Goal: Task Accomplishment & Management: Manage account settings

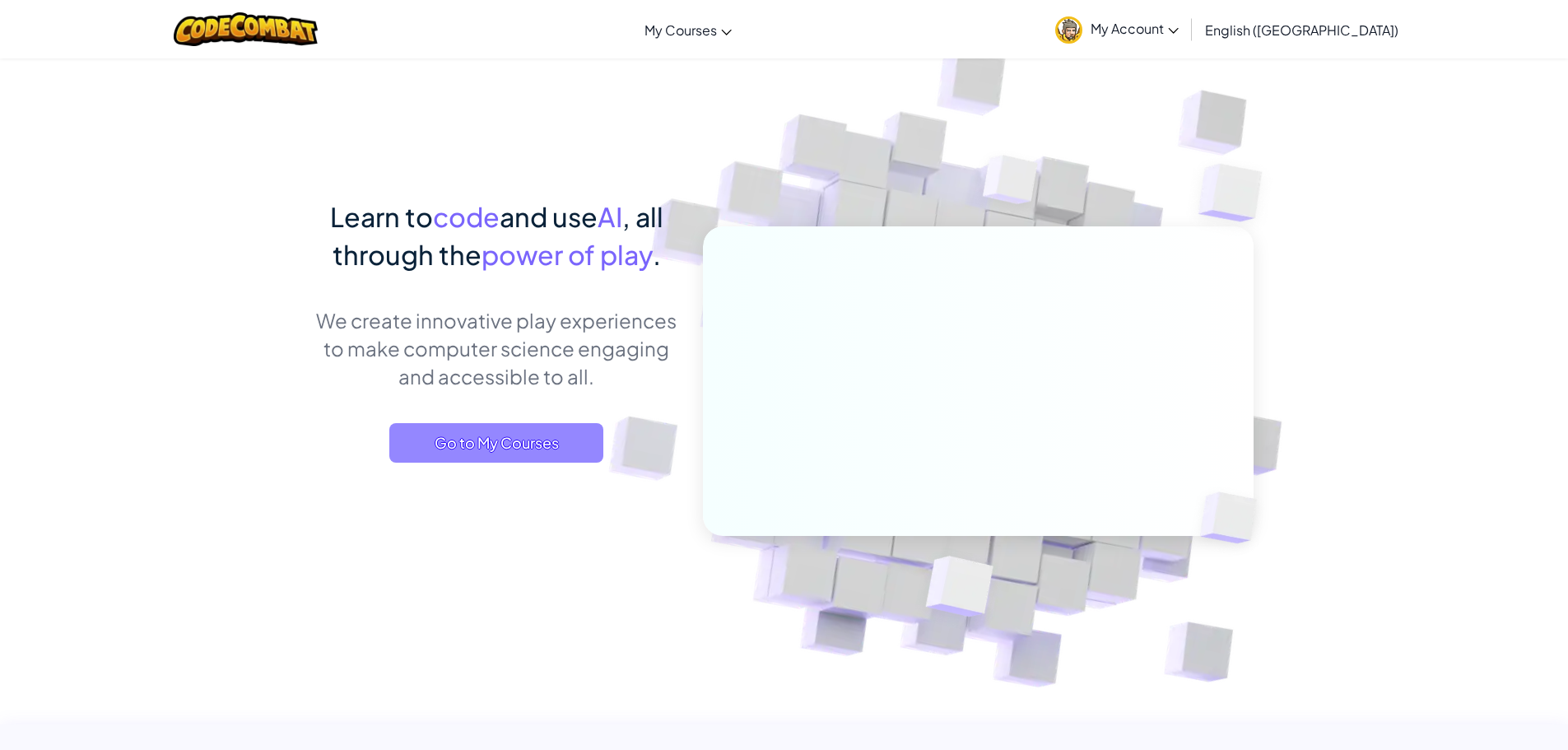
click at [507, 453] on span "Go to My Courses" at bounding box center [495, 443] width 214 height 40
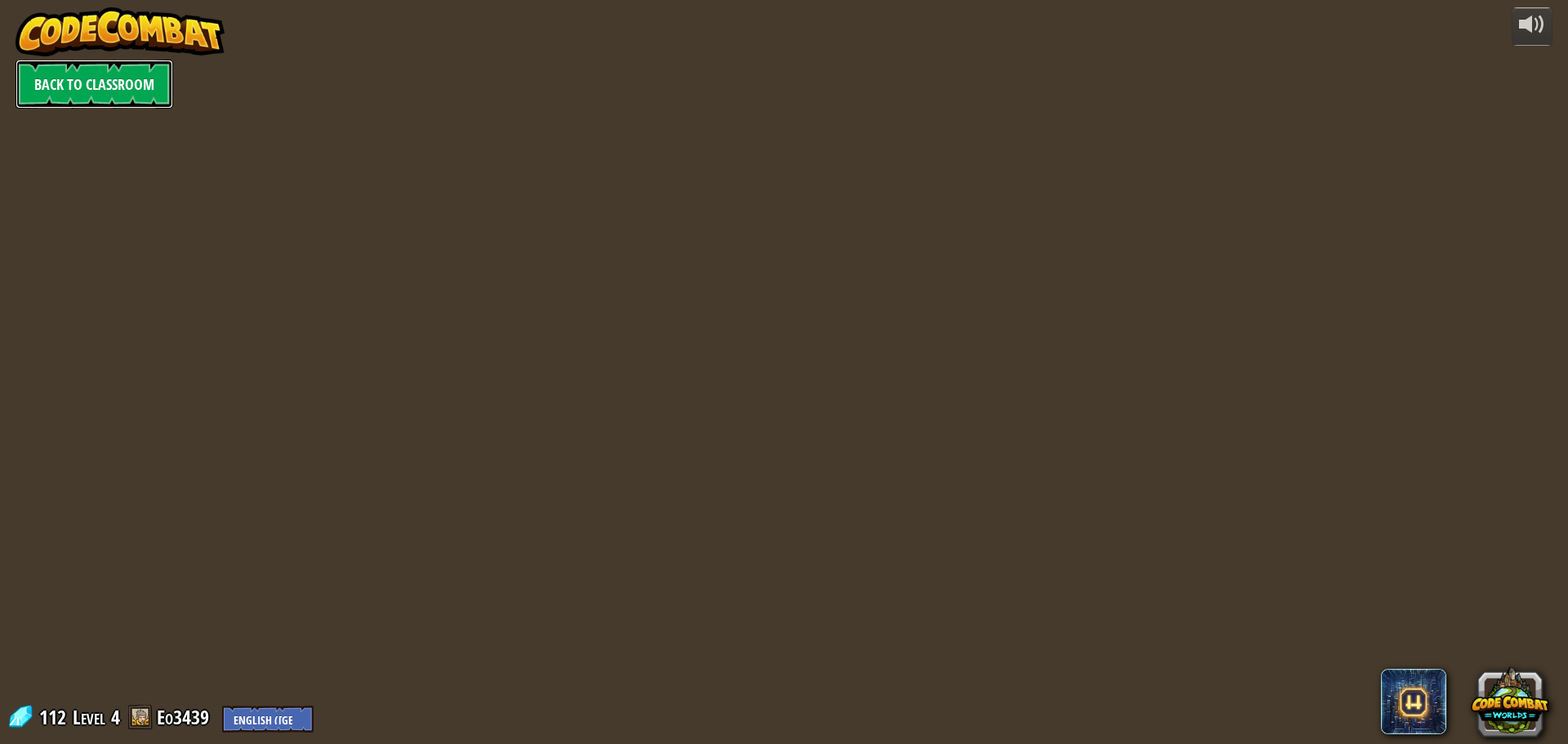
click at [132, 93] on link "Back to Classroom" at bounding box center [93, 84] width 157 height 49
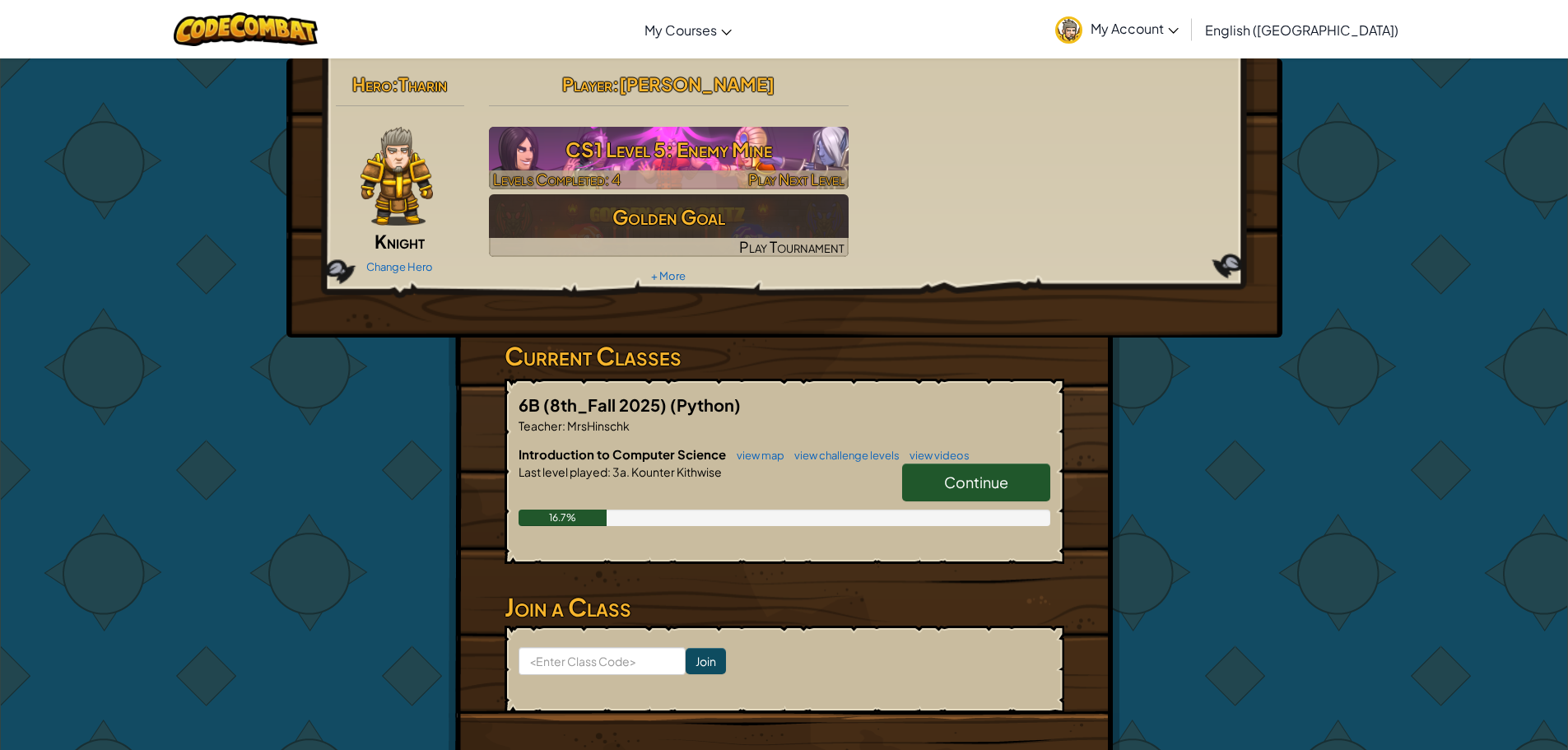
click at [739, 156] on h3 "CS1 Level 5: Enemy Mine" at bounding box center [668, 149] width 360 height 37
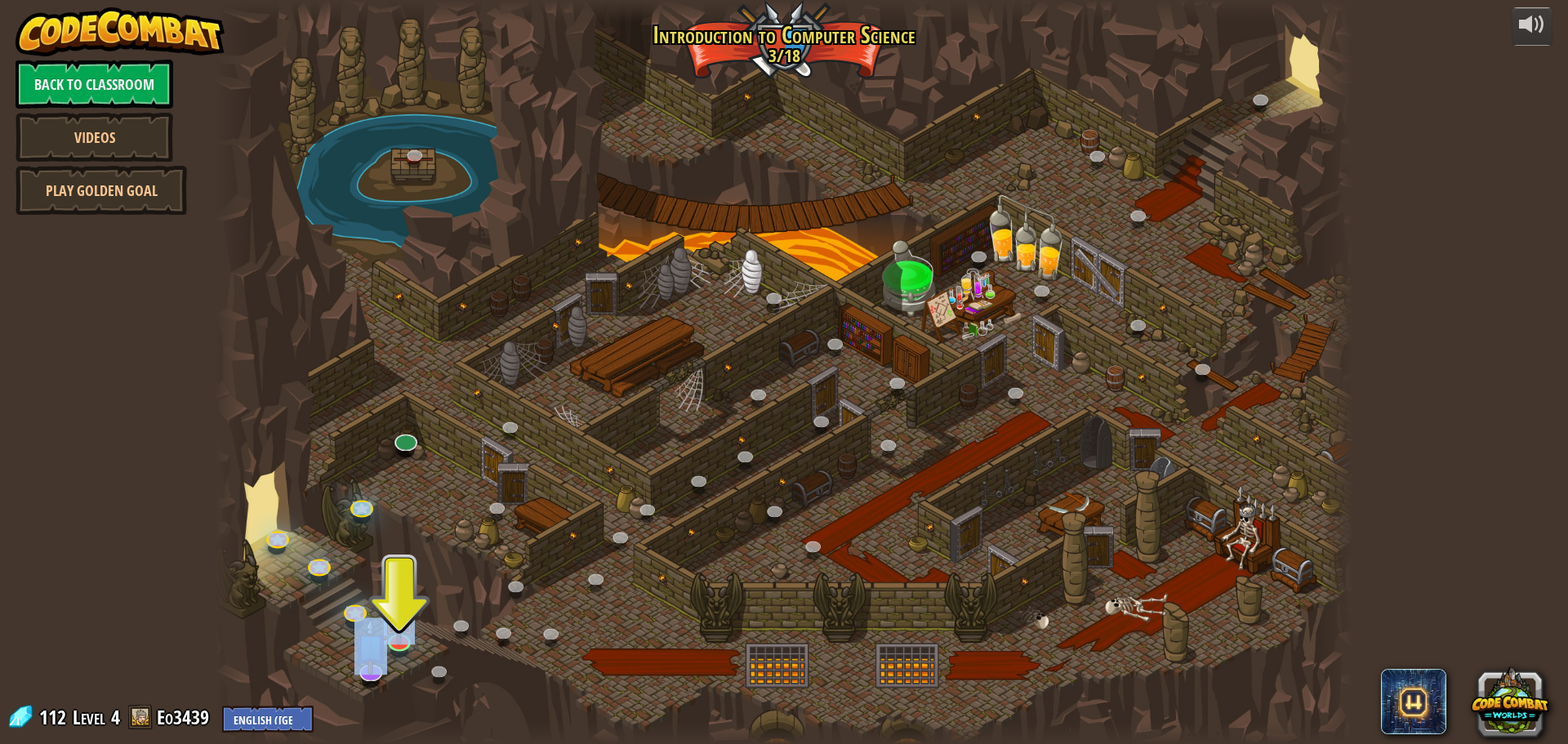
click at [359, 683] on div "25. Kithgard Gates (Locked) Escape the Kithgard dungeons, and don't let the gua…" at bounding box center [784, 372] width 1139 height 744
click at [364, 682] on link at bounding box center [369, 666] width 33 height 33
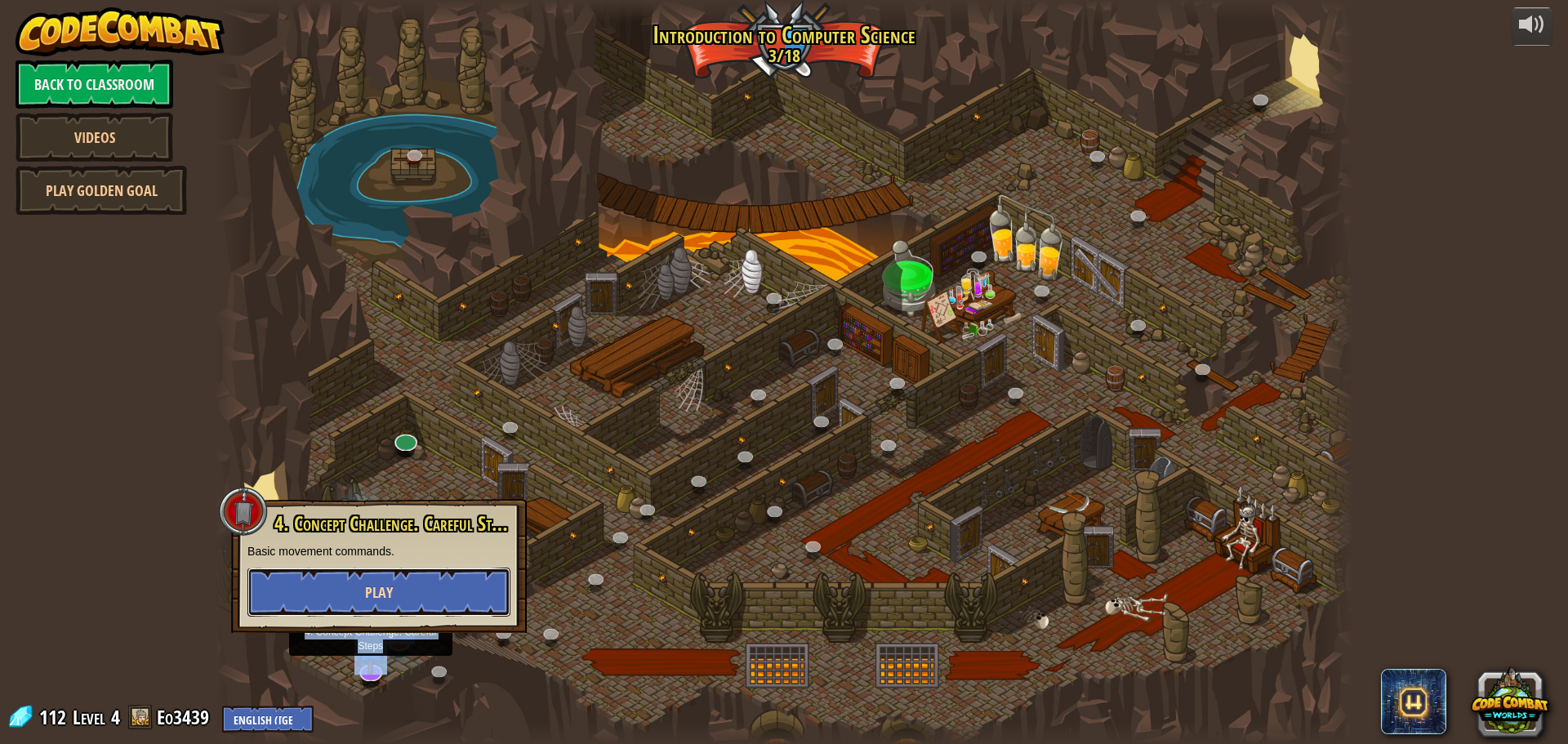
click at [372, 605] on button "Play" at bounding box center [379, 592] width 263 height 49
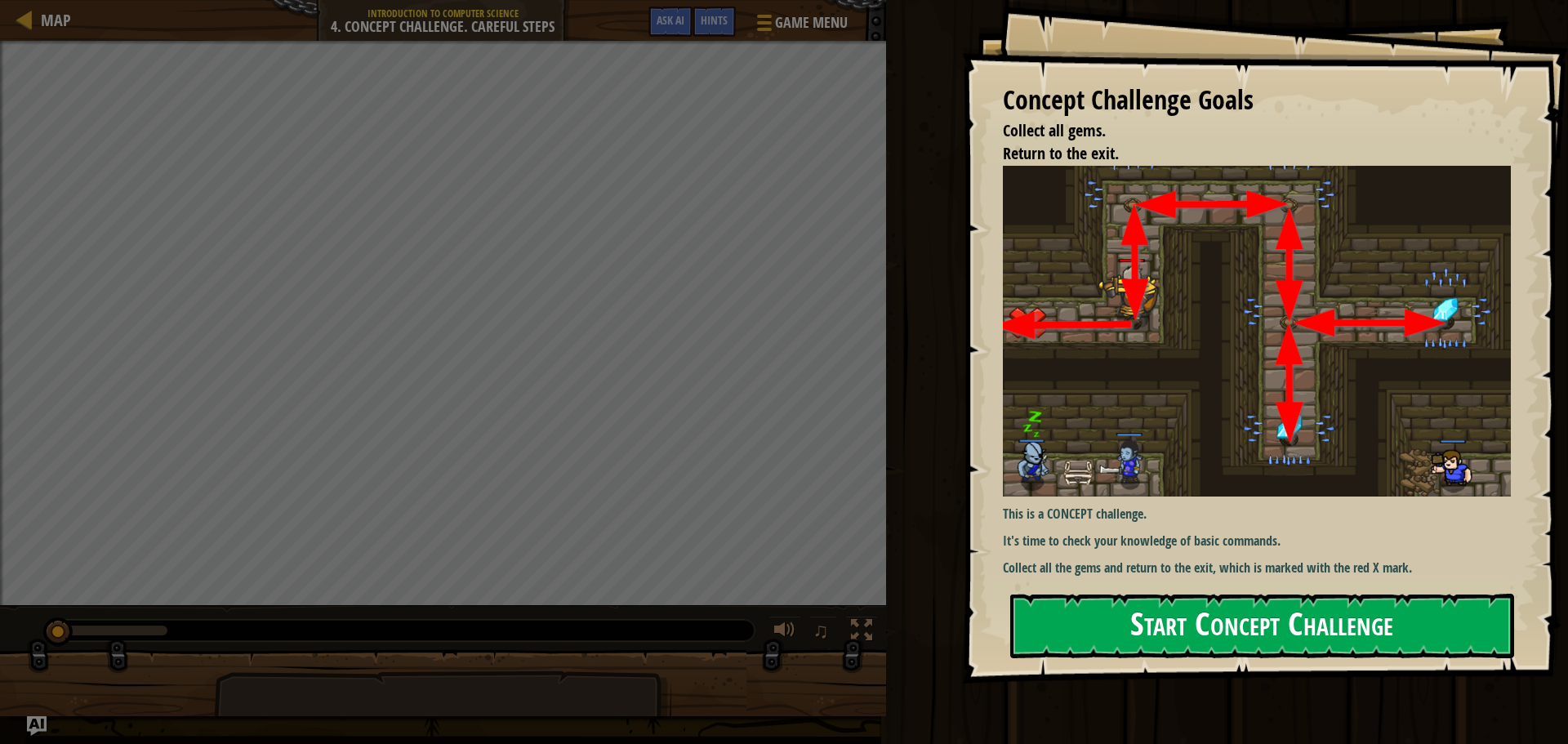
click at [1135, 636] on button "Start Concept Challenge" at bounding box center [1262, 625] width 504 height 64
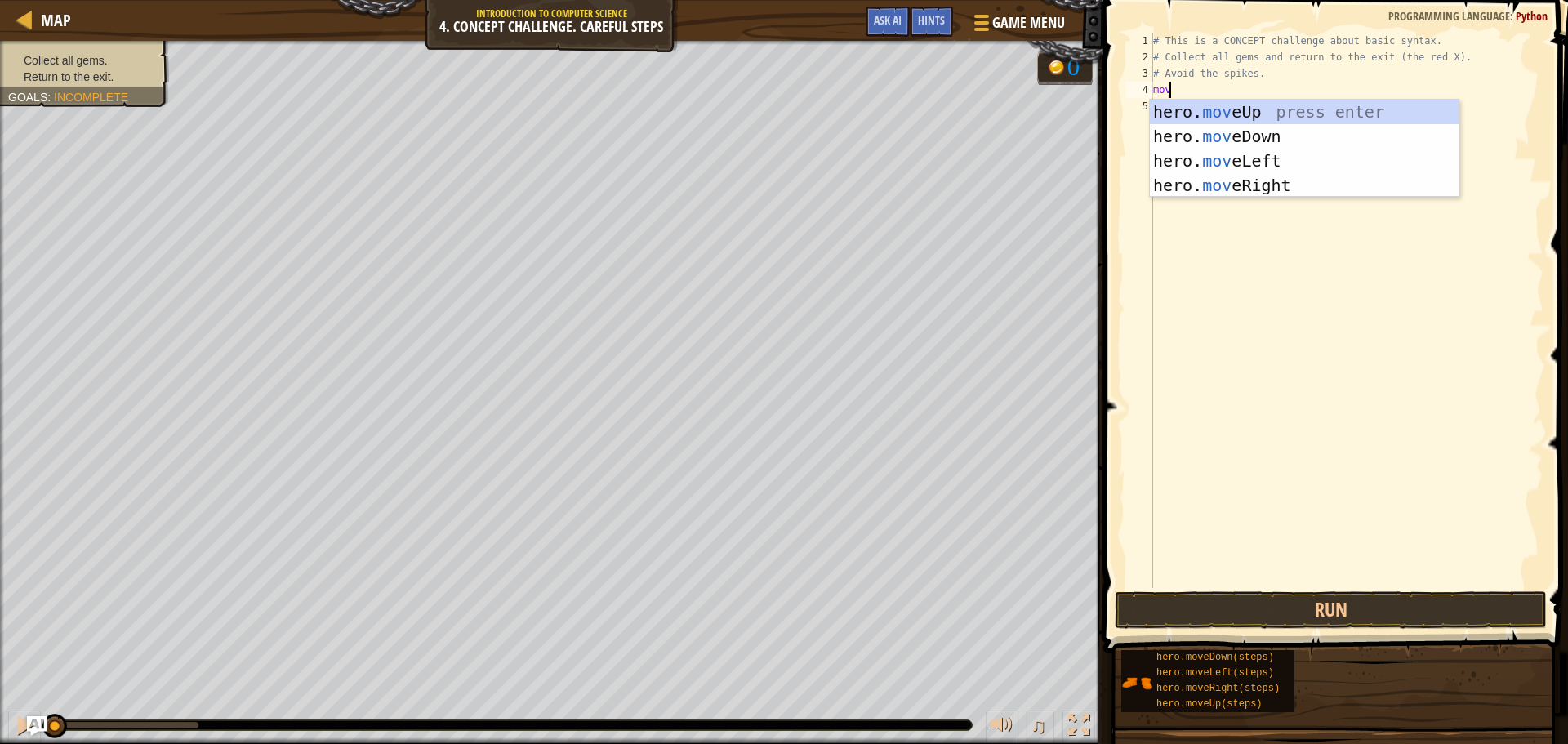
scroll to position [8, 0]
type textarea "m"
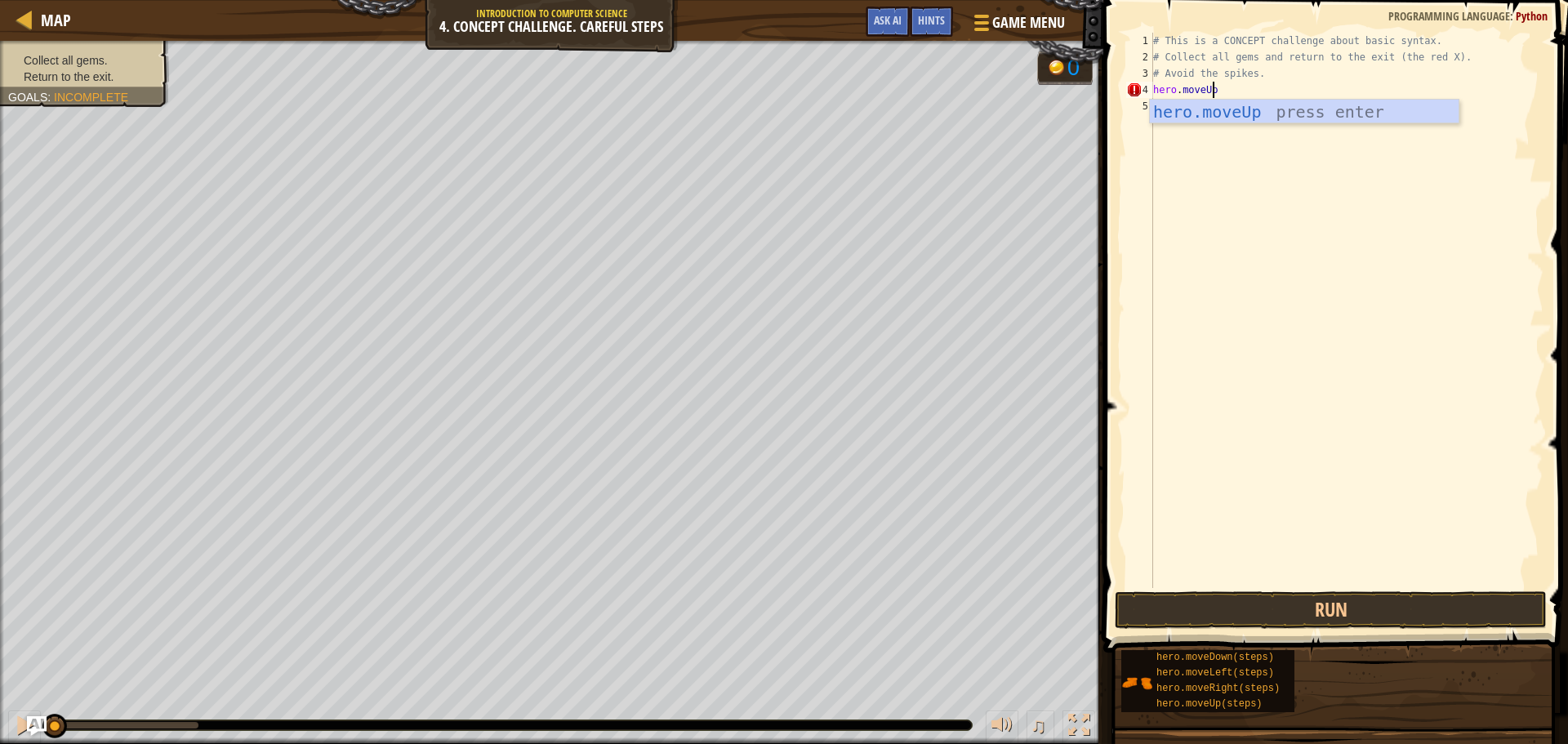
type textarea "hero.moveUp()"
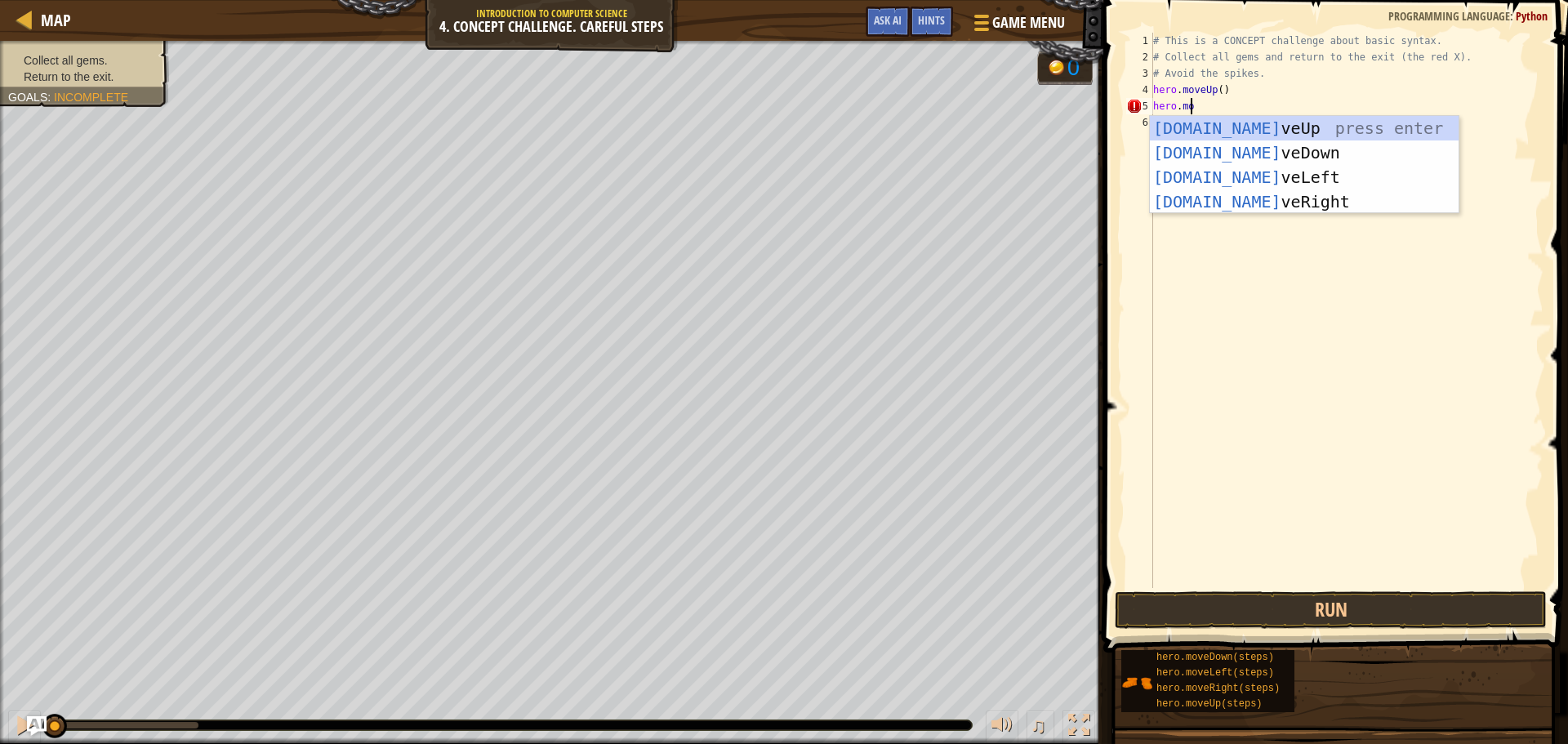
scroll to position [8, 3]
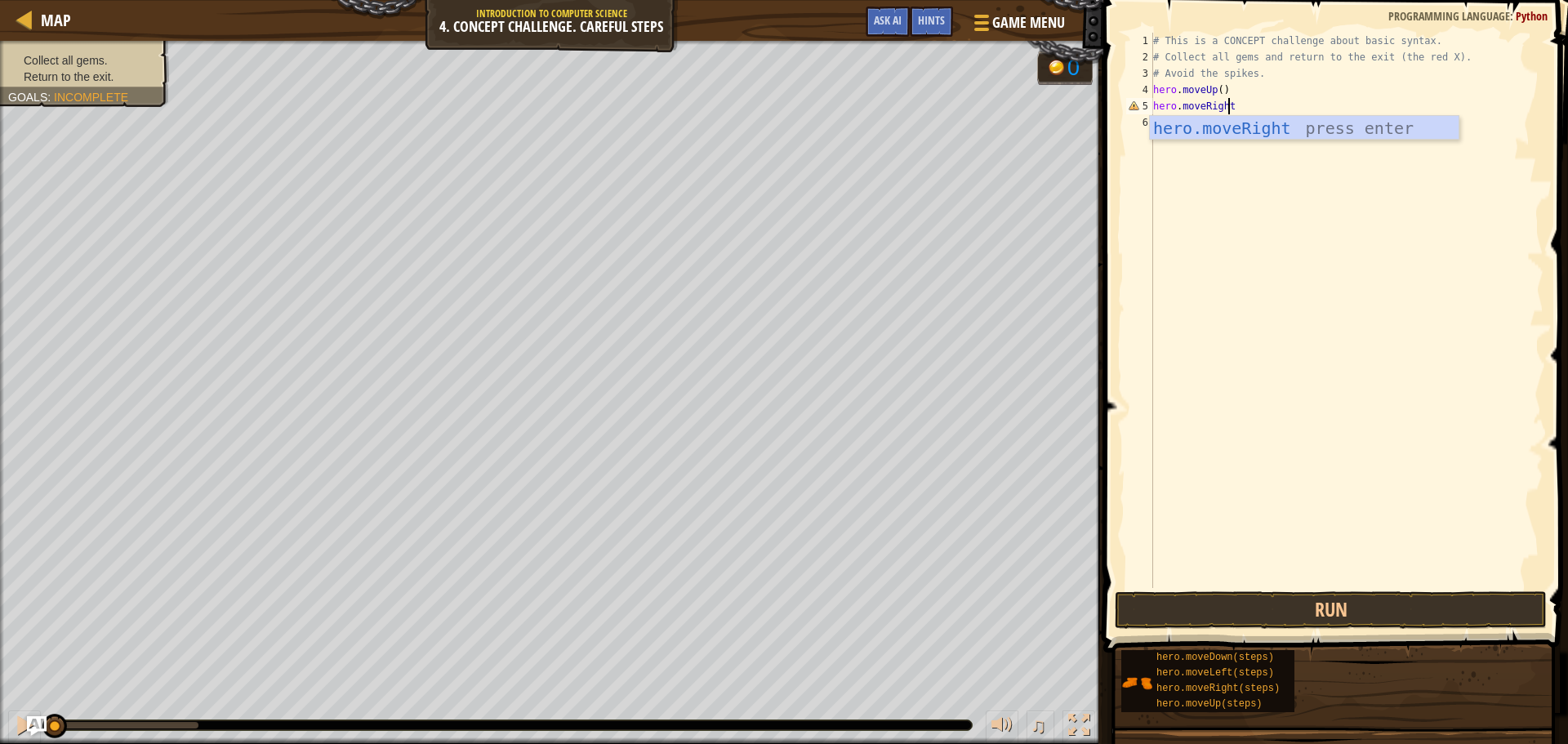
type textarea "hero.moveRight()"
type textarea "hero.moveDown()"
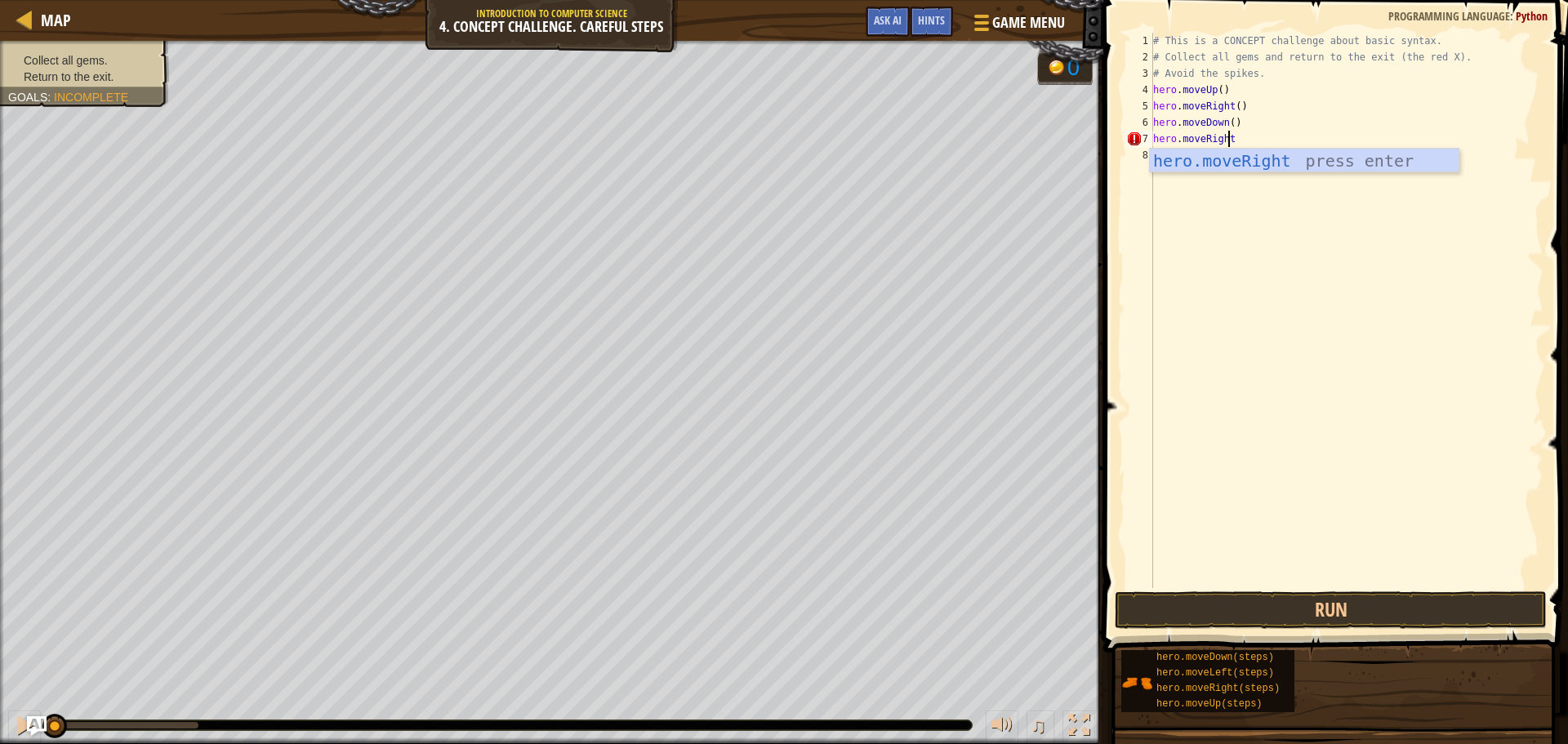
scroll to position [8, 6]
type textarea "hero.moveRight()"
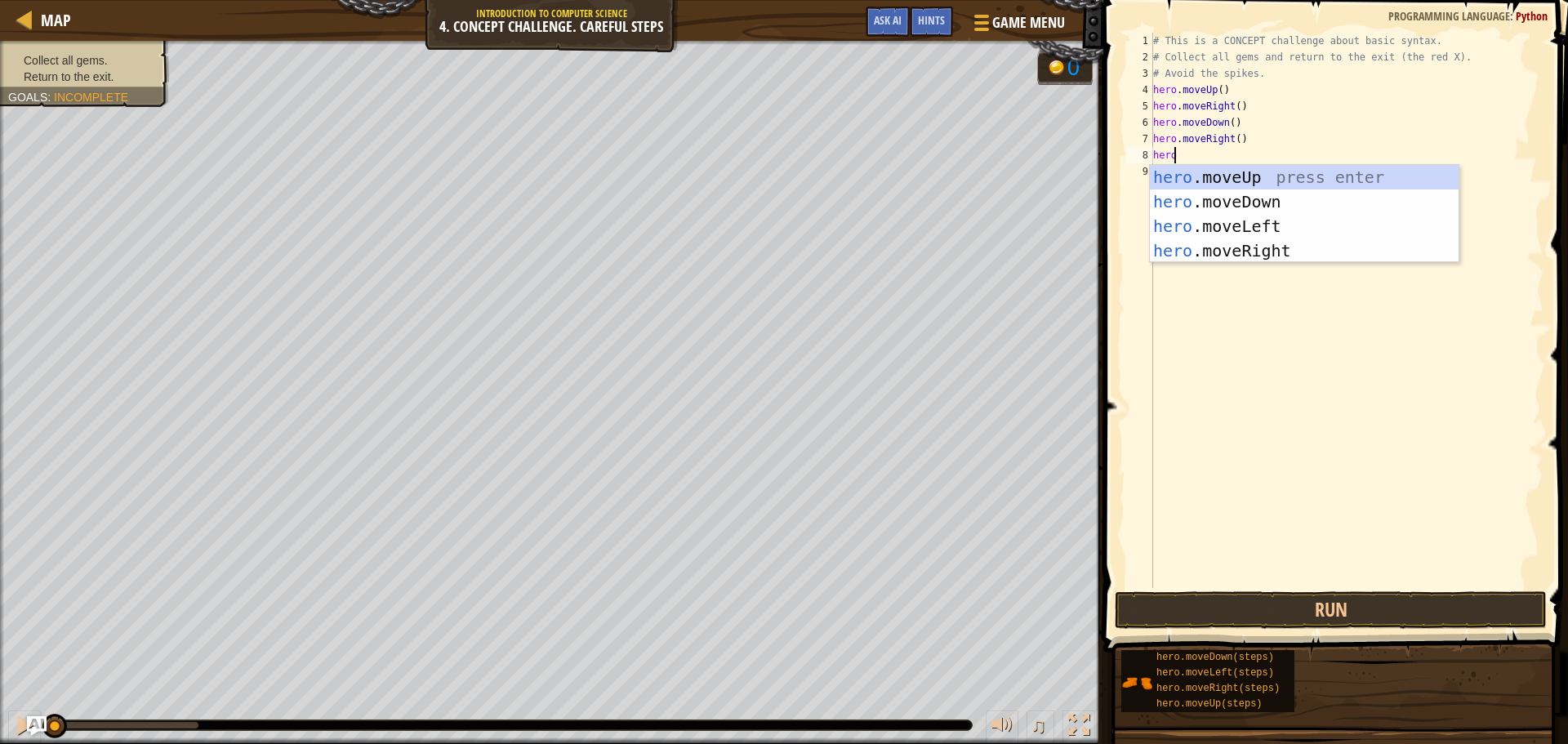
scroll to position [8, 1]
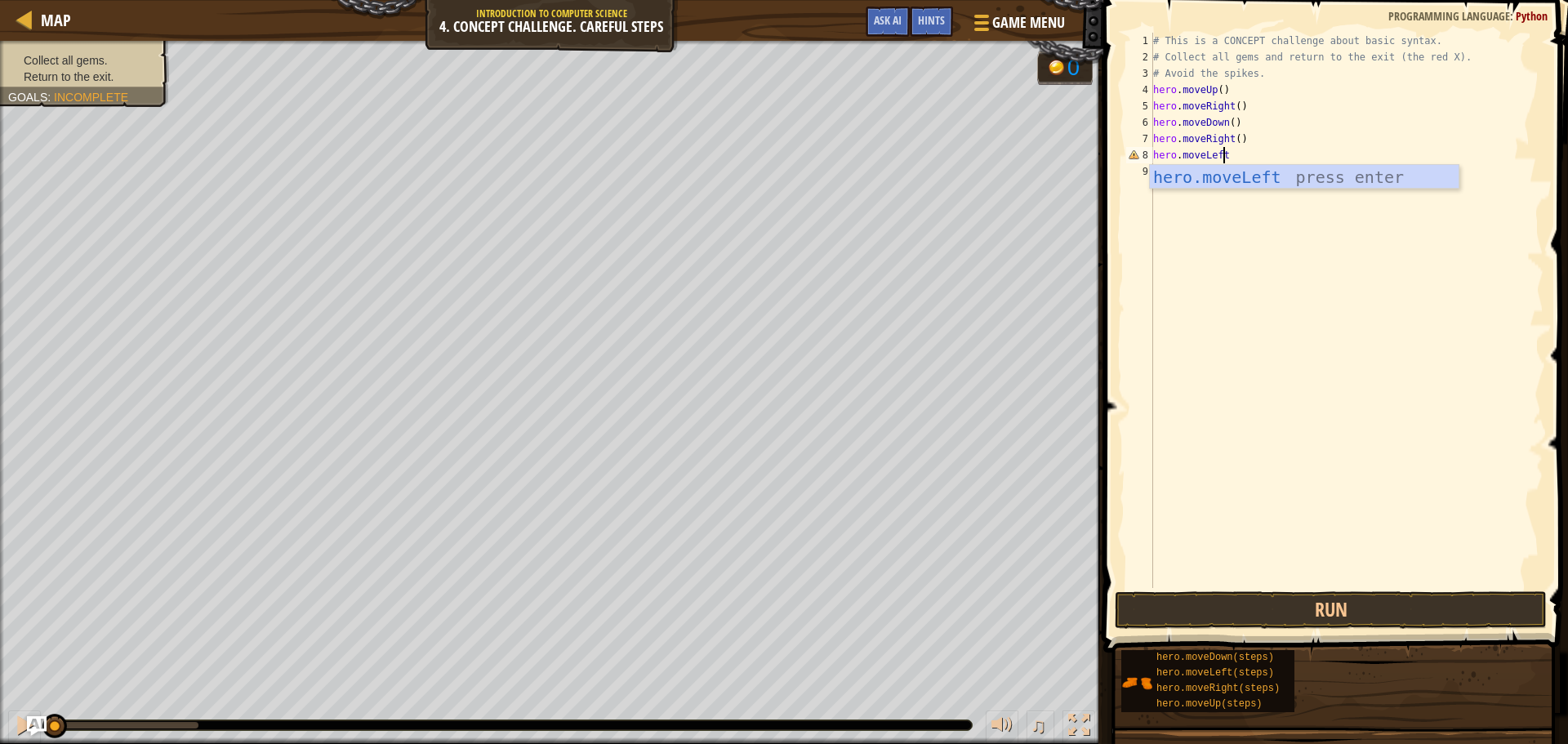
type textarea "hero.moveLeft()"
type textarea "hero.moveUp()"
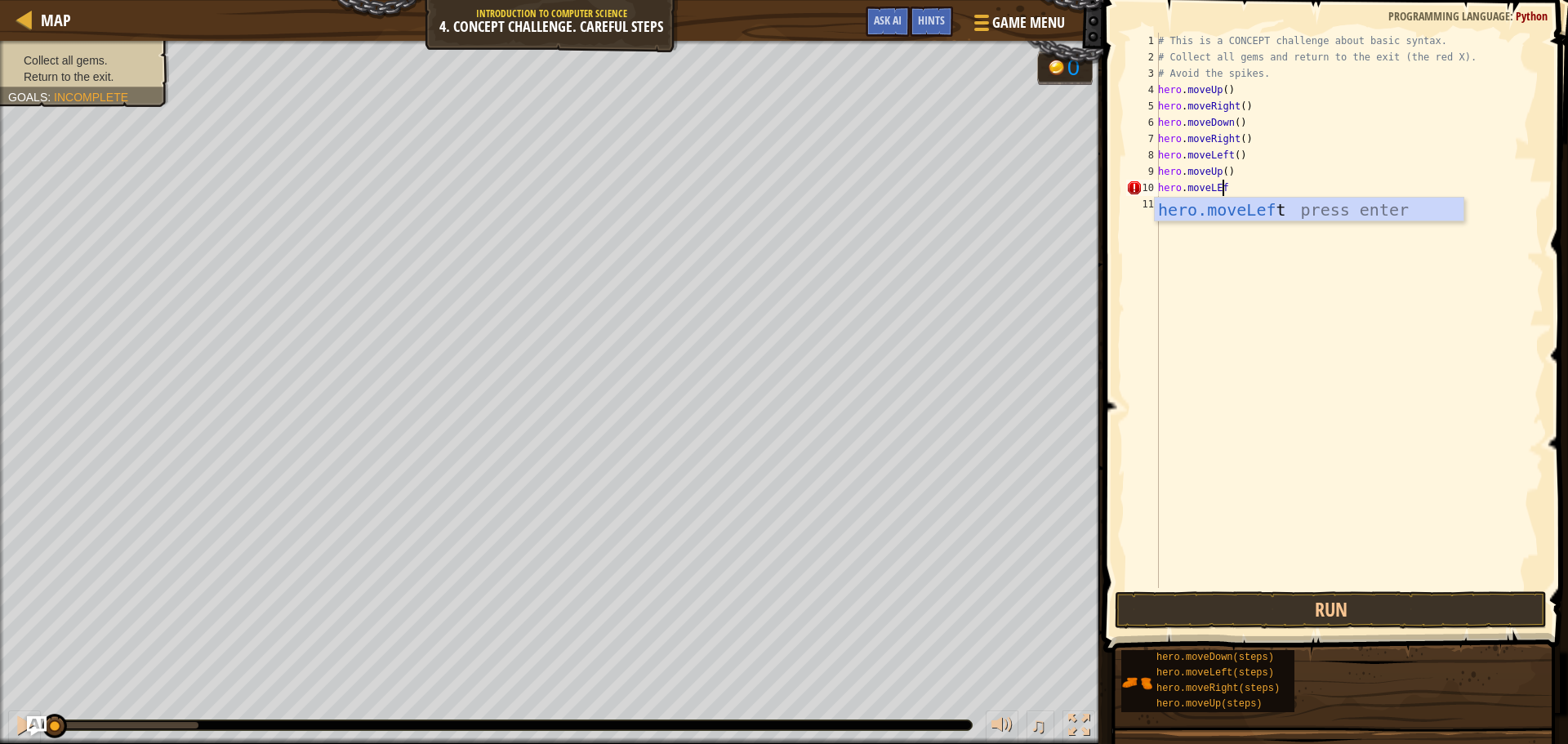
scroll to position [8, 5]
type textarea "hero.moveLEft()"
type textarea "hero.moveDown()"
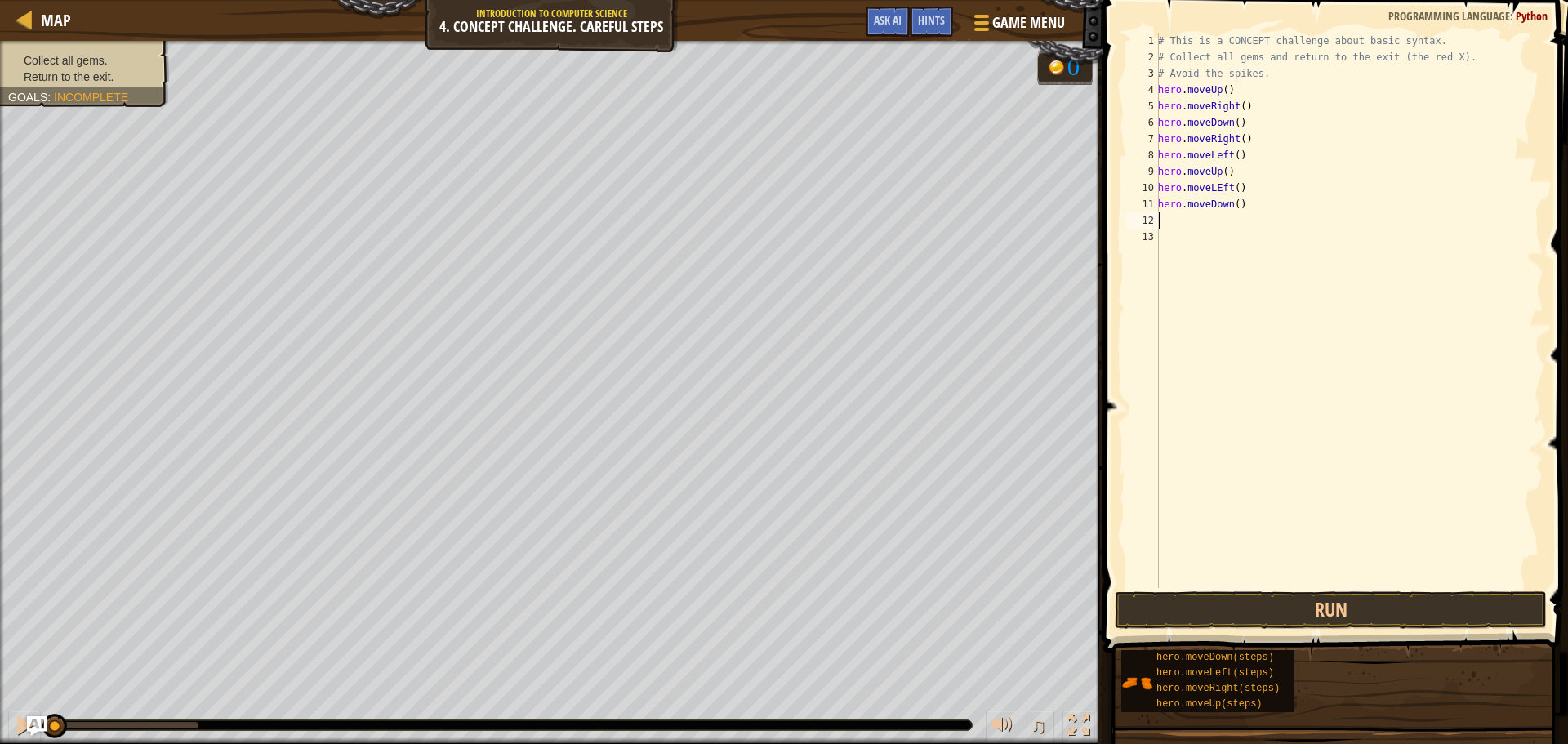
click at [1216, 187] on div "# This is a CONCEPT challenge about basic syntax. # Collect all gems and return…" at bounding box center [1349, 327] width 389 height 588
type textarea "hero.moveLeft()"
click at [1188, 242] on div "# This is a CONCEPT challenge about basic syntax. # Collect all gems and return…" at bounding box center [1349, 327] width 389 height 588
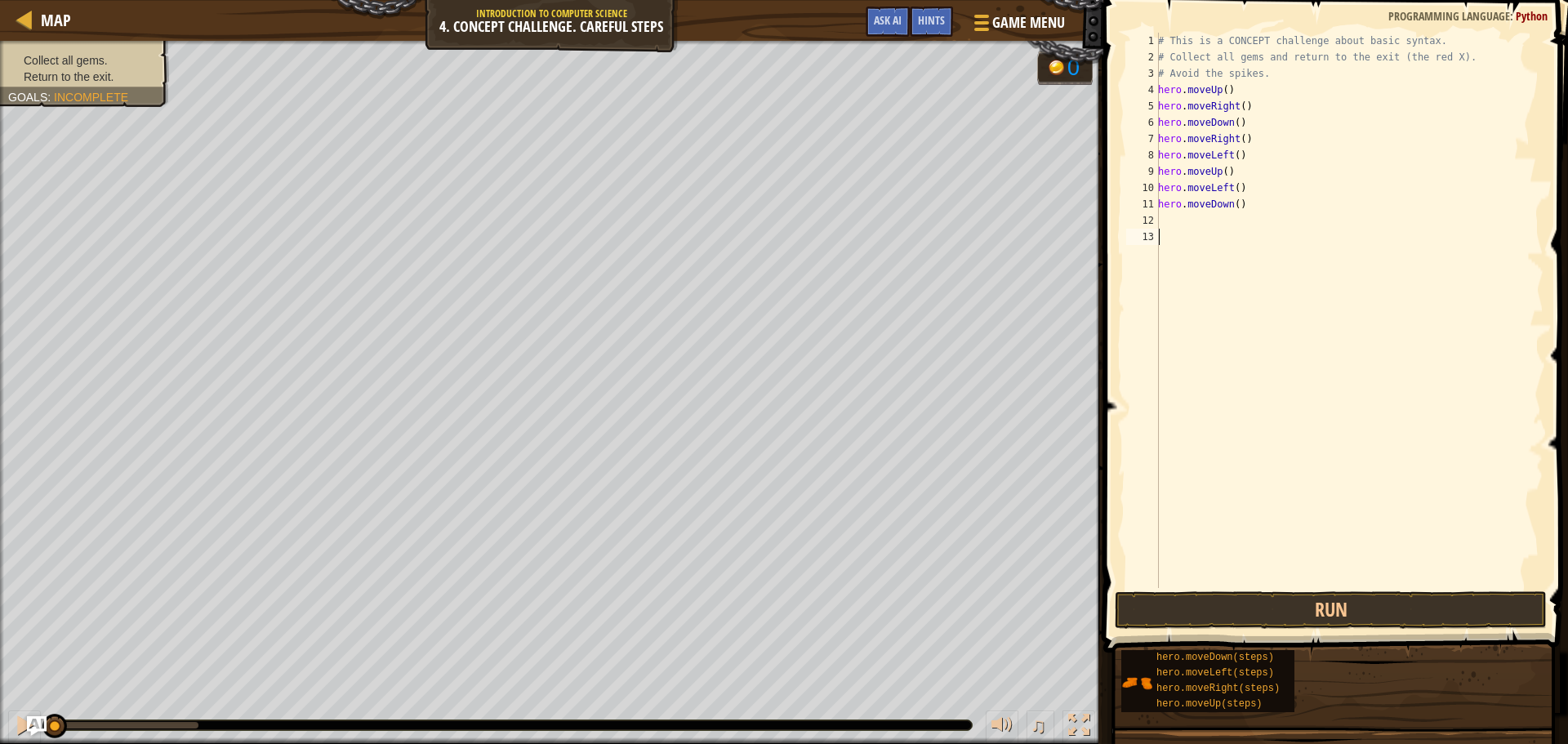
click at [1188, 218] on div "# This is a CONCEPT challenge about basic syntax. # Collect all gems and return…" at bounding box center [1349, 327] width 389 height 588
click at [1319, 612] on button "Run" at bounding box center [1331, 610] width 432 height 38
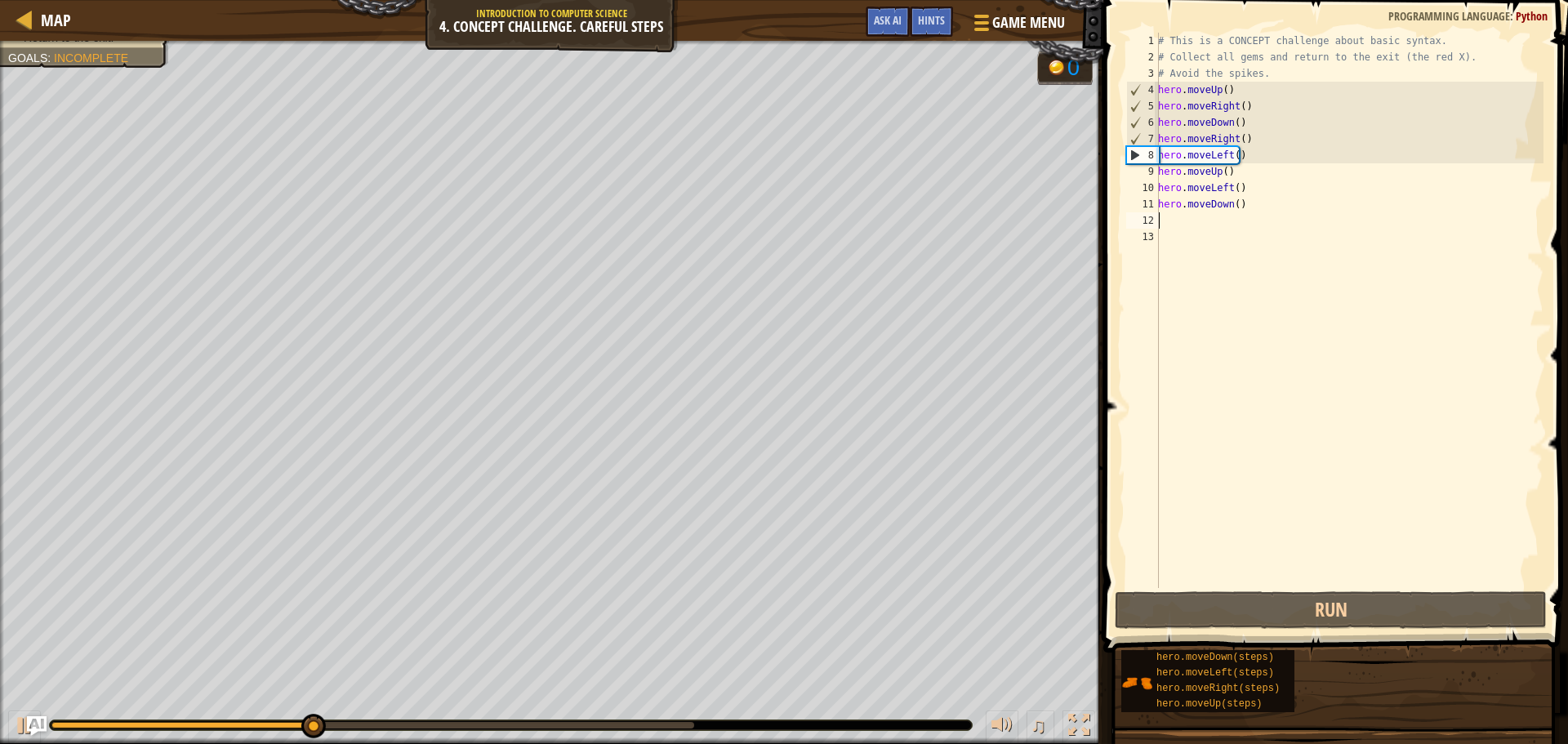
click at [1159, 167] on div "# This is a CONCEPT challenge about basic syntax. # Collect all gems and return…" at bounding box center [1349, 327] width 389 height 588
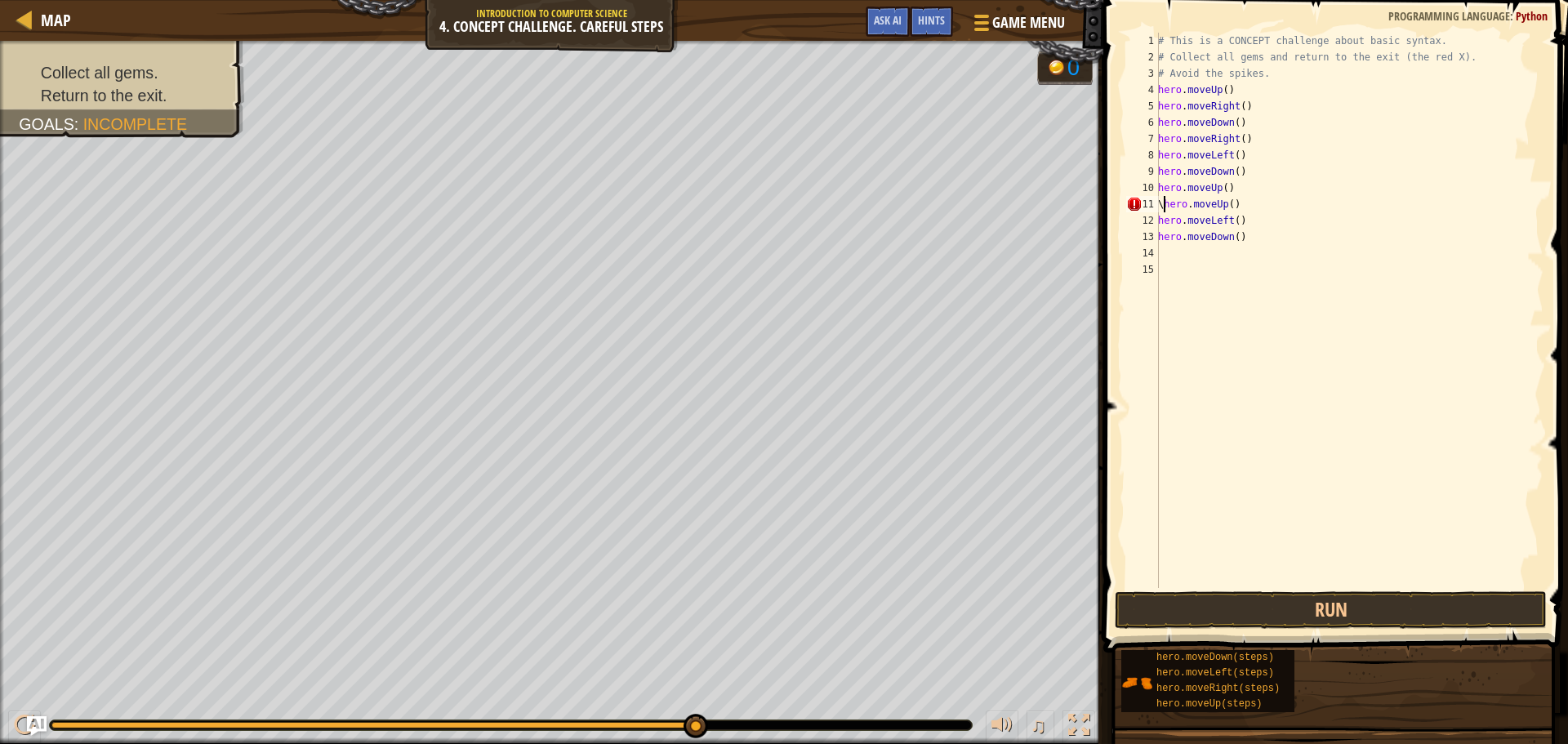
type textarea "hero.moveUp()"
click at [1164, 622] on button "Run" at bounding box center [1331, 610] width 432 height 38
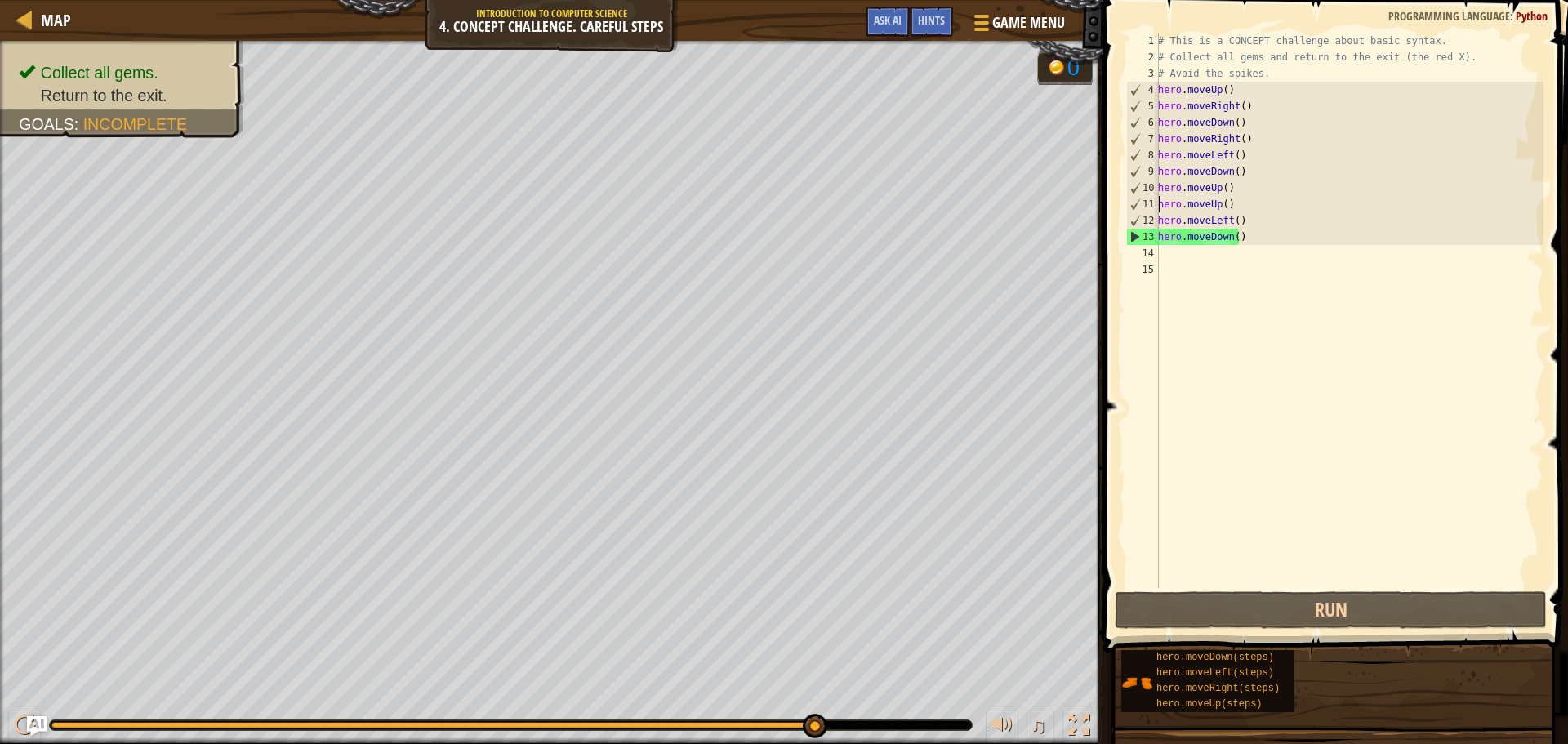
drag, startPoint x: 538, startPoint y: 725, endPoint x: 897, endPoint y: 713, distance: 359.2
click at [897, 713] on div "♫" at bounding box center [551, 721] width 1103 height 49
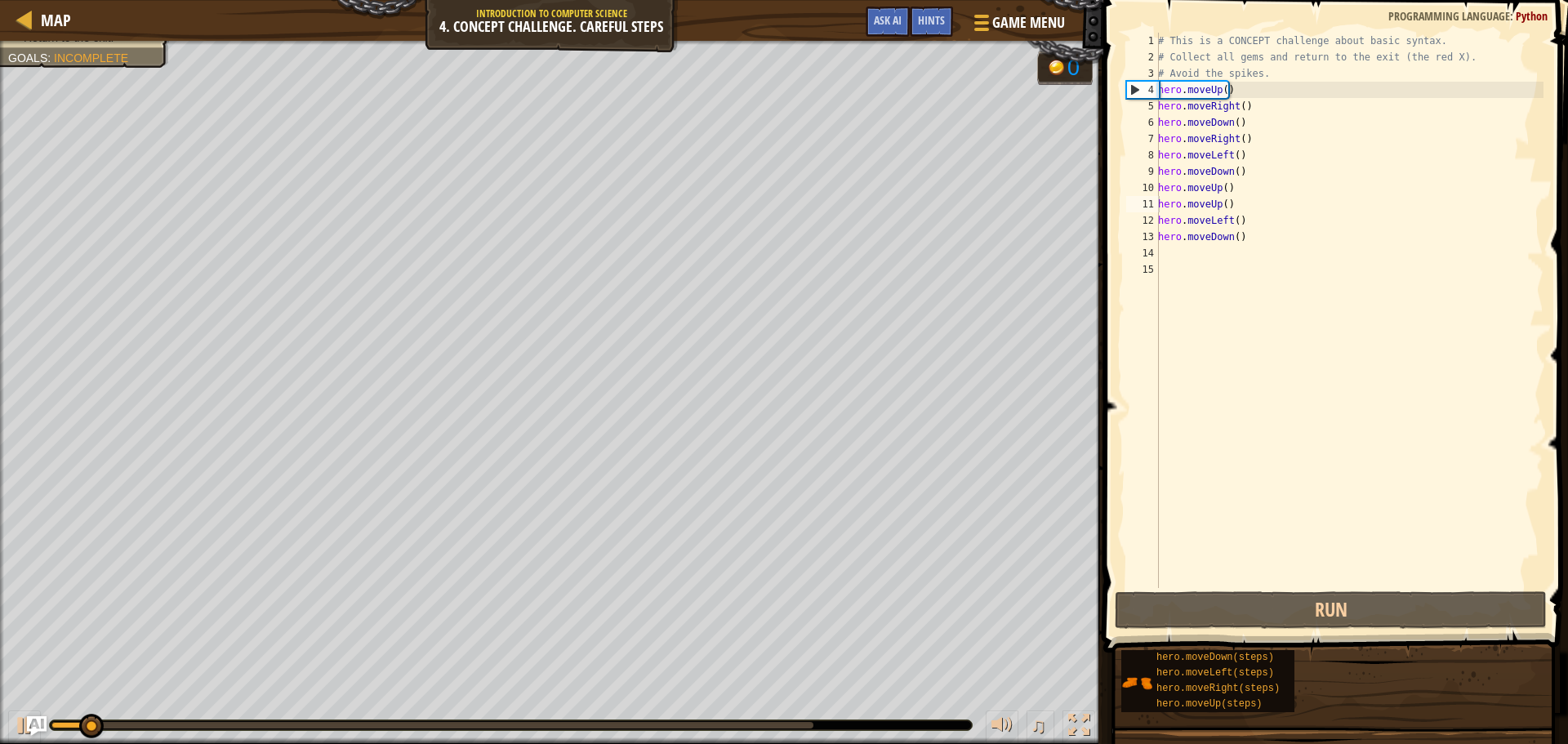
drag, startPoint x: 818, startPoint y: 723, endPoint x: 887, endPoint y: 731, distance: 69.5
click at [887, 731] on div "♫" at bounding box center [551, 721] width 1103 height 49
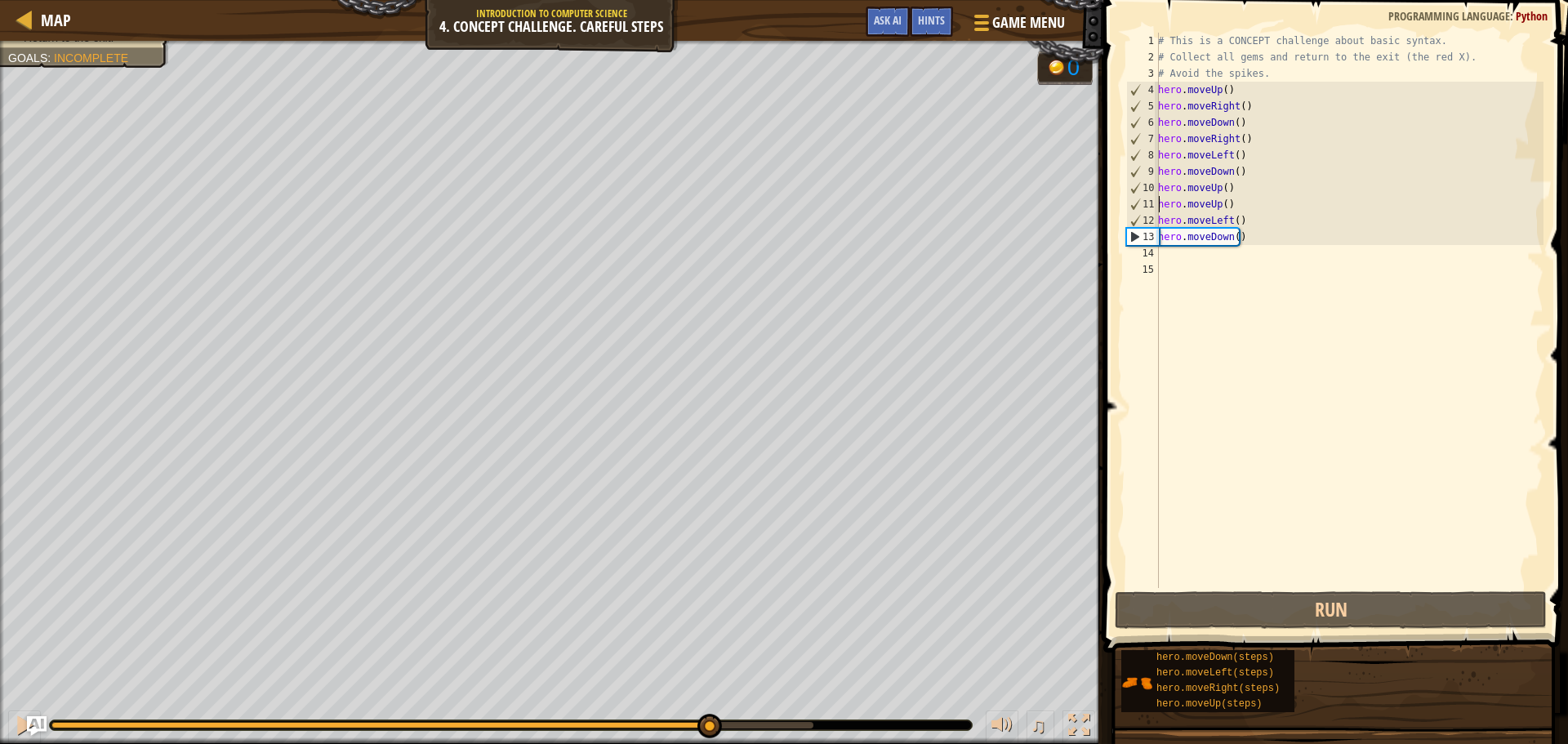
drag, startPoint x: 765, startPoint y: 728, endPoint x: 709, endPoint y: 742, distance: 57.7
click at [709, 742] on div "♫" at bounding box center [551, 721] width 1103 height 49
click at [733, 739] on div "♫" at bounding box center [551, 721] width 1103 height 49
click at [786, 716] on div "♫" at bounding box center [551, 721] width 1103 height 49
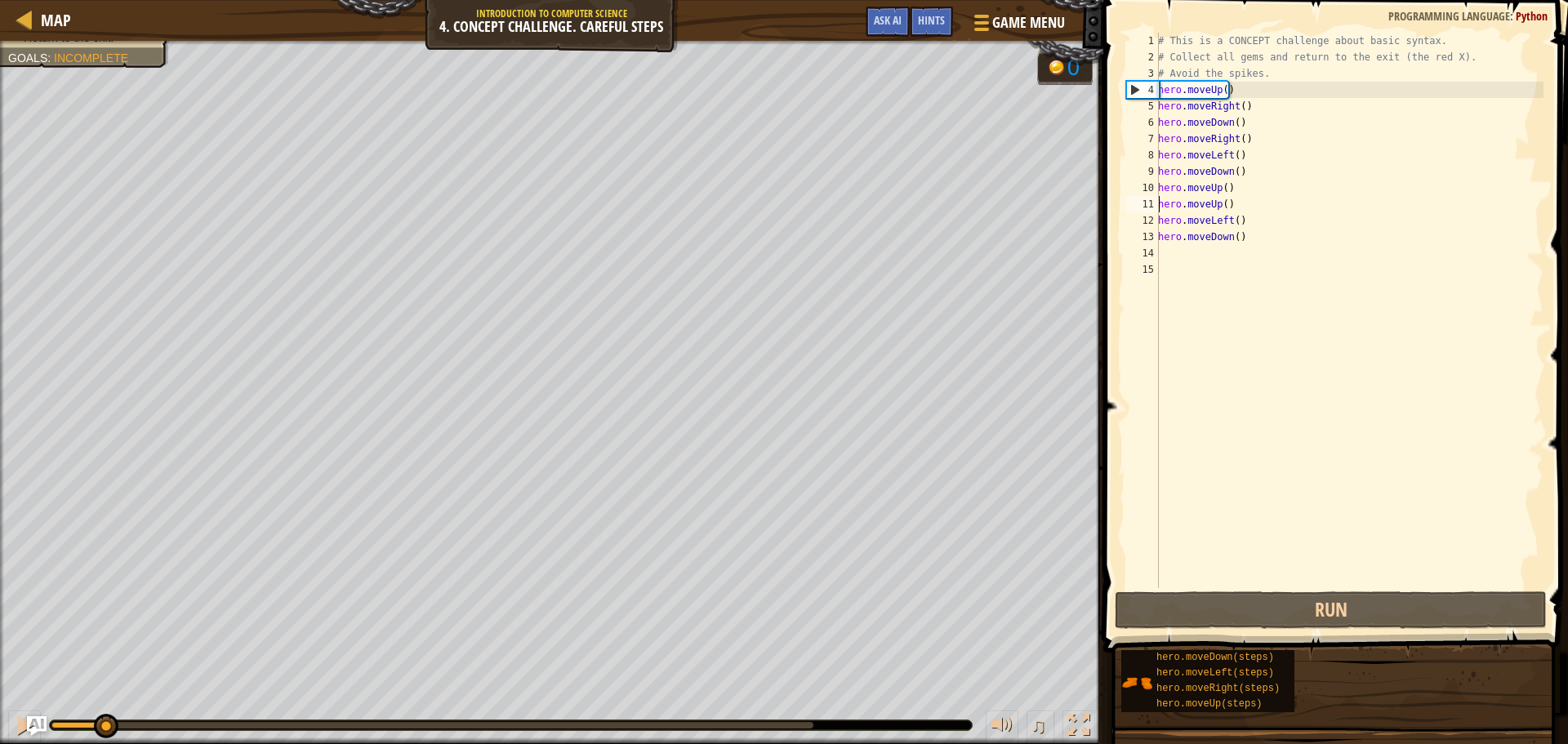
drag, startPoint x: 777, startPoint y: 722, endPoint x: 140, endPoint y: 746, distance: 637.5
click at [140, 0] on html "Map Introduction to Computer Science 4. Concept Challenge. Careful Steps Game M…" at bounding box center [784, 0] width 1568 height 0
drag, startPoint x: 92, startPoint y: 733, endPoint x: 0, endPoint y: 751, distance: 93.7
click at [0, 0] on html "Map Introduction to Computer Science 4. Concept Challenge. Careful Steps Game M…" at bounding box center [784, 0] width 1568 height 0
click at [59, 728] on div at bounding box center [56, 724] width 8 height 7
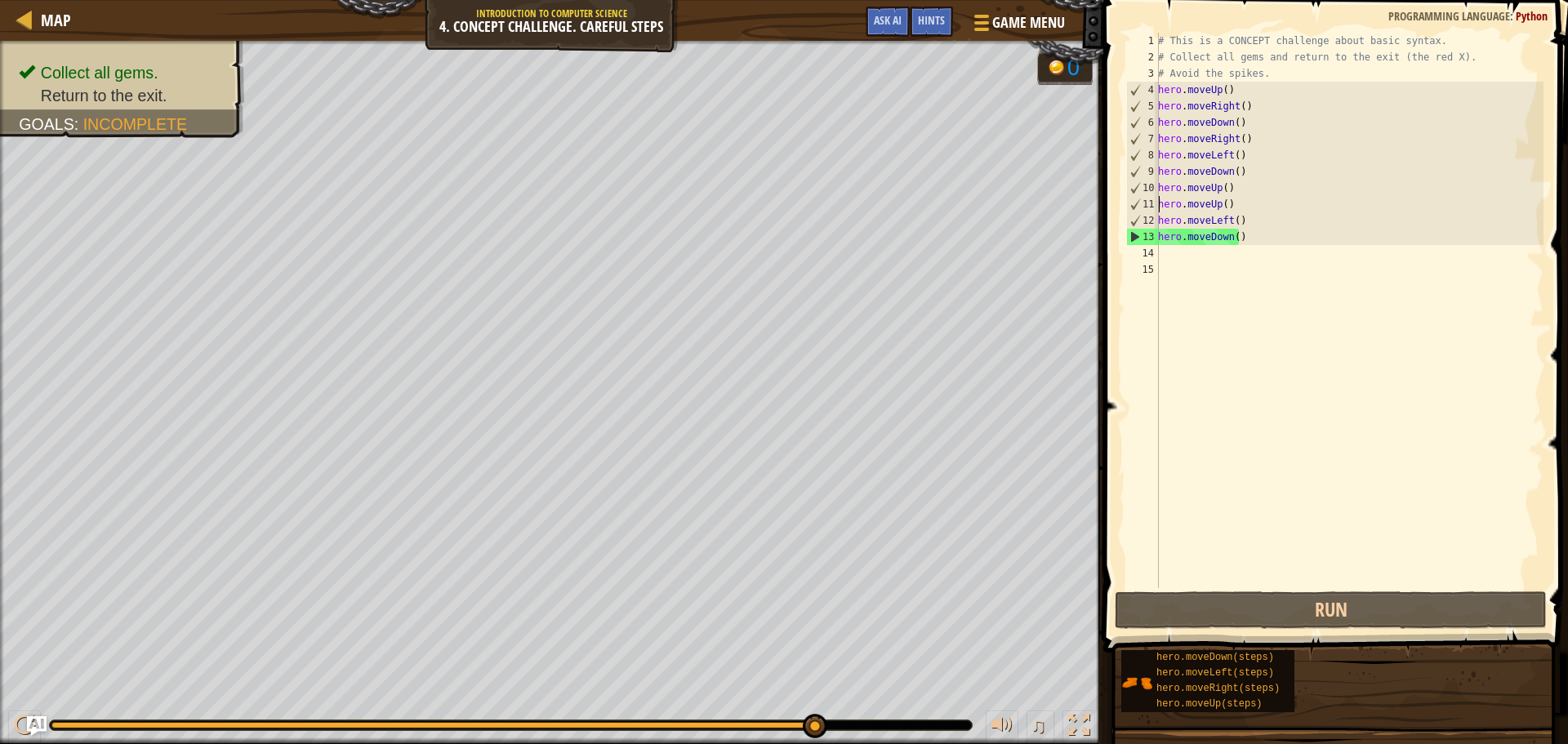
drag, startPoint x: 59, startPoint y: 728, endPoint x: 883, endPoint y: 730, distance: 824.0
click at [884, 726] on div at bounding box center [510, 725] width 922 height 9
drag, startPoint x: 889, startPoint y: 720, endPoint x: 913, endPoint y: 720, distance: 24.0
click at [913, 720] on div at bounding box center [510, 725] width 924 height 11
drag, startPoint x: 812, startPoint y: 725, endPoint x: 906, endPoint y: 723, distance: 94.0
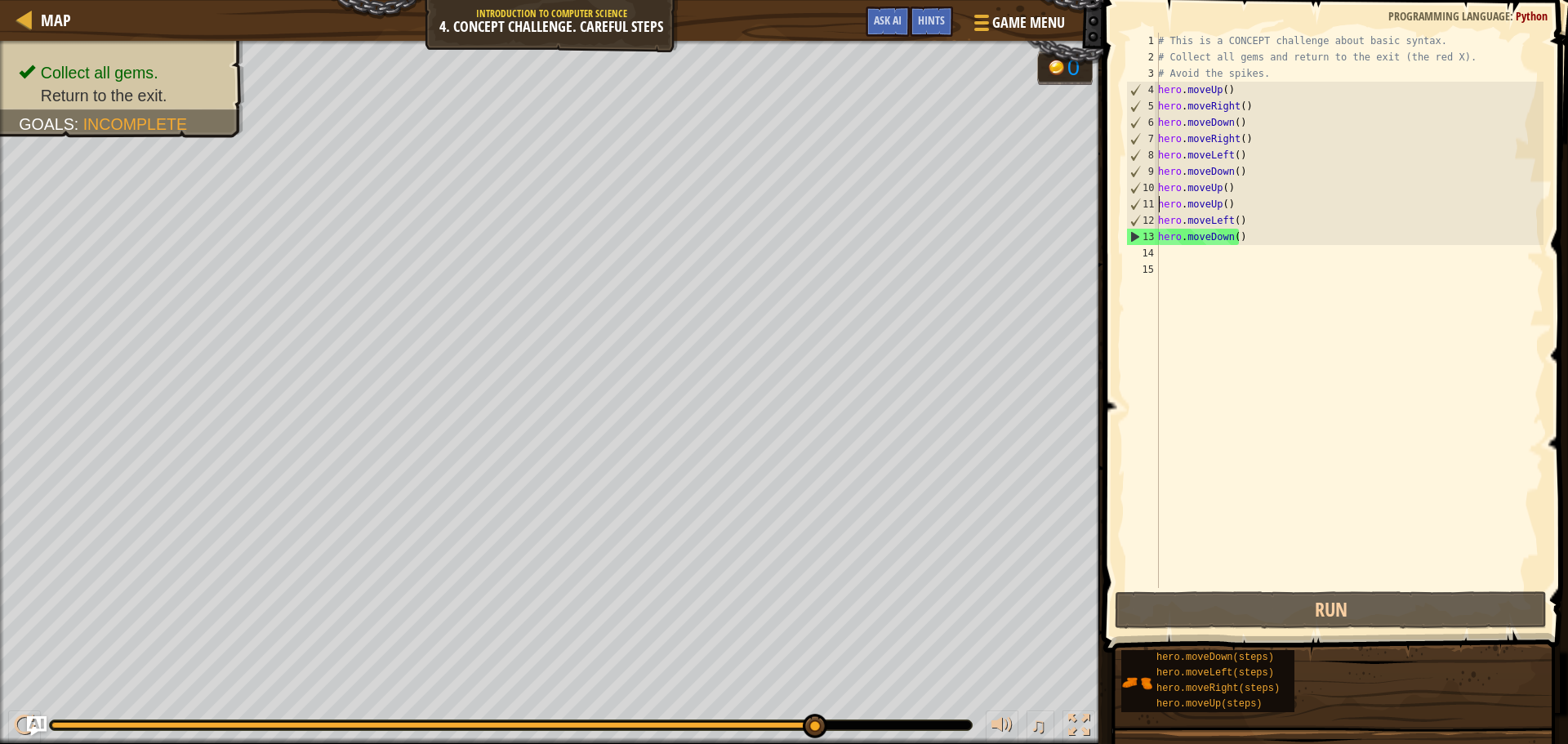
click at [1252, 267] on div "# This is a CONCEPT challenge about basic syntax. # Collect all gems and return…" at bounding box center [1349, 327] width 389 height 588
click at [1237, 254] on div "# This is a CONCEPT challenge about basic syntax. # Collect all gems and return…" at bounding box center [1349, 327] width 389 height 588
click at [1204, 215] on div "# This is a CONCEPT challenge about basic syntax. # Collect all gems and return…" at bounding box center [1349, 327] width 389 height 588
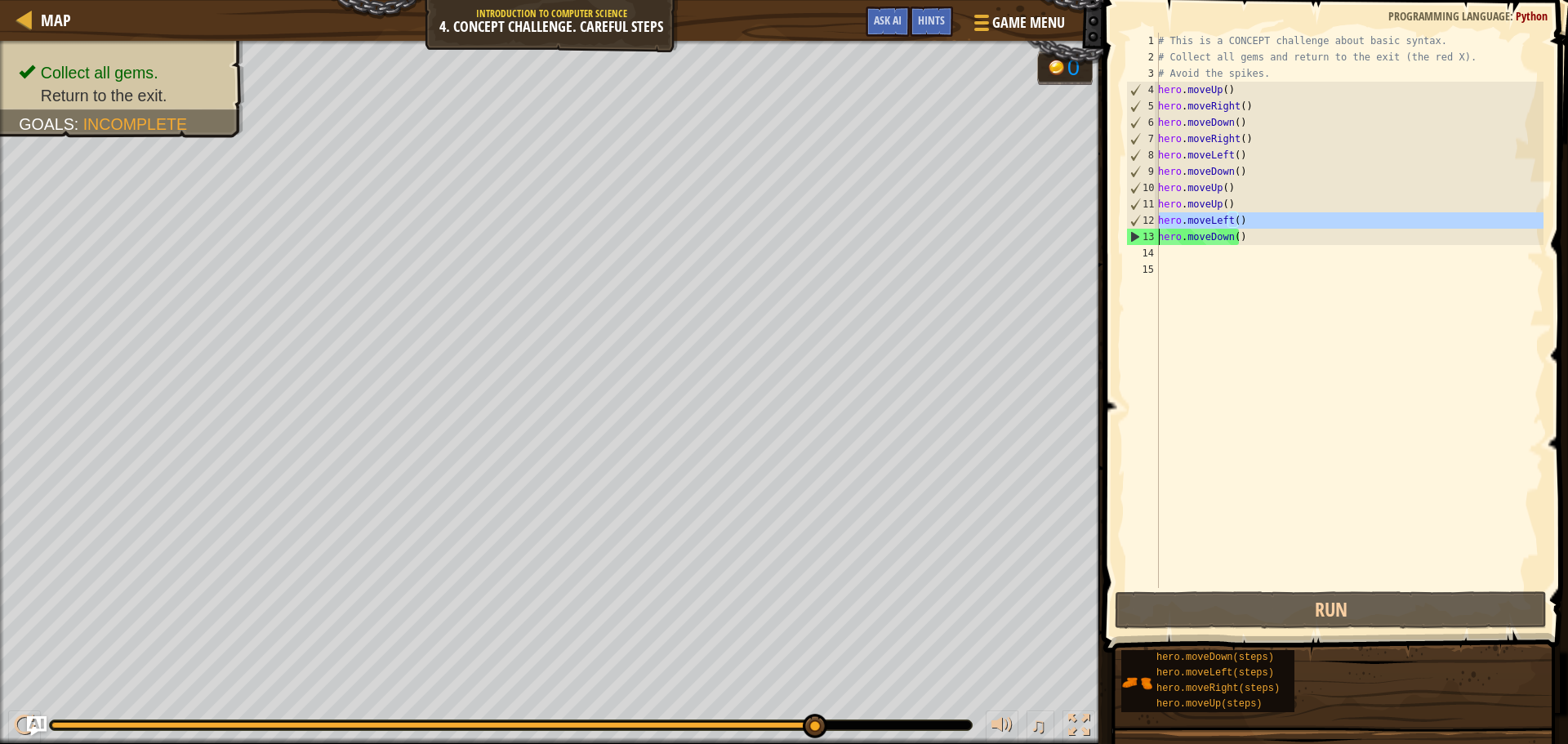
type textarea "hero.moveLeft() hero.moveDown()"
click at [1204, 215] on div "# This is a CONCEPT challenge about basic syntax. # Collect all gems and return…" at bounding box center [1349, 327] width 389 height 588
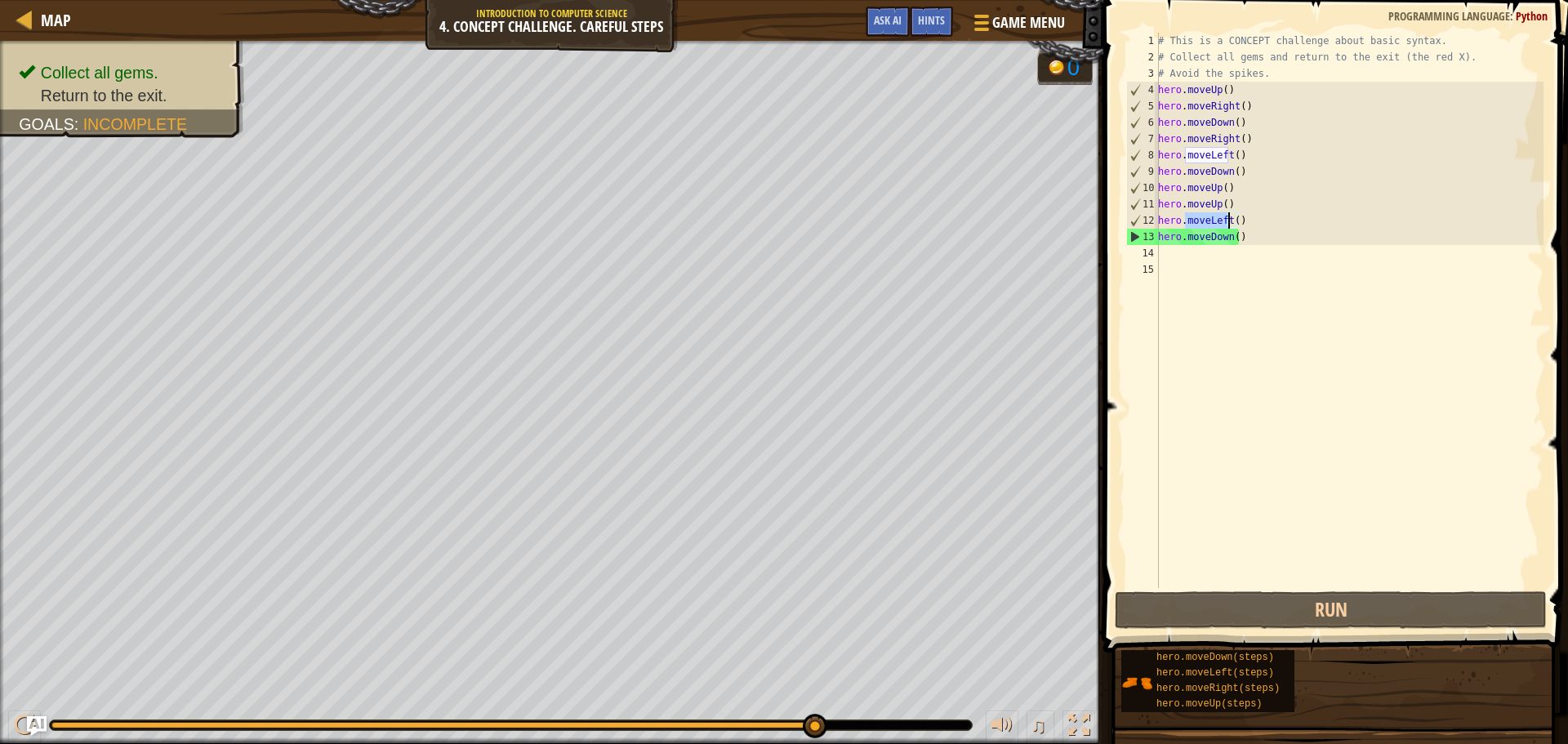
type textarea "hero.moveLeft() hero.moveDown()"
click at [1225, 257] on div "# This is a CONCEPT challenge about basic syntax. # Collect all gems and return…" at bounding box center [1349, 327] width 389 height 588
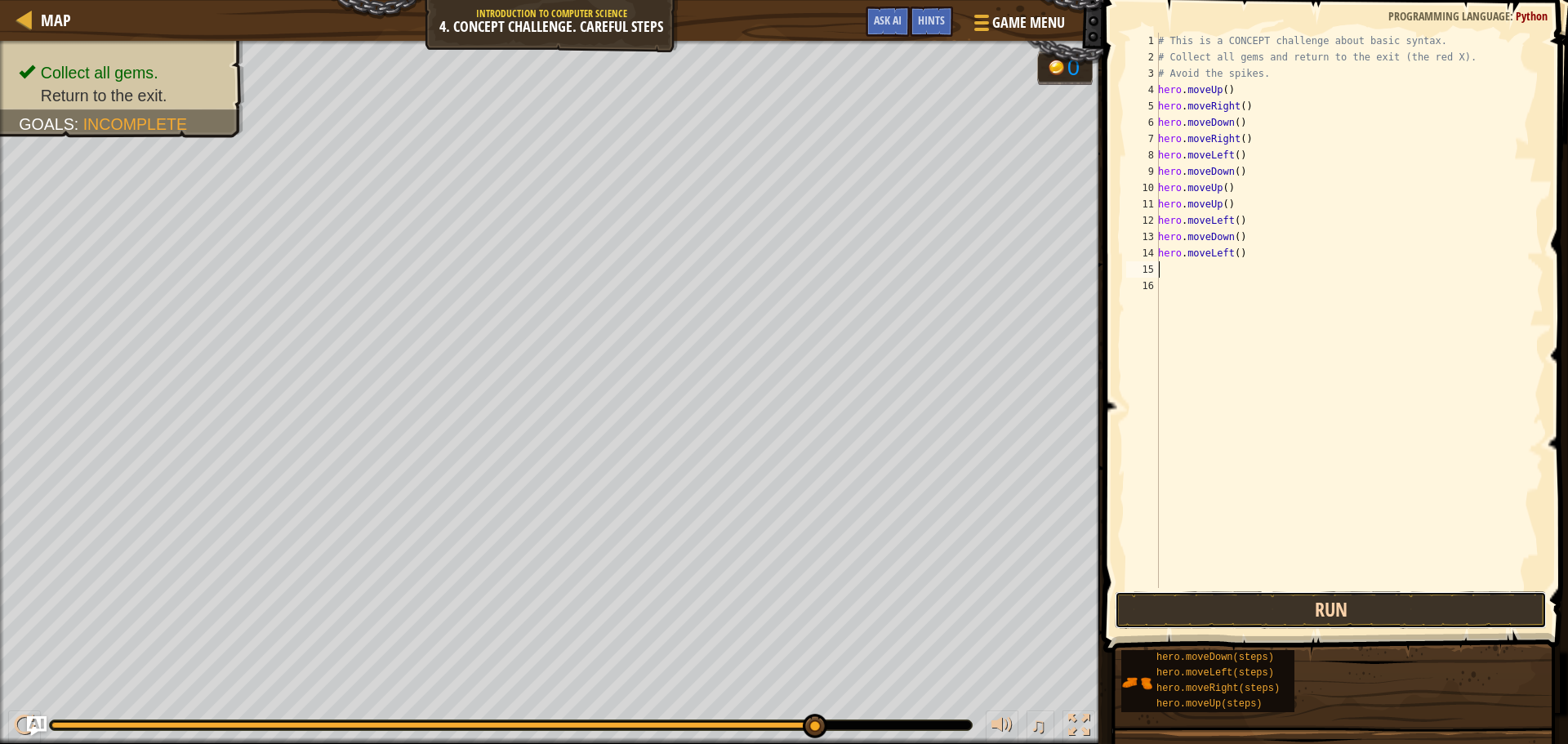
click at [1292, 621] on button "Run" at bounding box center [1331, 610] width 432 height 38
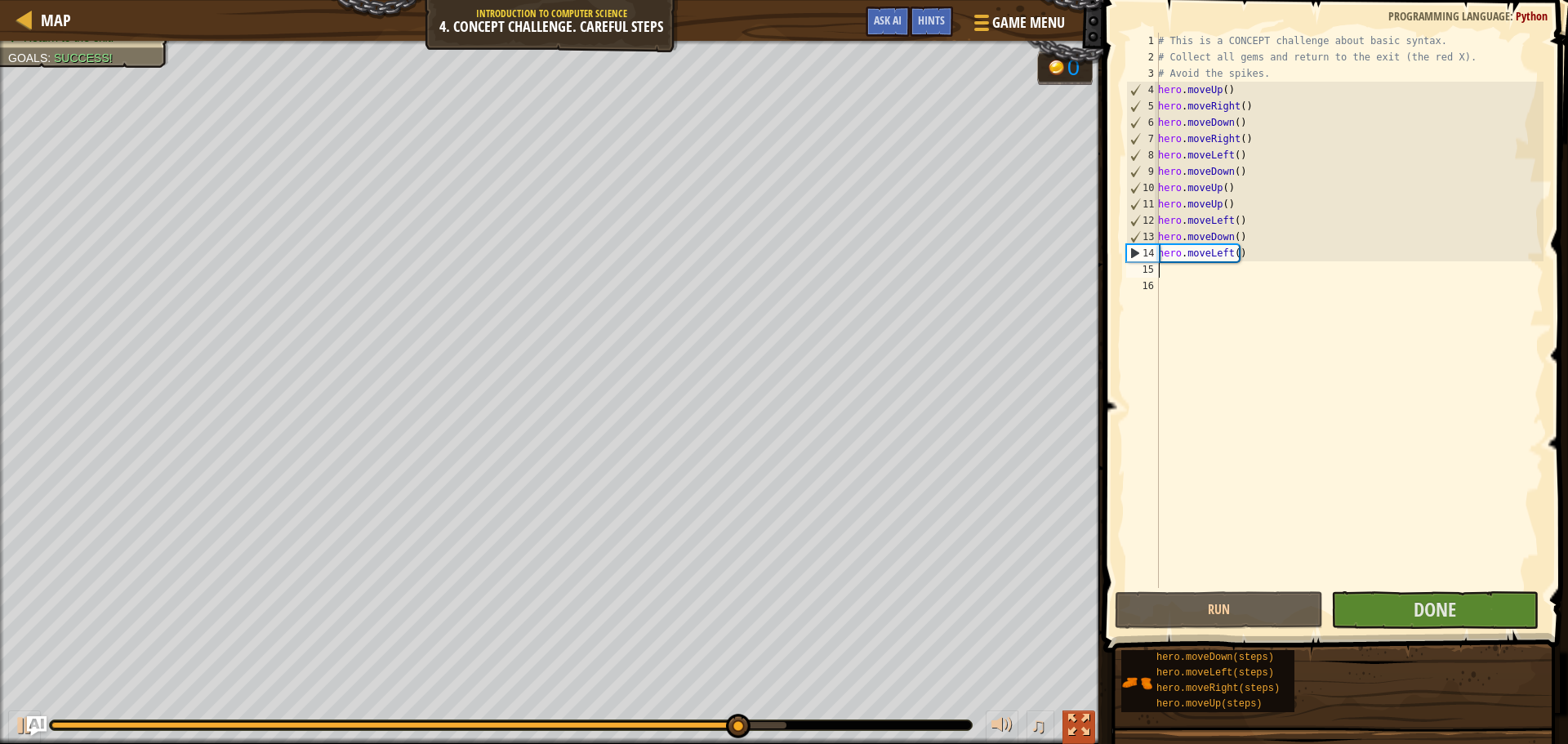
click at [1076, 722] on div at bounding box center [1078, 725] width 22 height 22
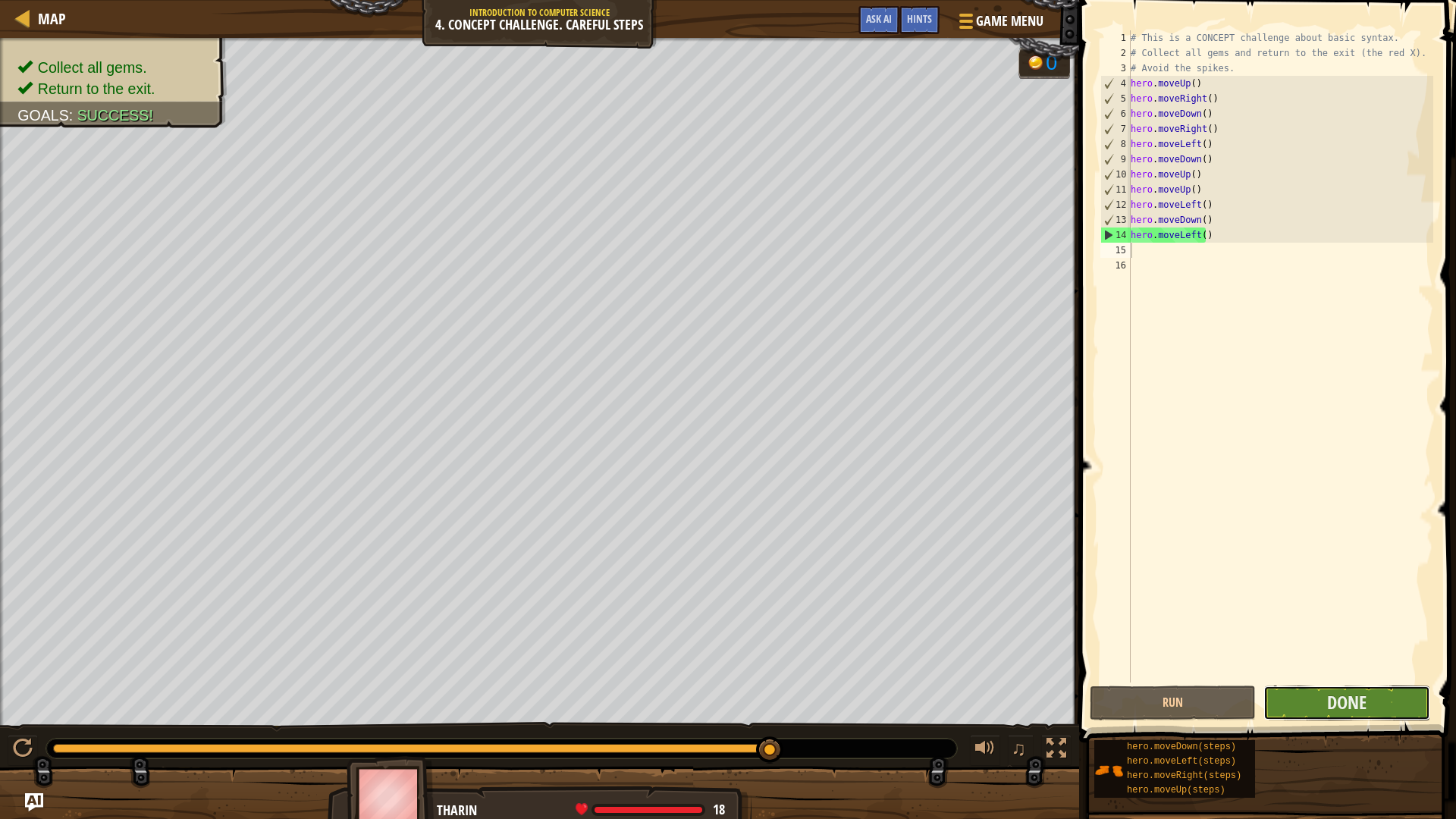
click at [1300, 690] on button "Done" at bounding box center [1347, 704] width 166 height 35
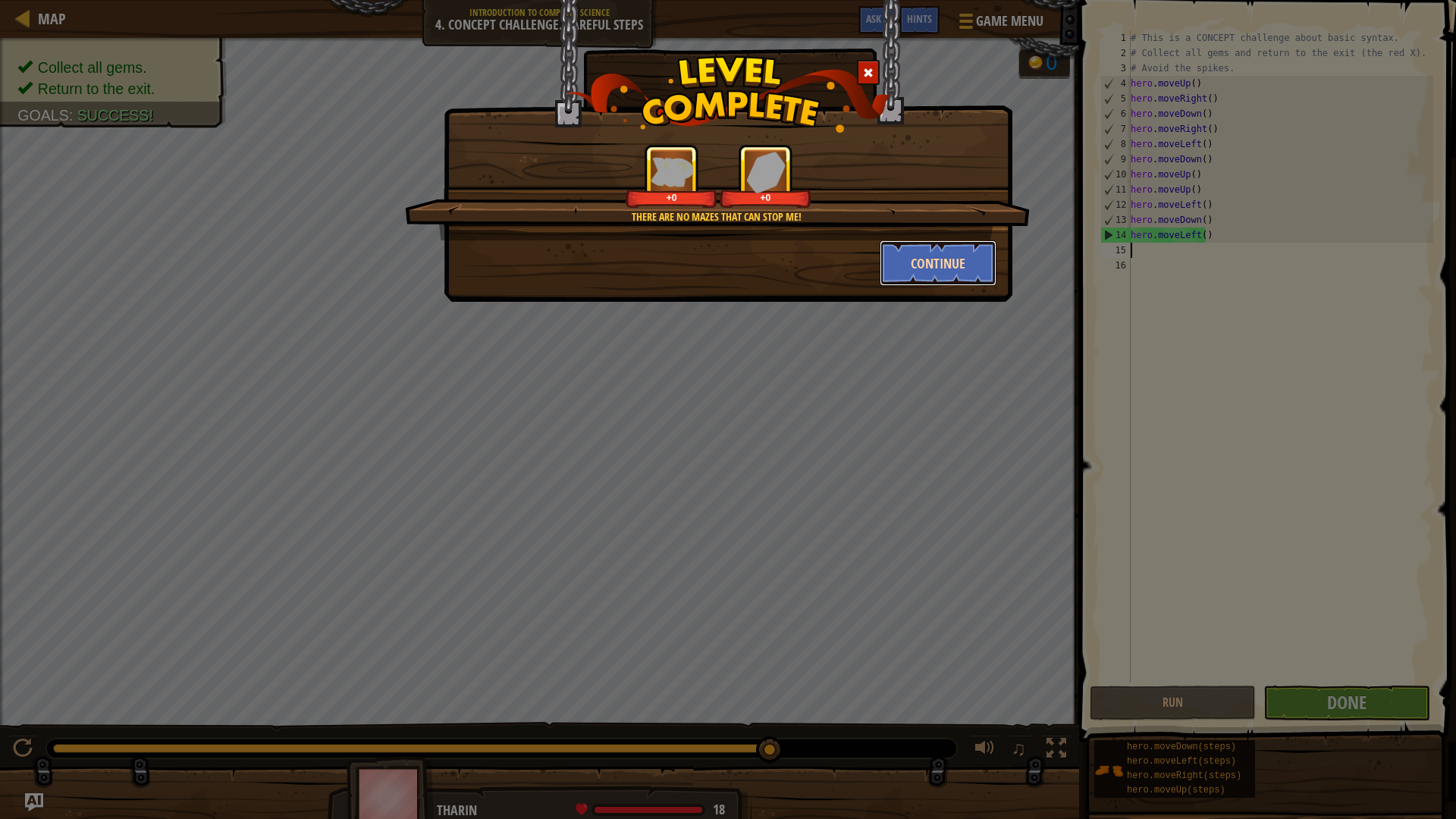
click at [936, 254] on button "Continue" at bounding box center [938, 263] width 117 height 46
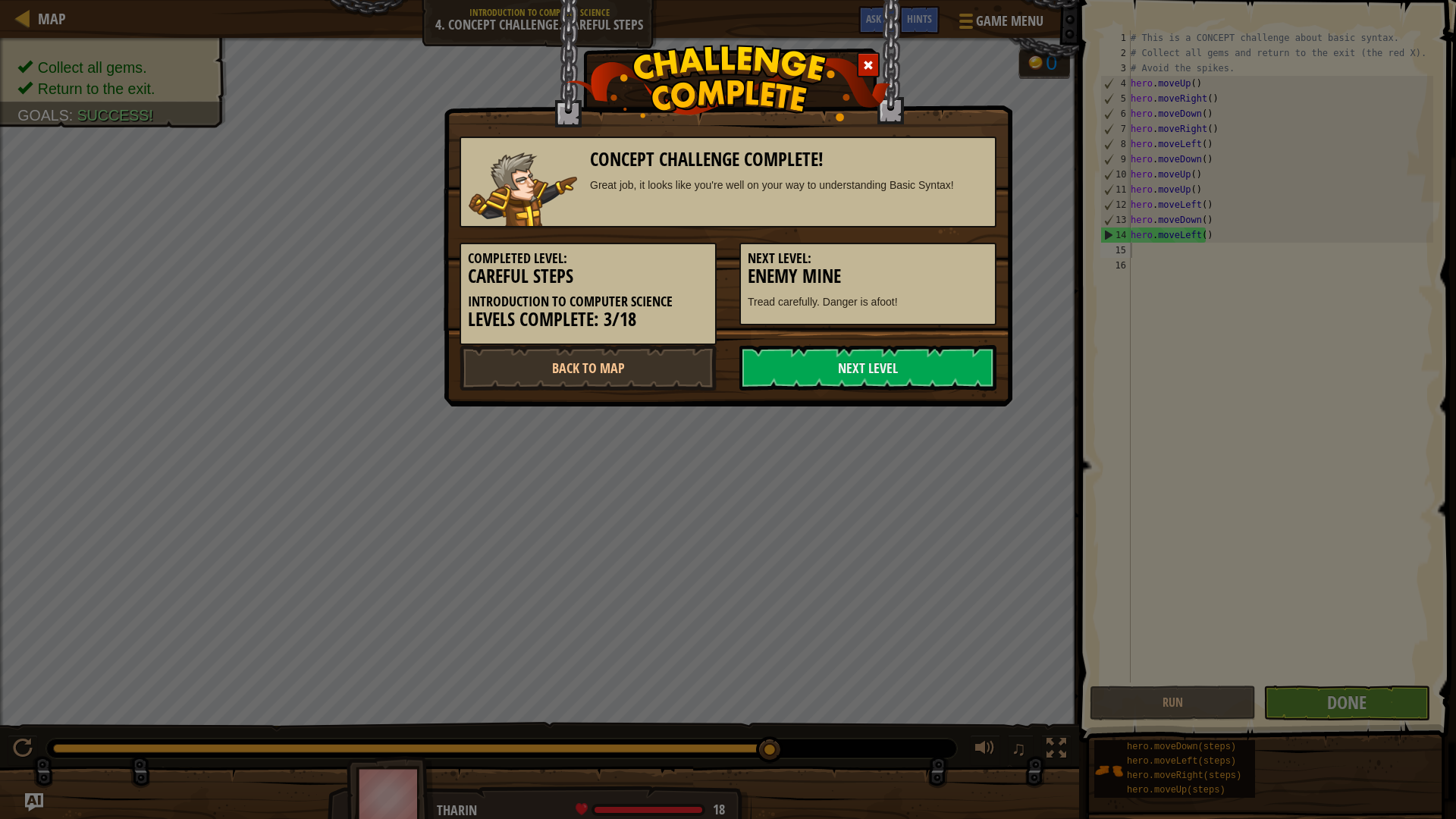
click at [888, 402] on div "Concept Challenge Complete! Great job, it looks like you're well on your way to…" at bounding box center [728, 203] width 568 height 407
click at [870, 374] on link "Next Level" at bounding box center [867, 368] width 257 height 46
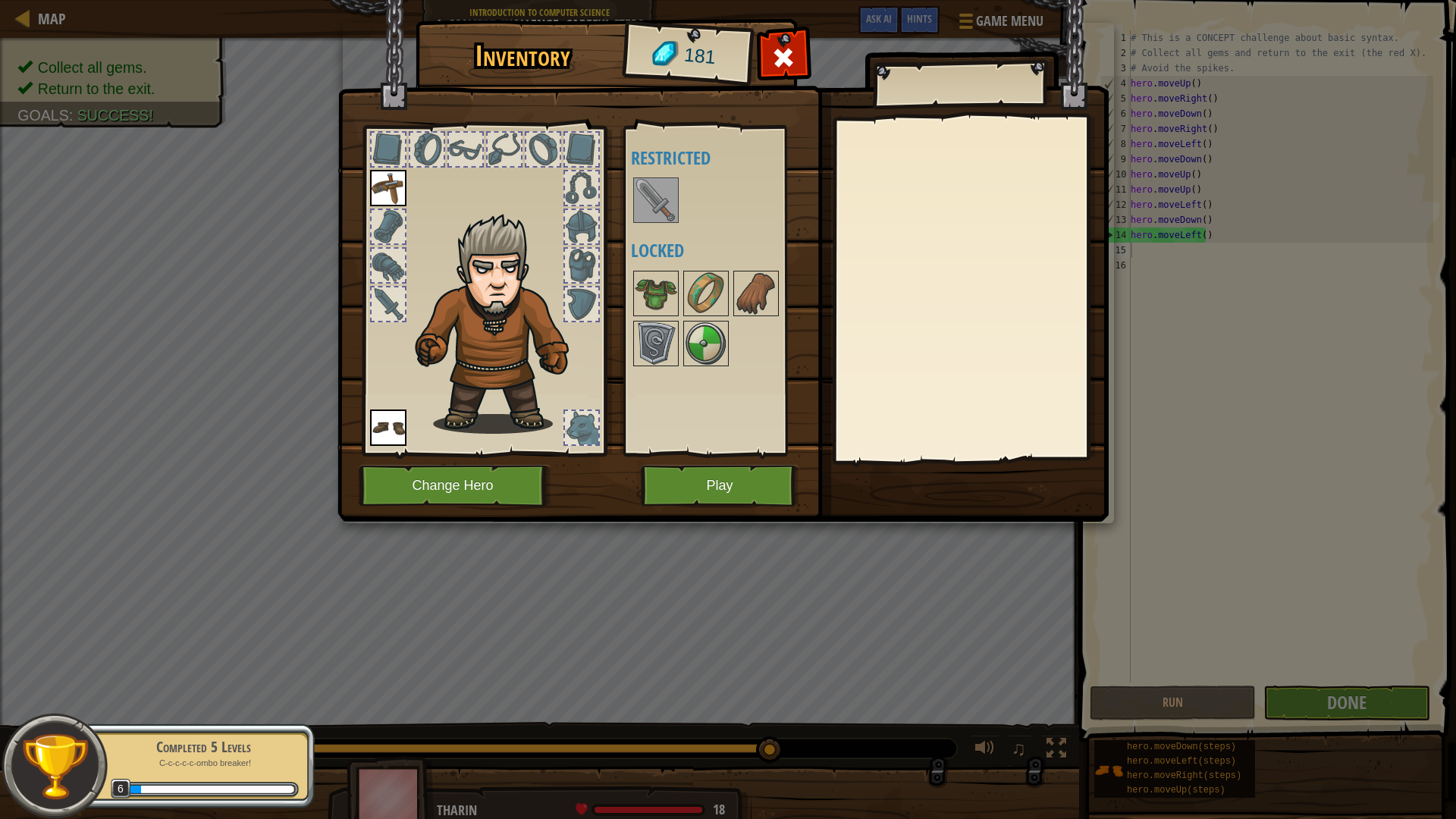
click at [659, 186] on img at bounding box center [656, 200] width 43 height 43
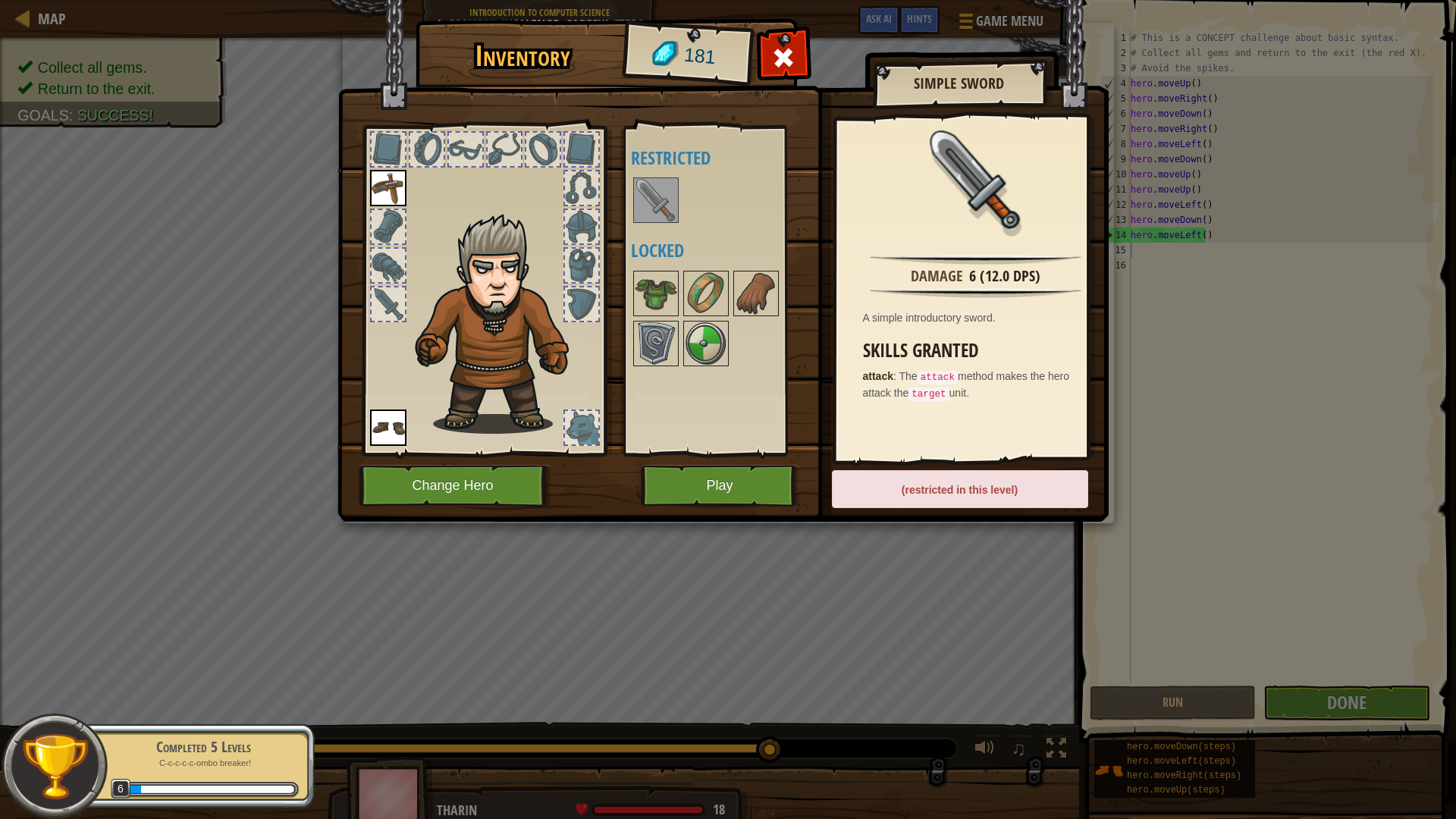
click at [1016, 484] on div "(restricted in this level)" at bounding box center [959, 489] width 256 height 38
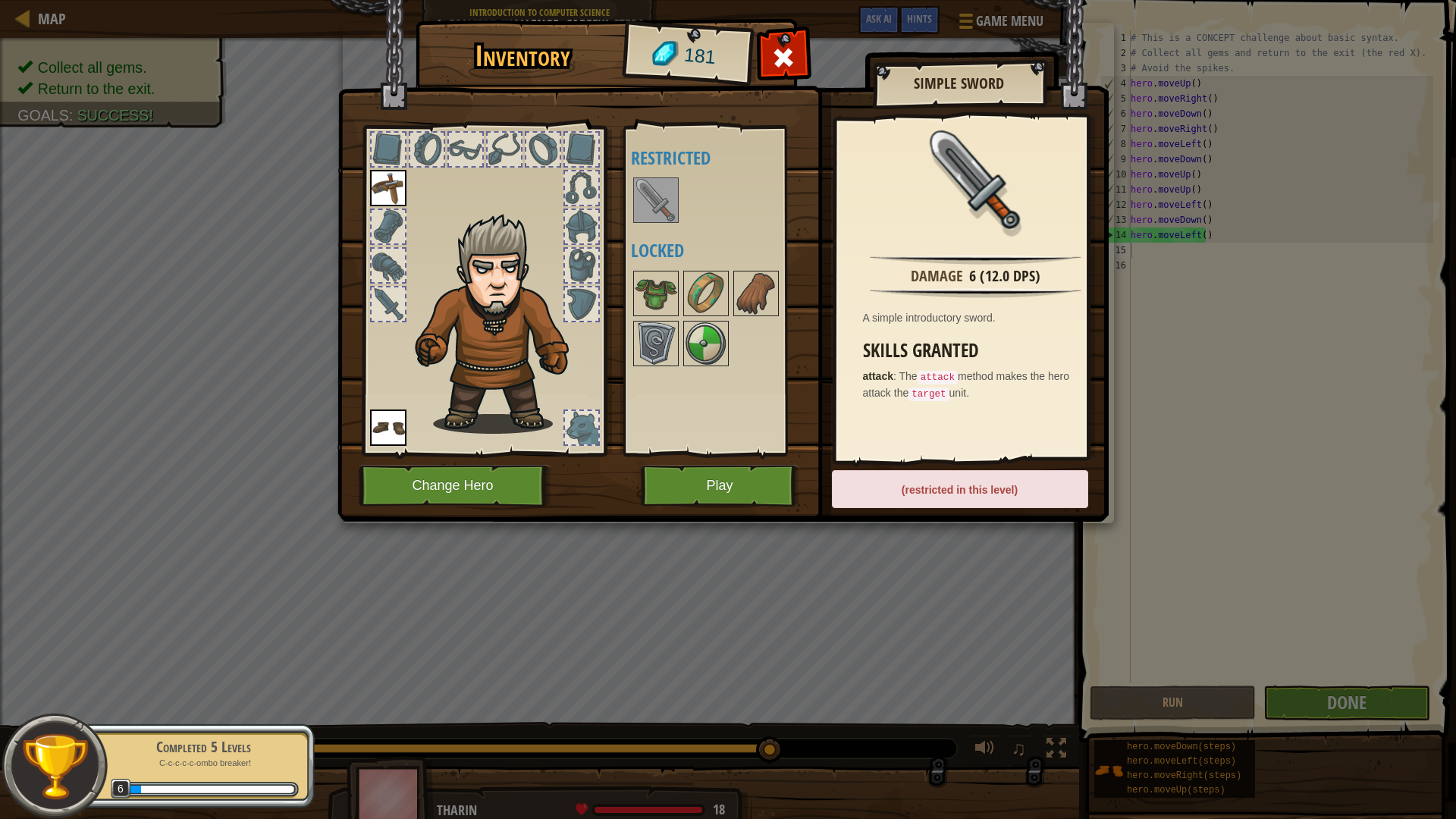
click at [1016, 484] on div "(restricted in this level)" at bounding box center [959, 489] width 256 height 38
click at [687, 482] on button "Play" at bounding box center [720, 486] width 158 height 42
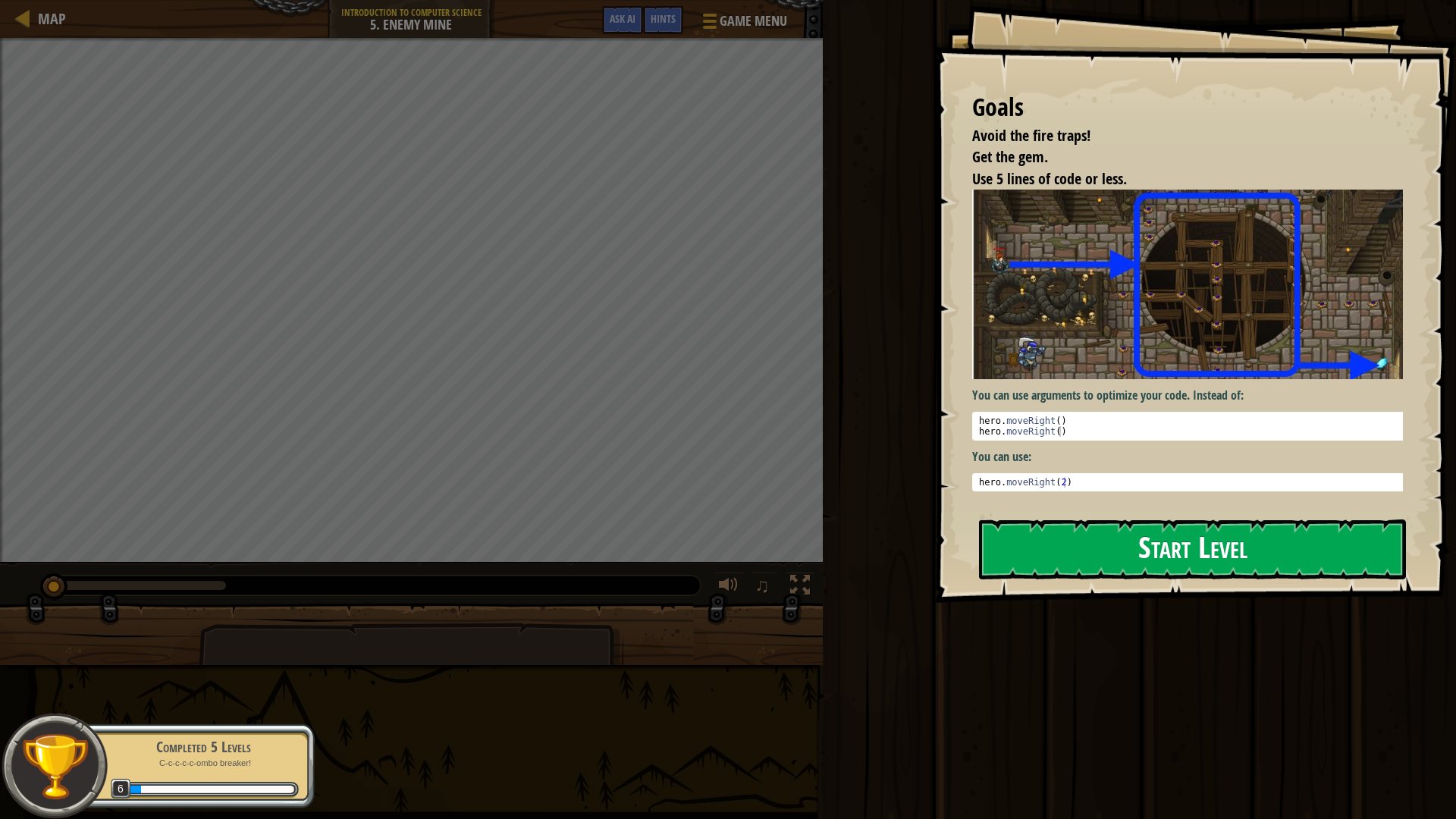
click at [1060, 366] on img at bounding box center [1193, 284] width 442 height 190
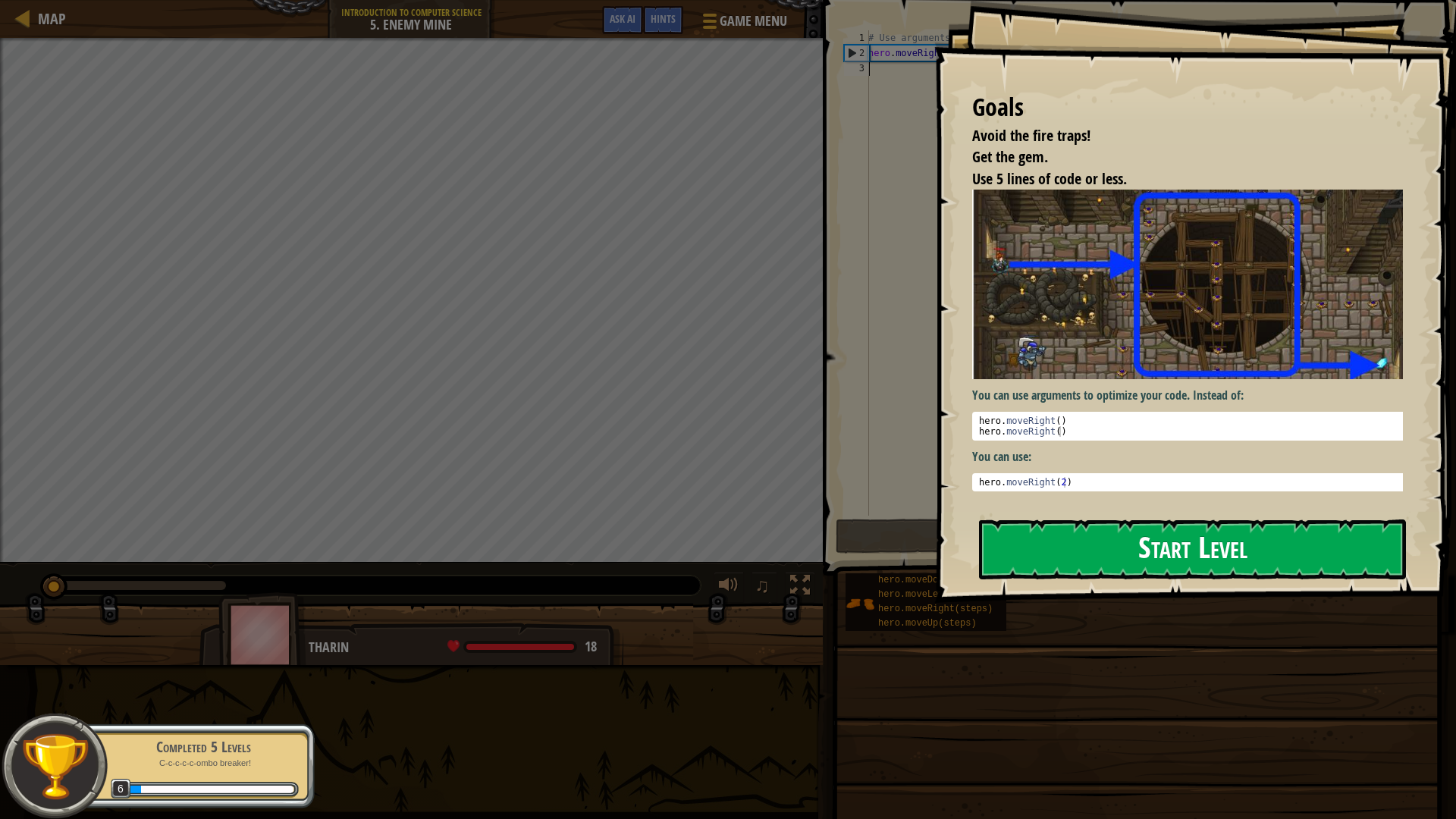
click at [1063, 547] on button "Start Level" at bounding box center [1192, 550] width 427 height 60
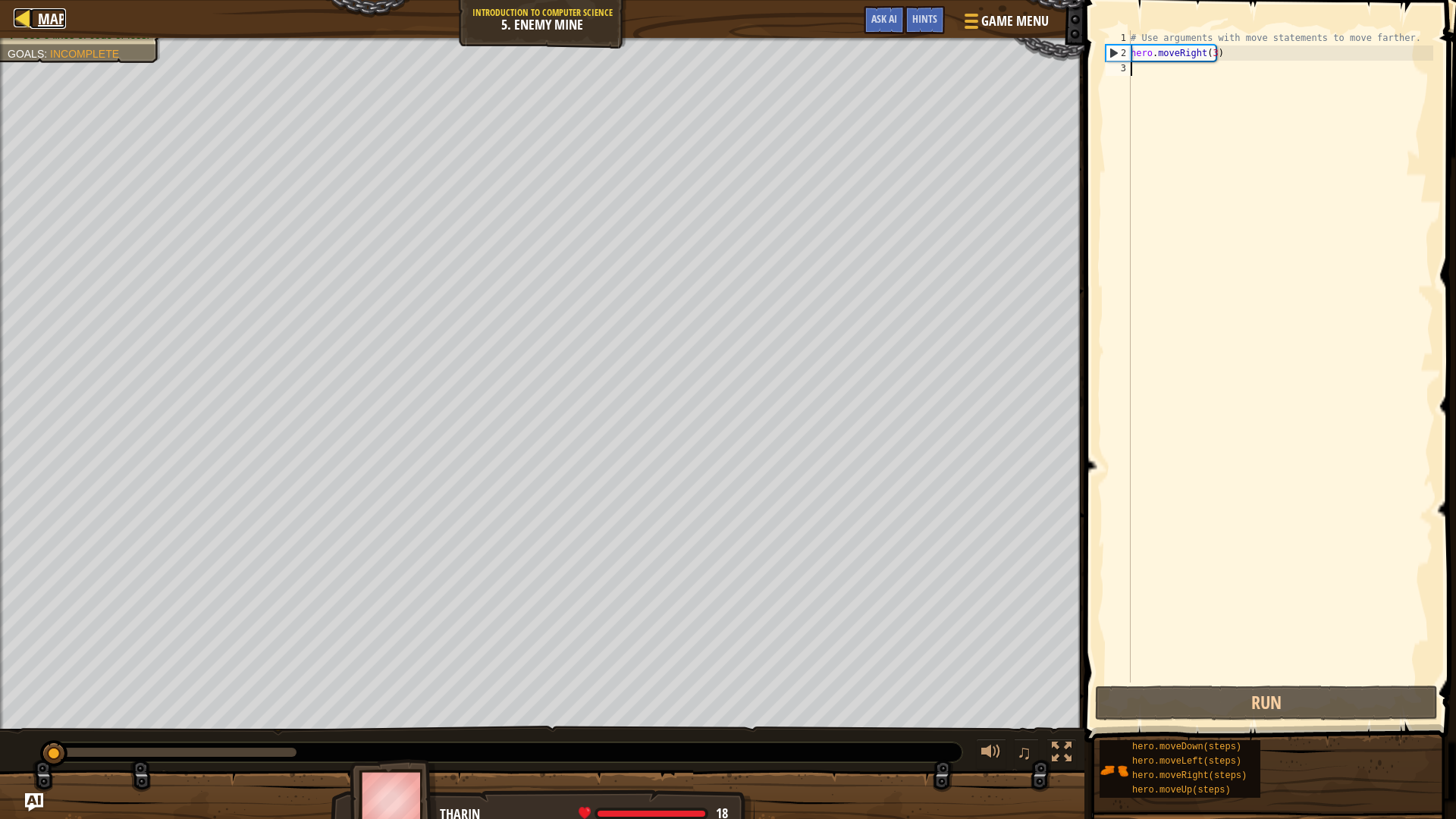
click at [58, 13] on span "Map" at bounding box center [52, 18] width 28 height 20
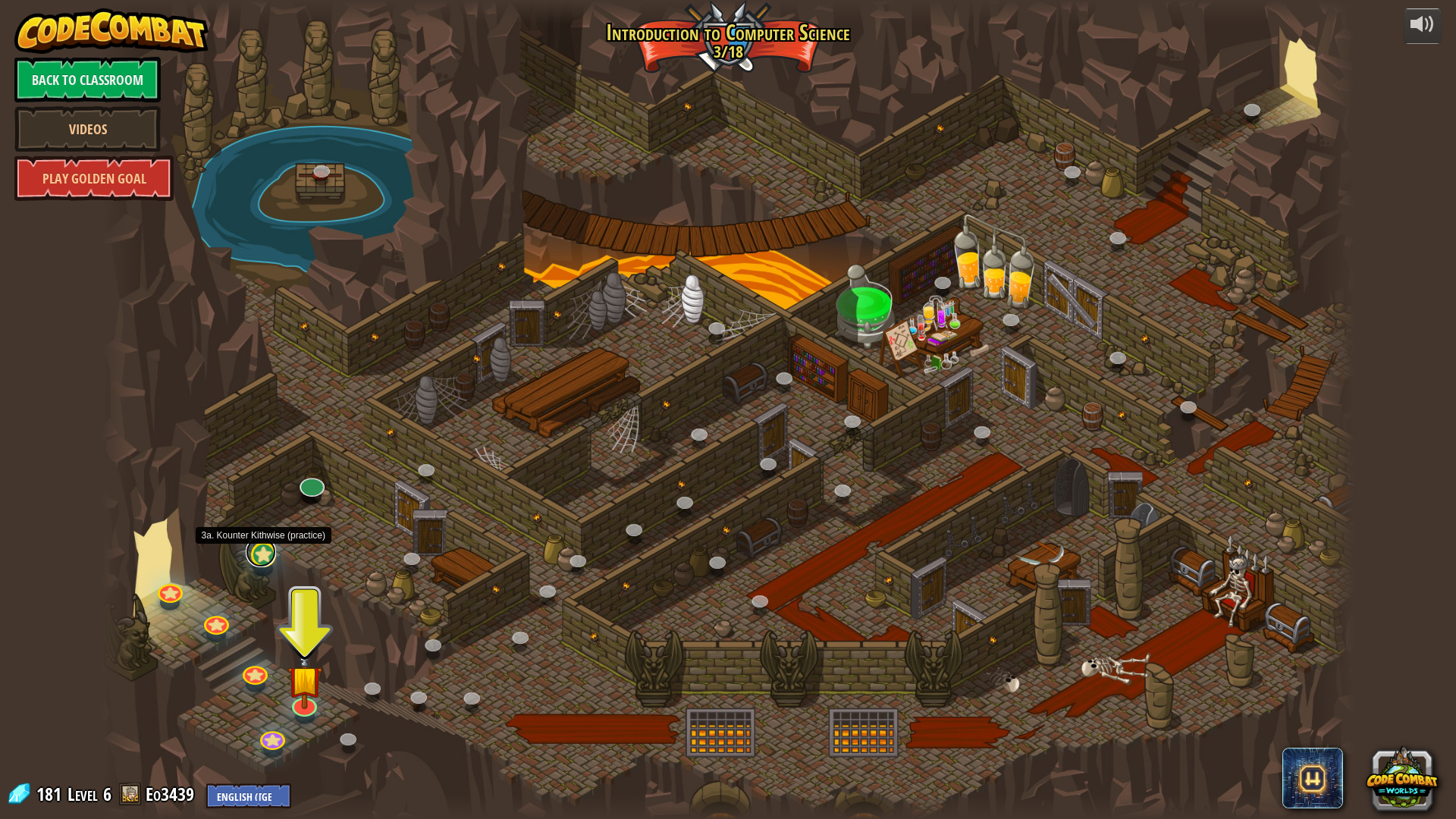
click at [260, 552] on link at bounding box center [261, 552] width 31 height 31
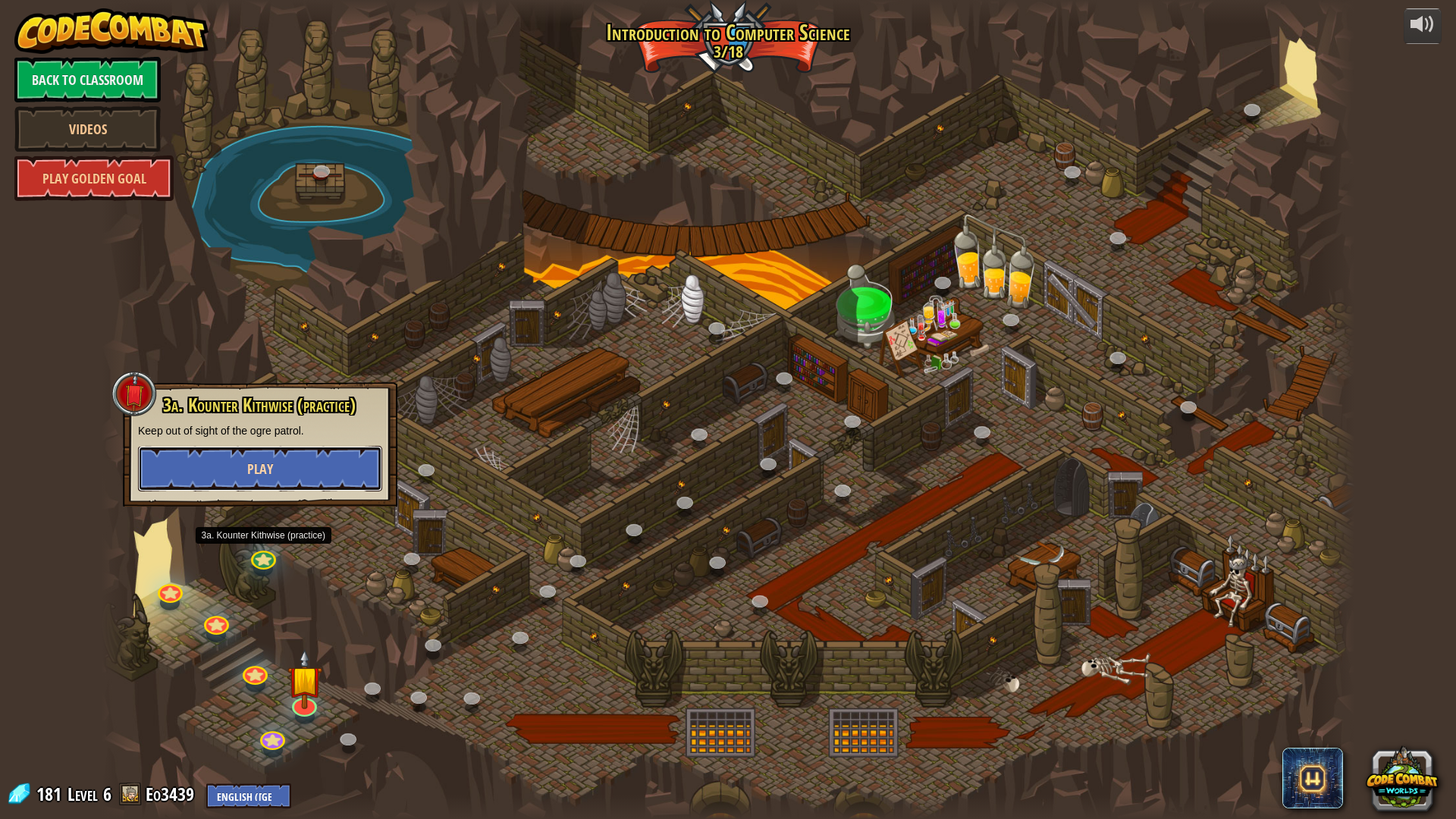
click at [276, 481] on button "Play" at bounding box center [260, 469] width 244 height 46
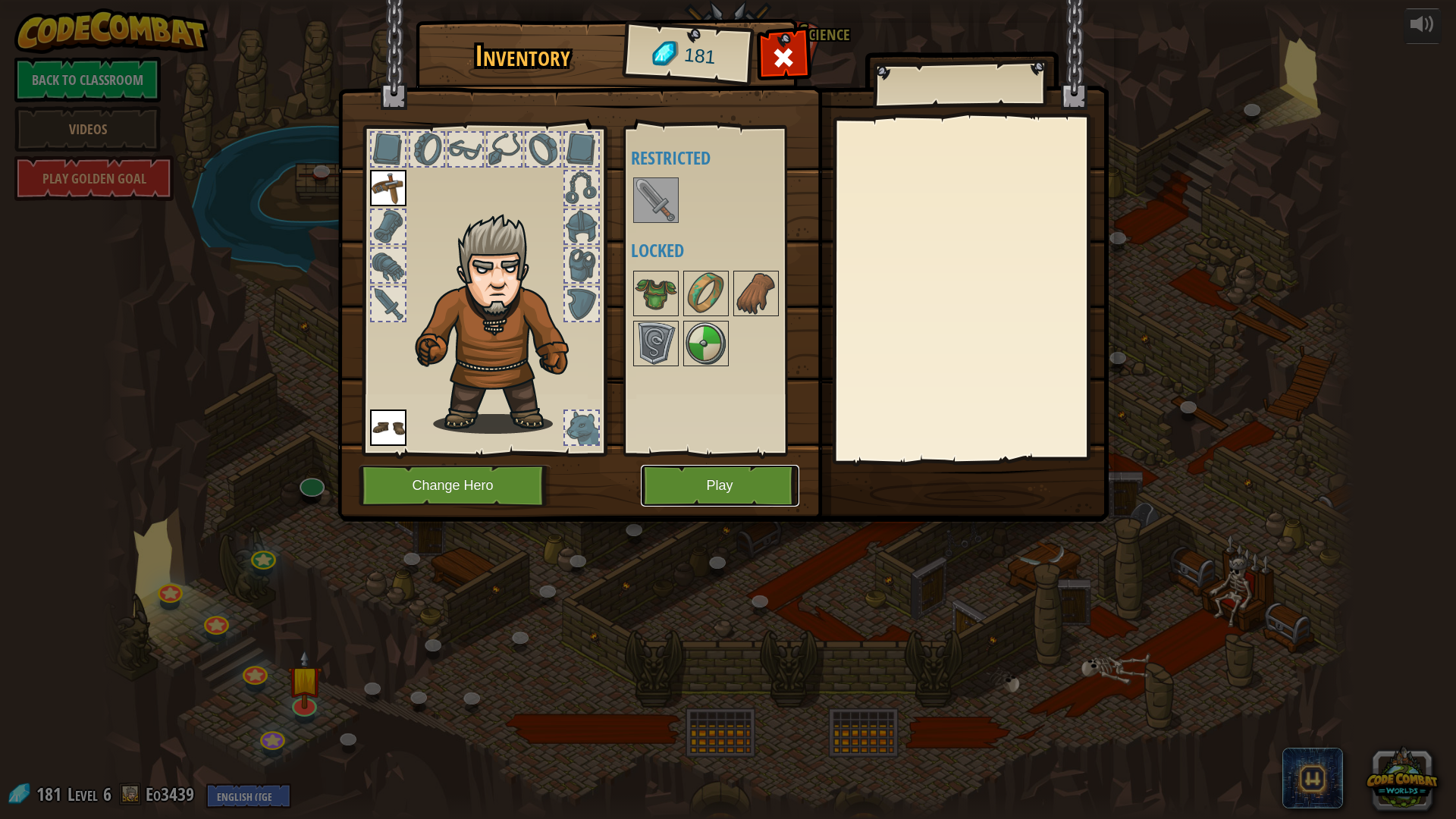
click at [729, 495] on button "Play" at bounding box center [720, 486] width 158 height 42
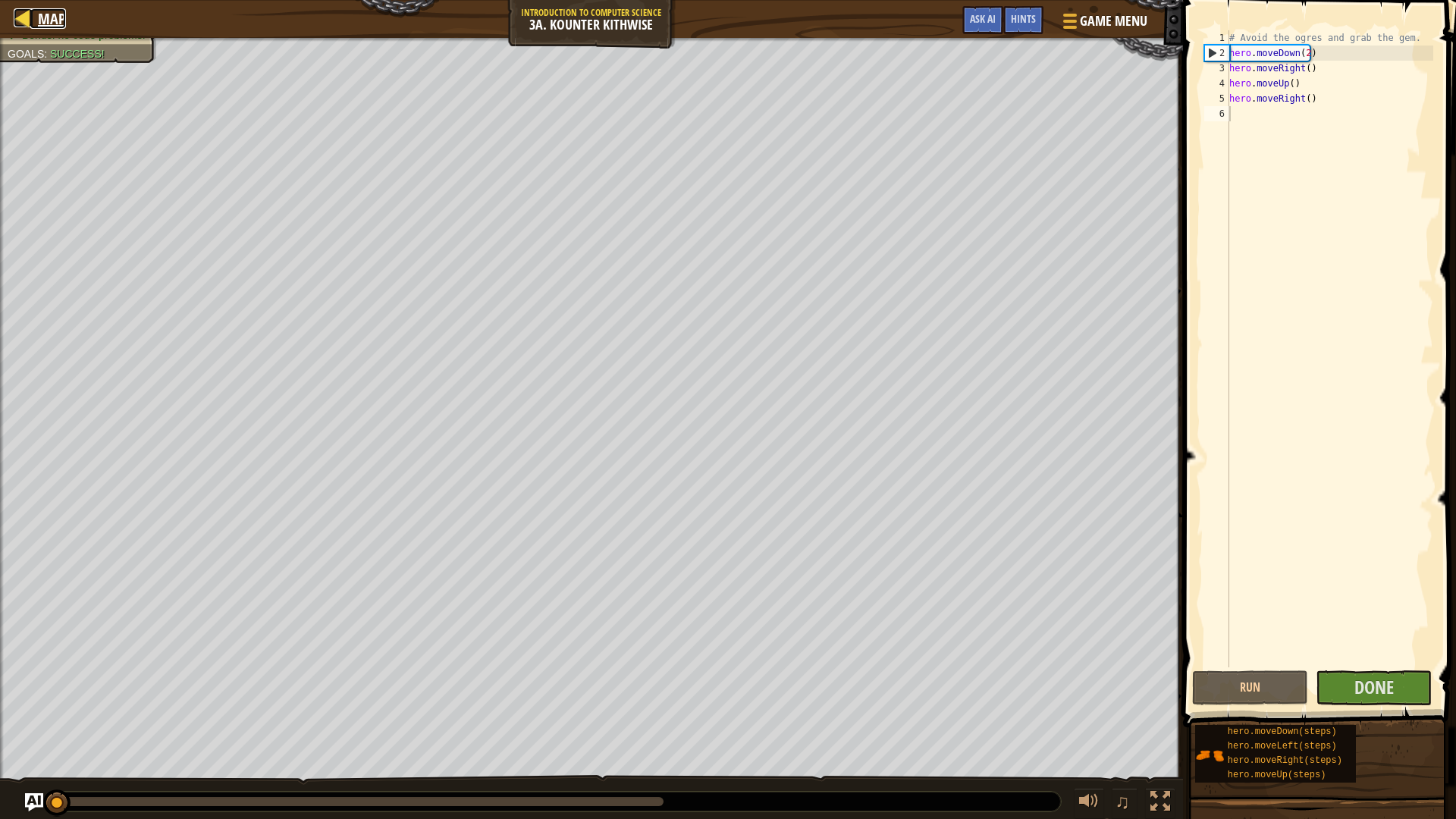
click at [37, 20] on link "Map" at bounding box center [48, 18] width 36 height 20
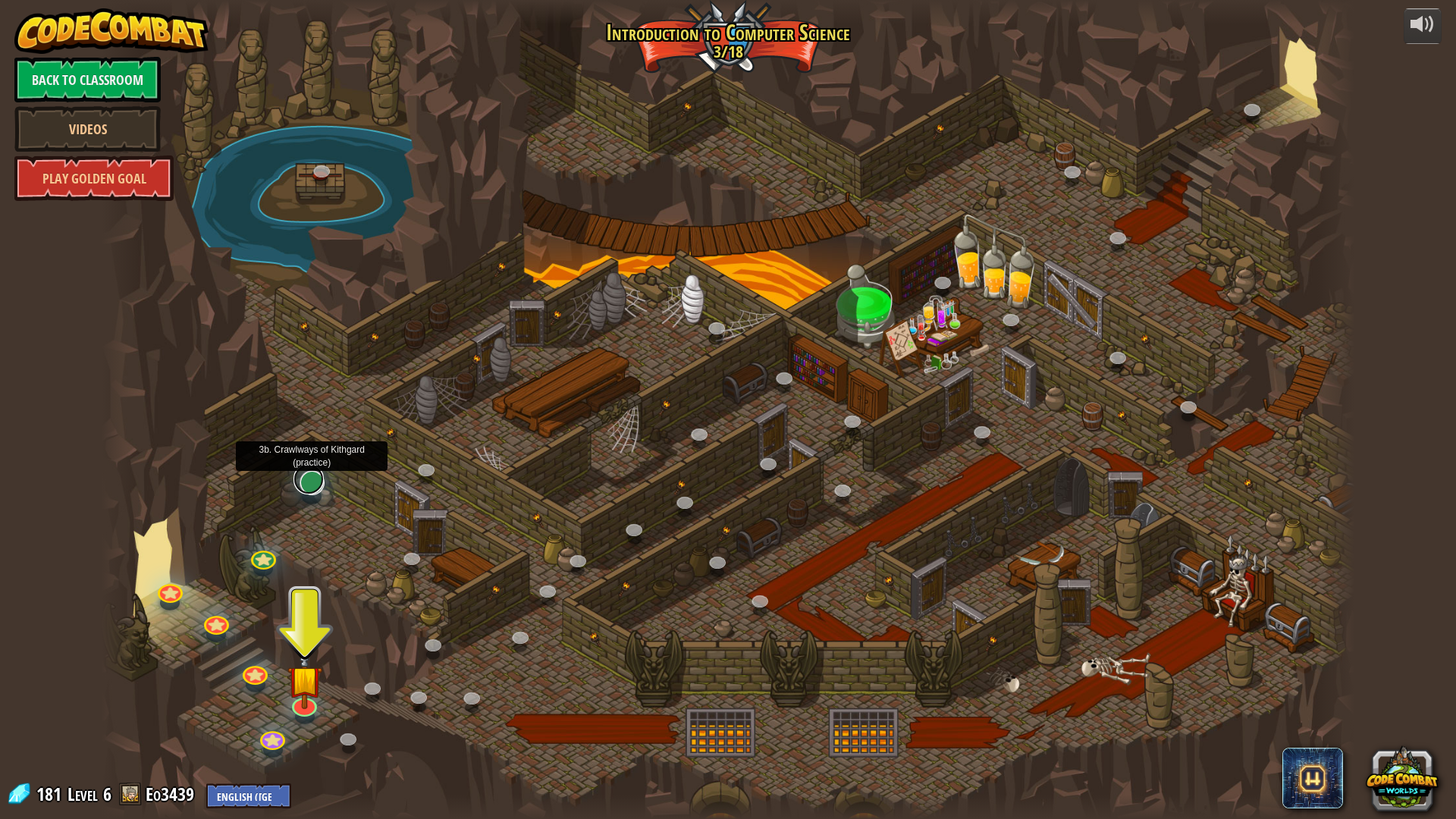
click at [311, 480] on link at bounding box center [309, 480] width 31 height 31
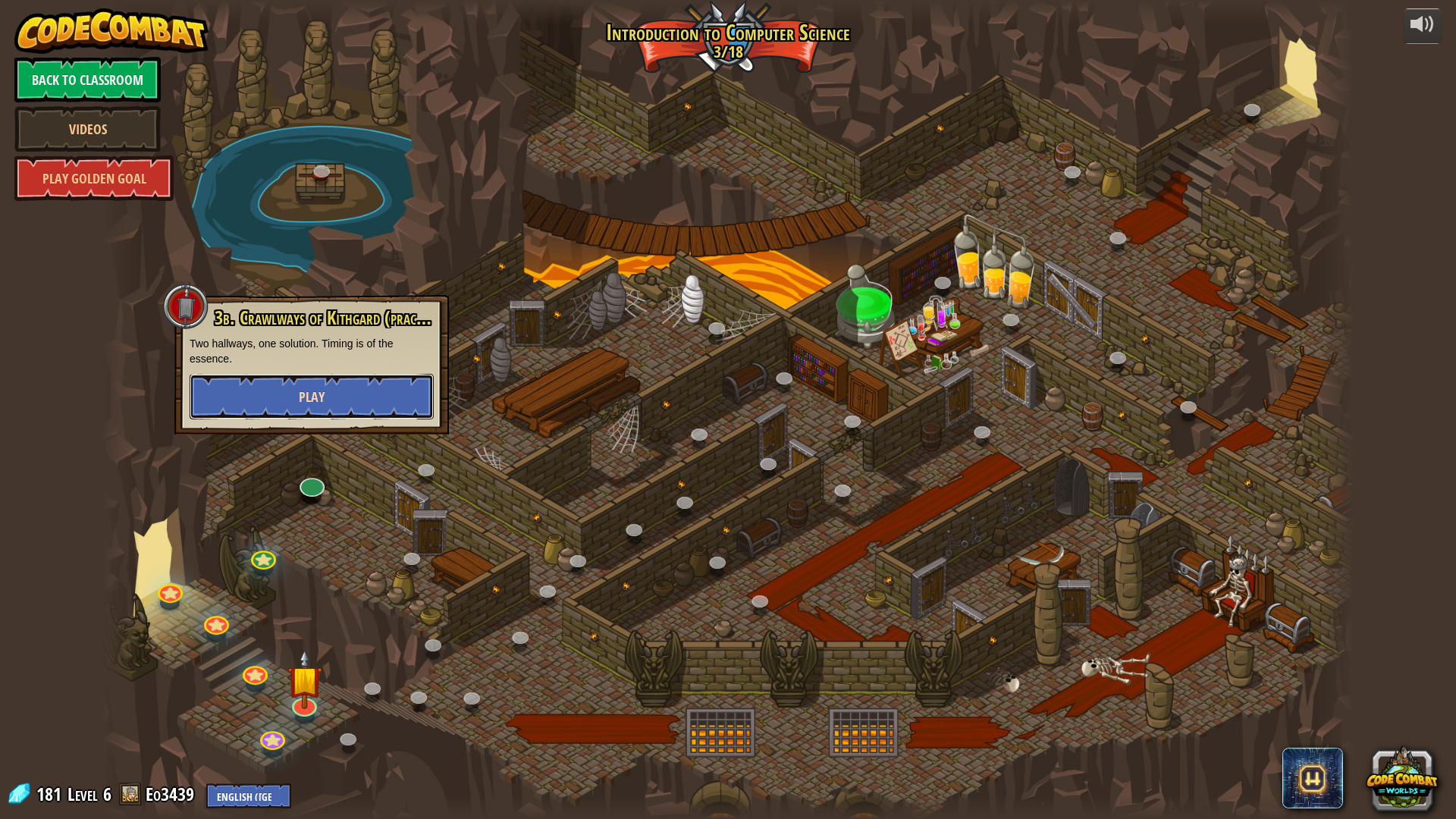
click at [306, 401] on span "Play" at bounding box center [311, 397] width 25 height 19
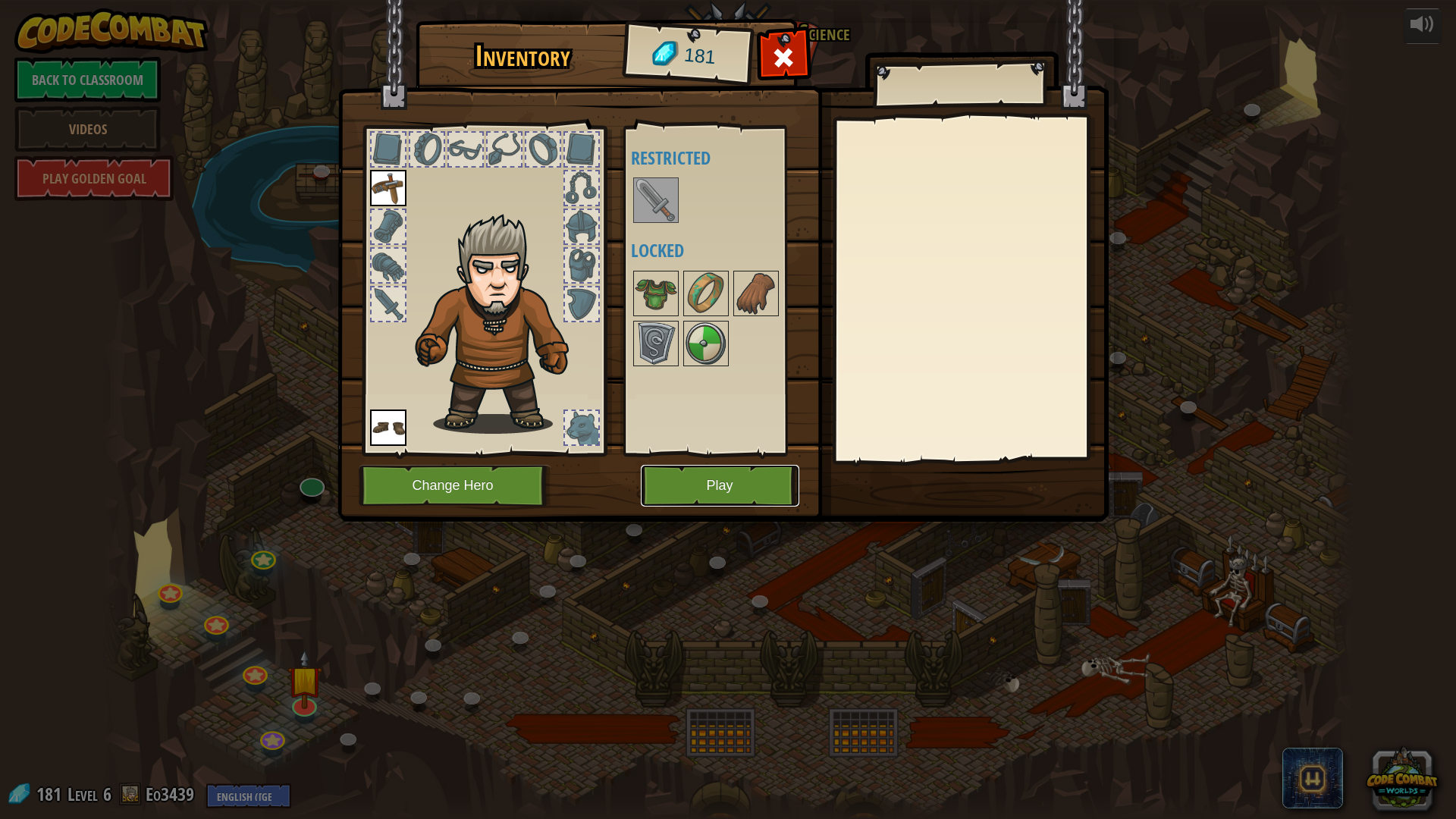
click at [687, 471] on button "Play" at bounding box center [720, 486] width 158 height 42
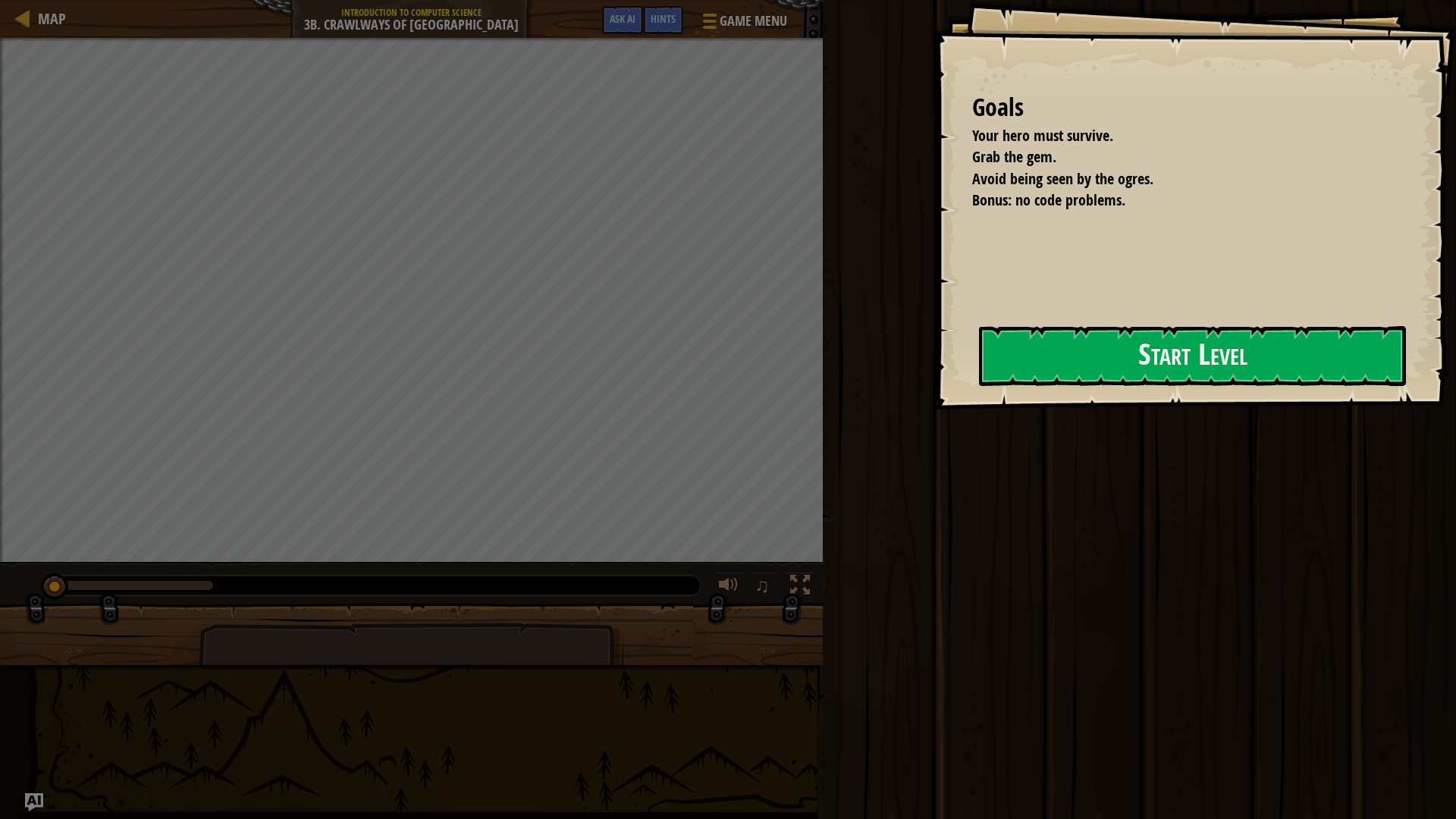
click at [1022, 312] on div "Goals Your hero must survive. Grab the gem. Avoid being seen by the ogres. Bonu…" at bounding box center [1195, 205] width 522 height 410
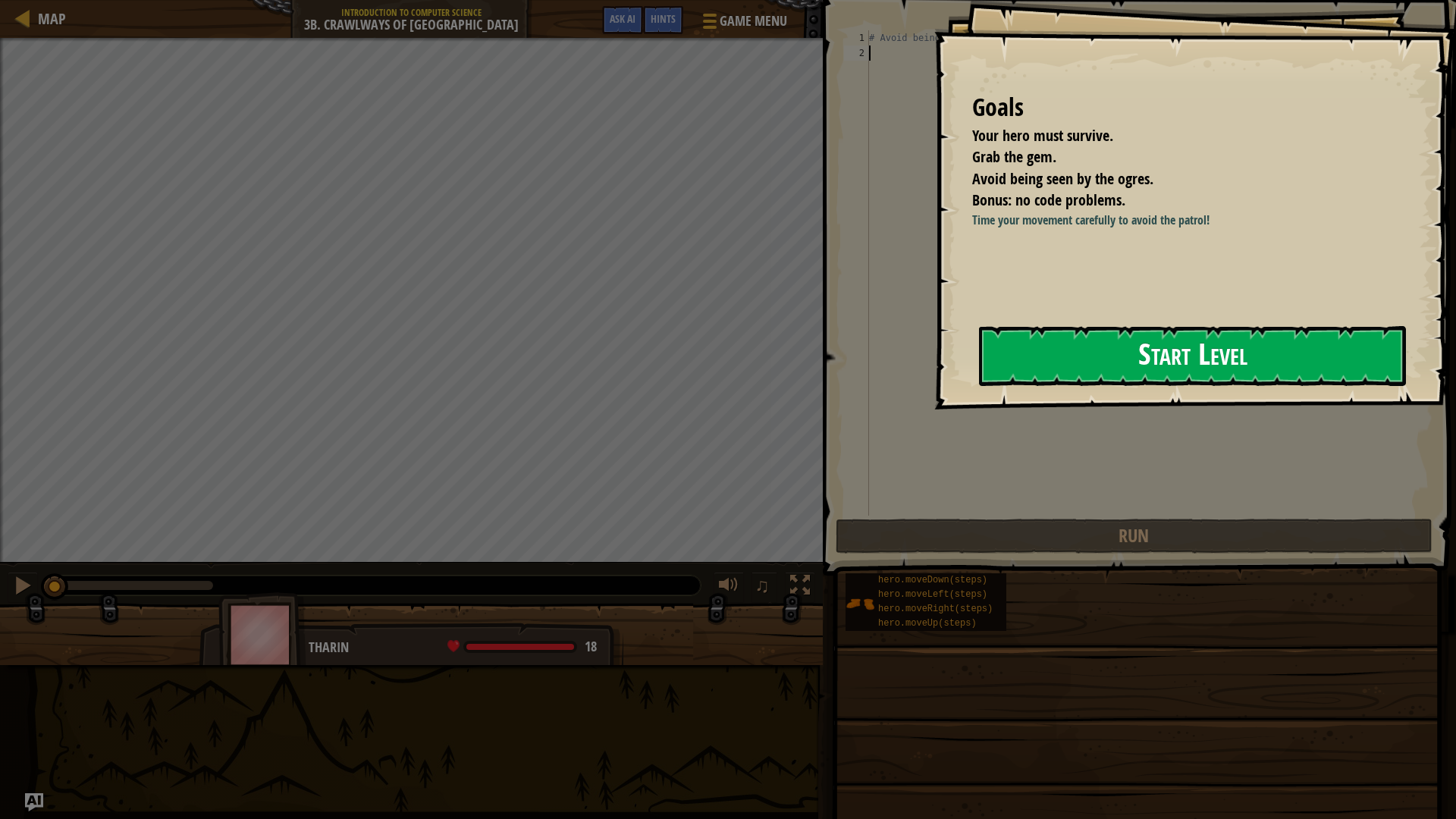
click at [1028, 351] on button "Start Level" at bounding box center [1192, 356] width 427 height 60
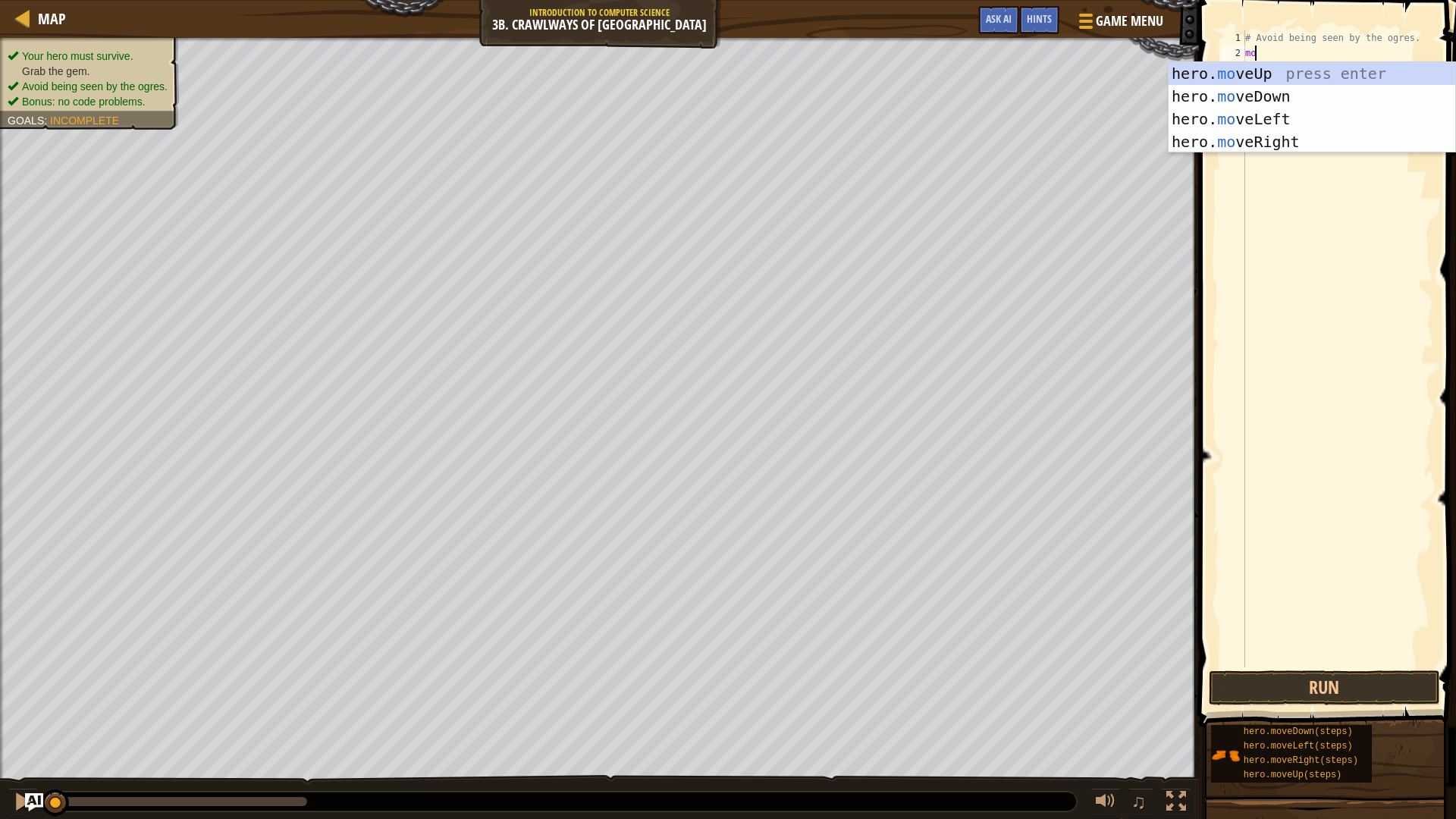
scroll to position [7, 0]
type textarea "m"
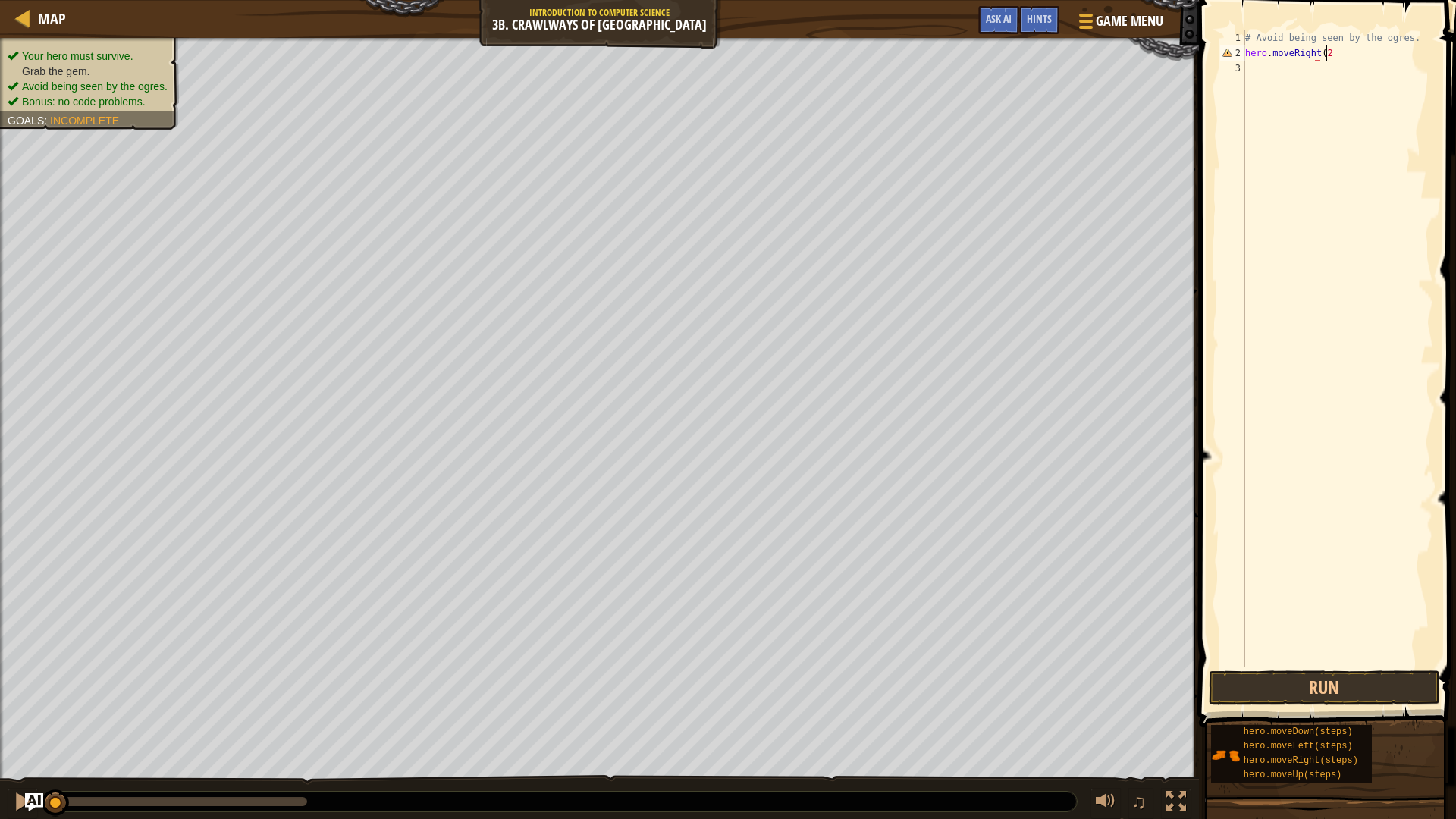
scroll to position [7, 6]
click at [1282, 688] on button "Run" at bounding box center [1324, 688] width 231 height 35
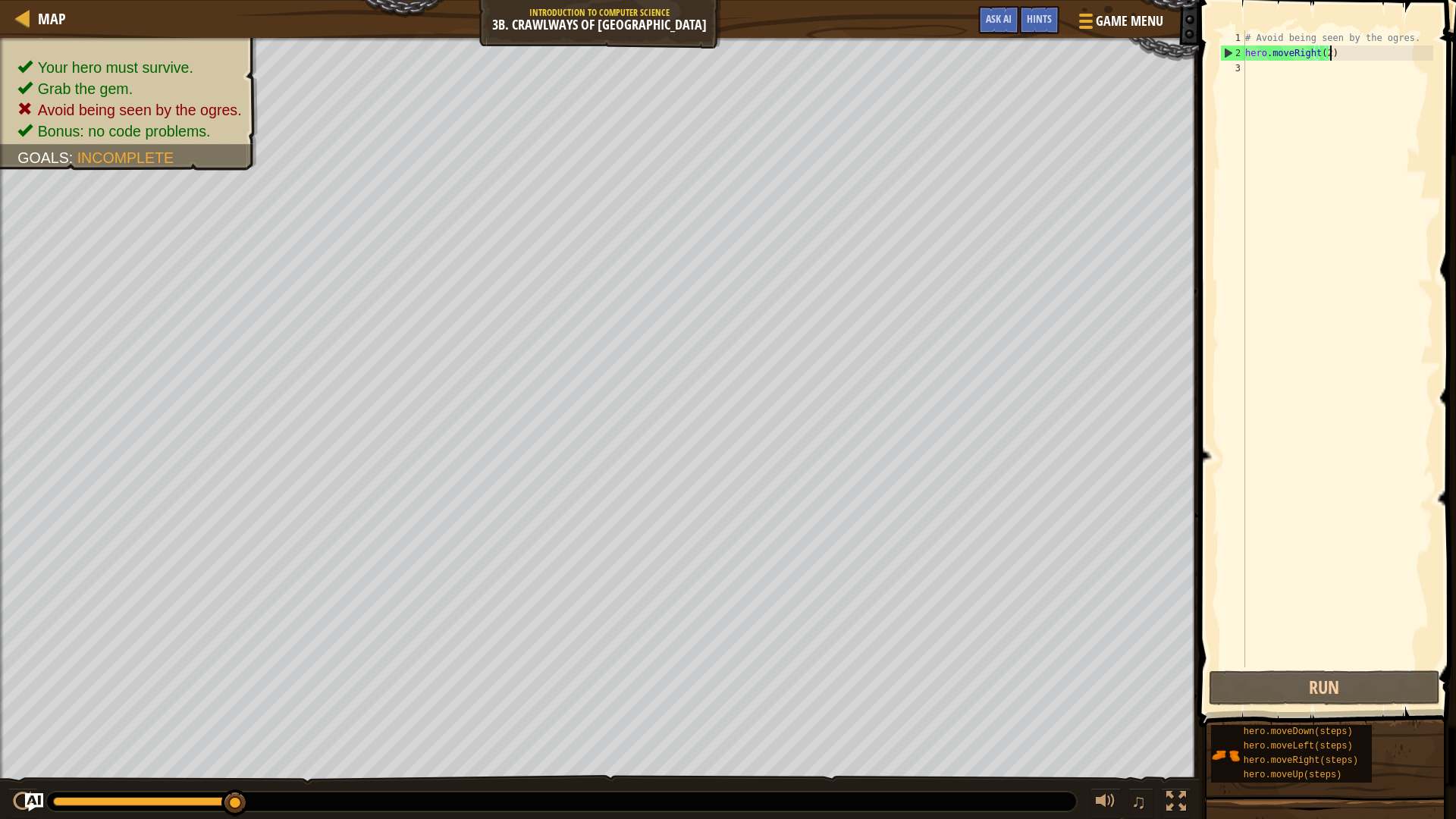
click at [1327, 56] on div "# Avoid being seen by the ogres. hero . moveRight ( 2 )" at bounding box center [1337, 364] width 191 height 668
type textarea "hero.moveRight()"
click at [1240, 682] on button "Run" at bounding box center [1324, 688] width 231 height 35
click at [1330, 70] on div "# Avoid being seen by the ogres. hero . moveRight ( )" at bounding box center [1337, 364] width 191 height 668
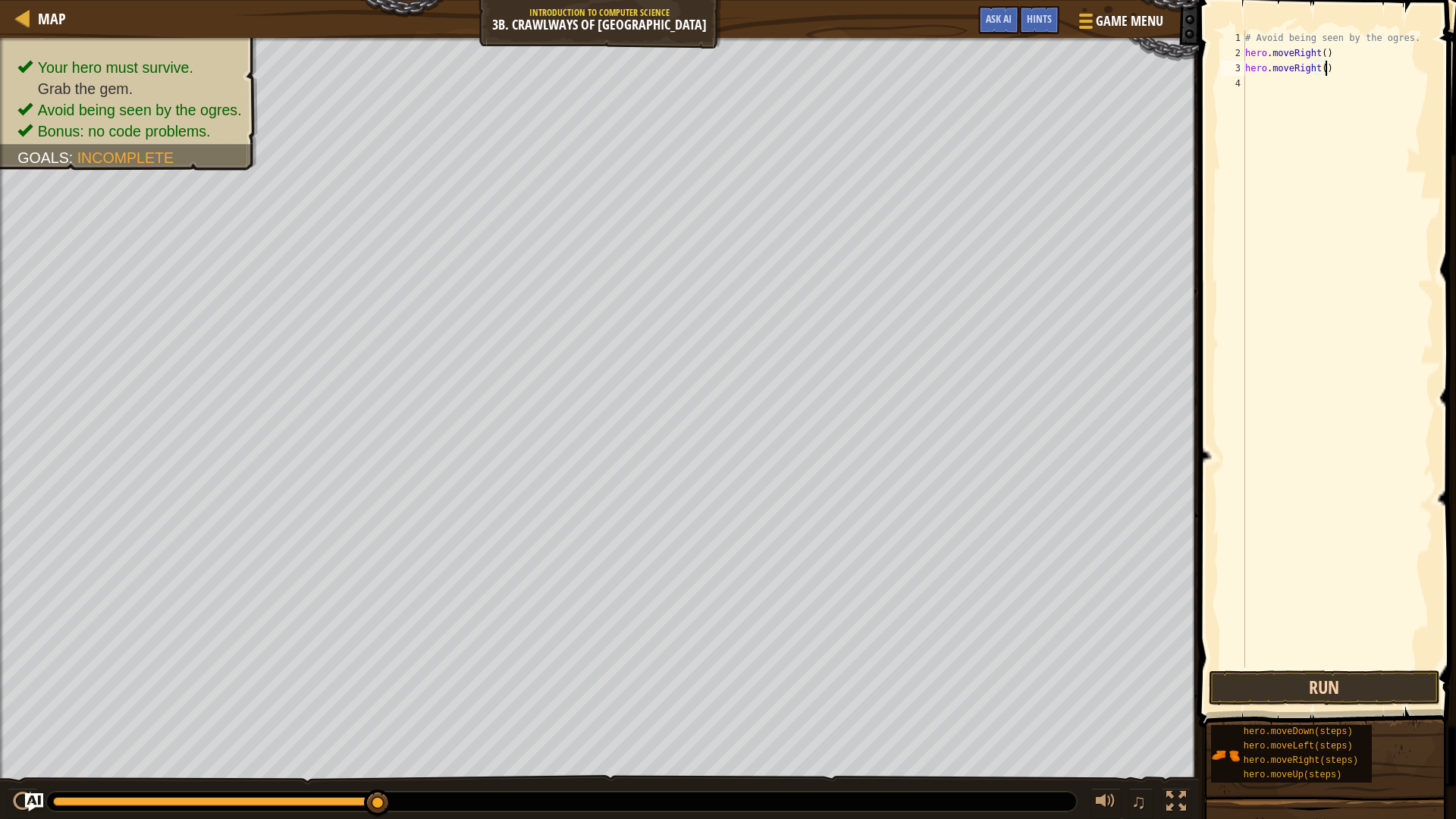
type textarea "hero.moveRight()"
click at [1311, 690] on button "Run" at bounding box center [1324, 688] width 231 height 35
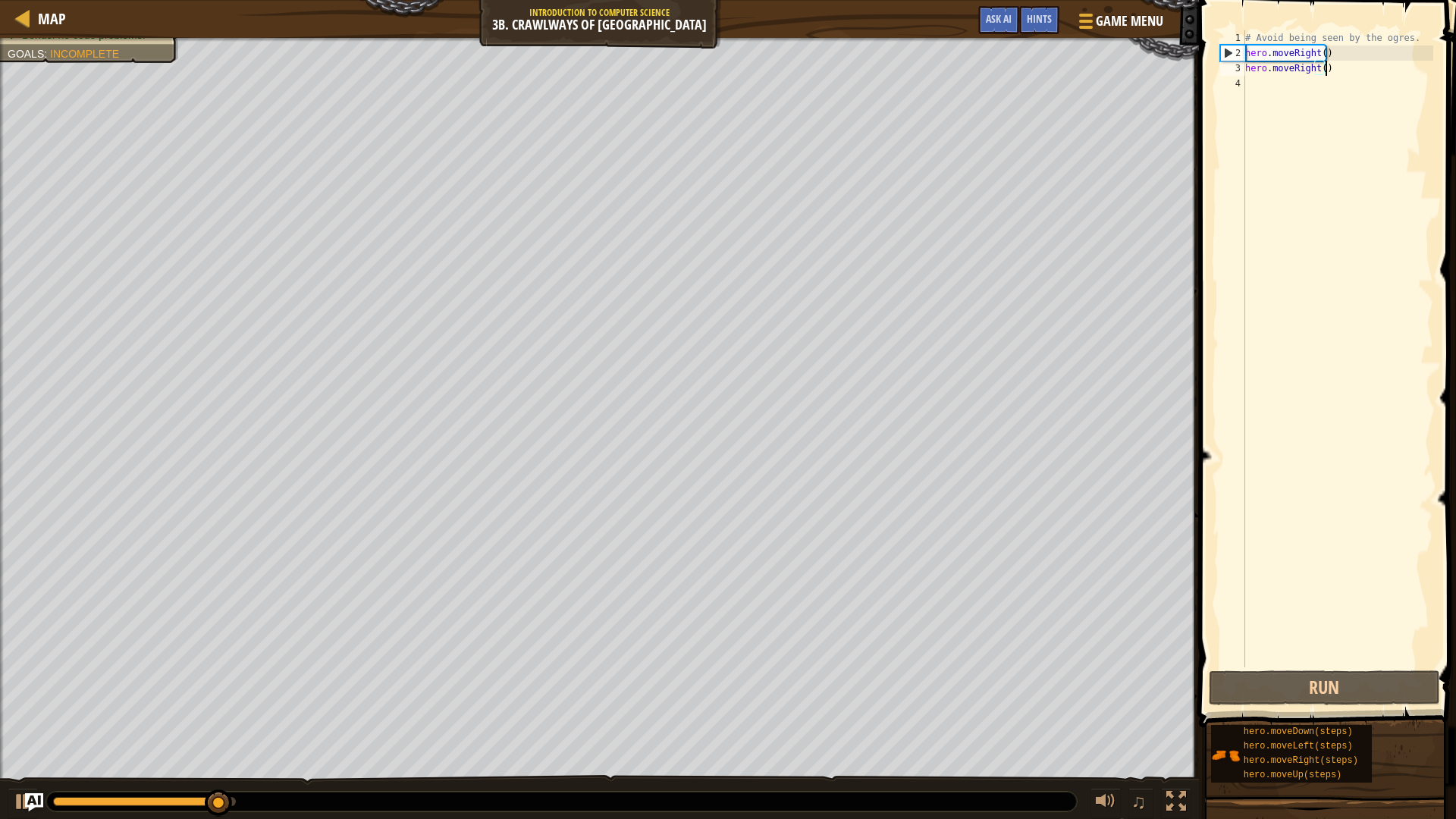
click at [1336, 59] on div "# Avoid being seen by the ogres. hero . moveRight ( ) hero . moveRight ( )" at bounding box center [1337, 364] width 191 height 668
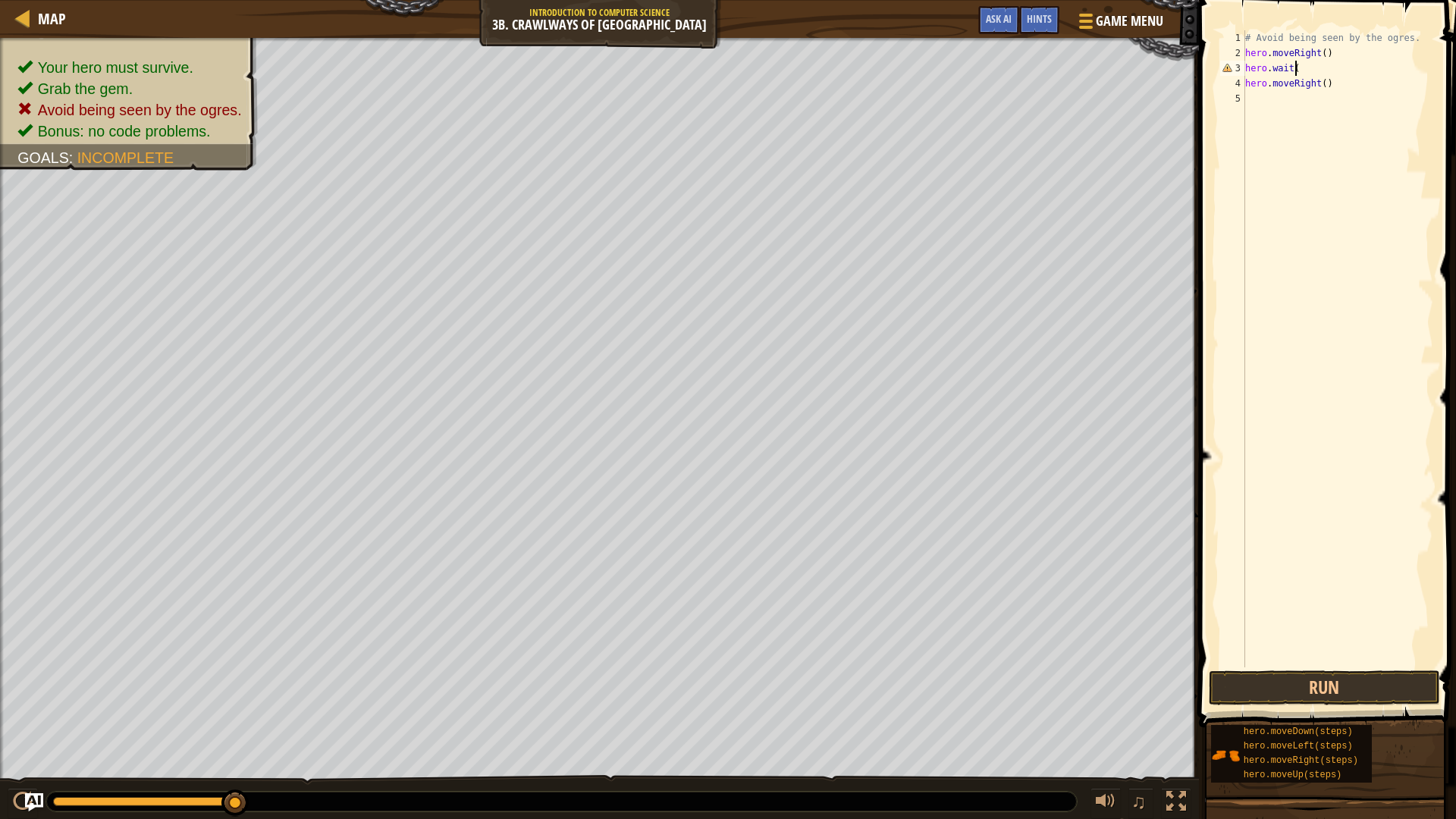
scroll to position [7, 3]
click at [1312, 682] on button "Run" at bounding box center [1324, 688] width 231 height 35
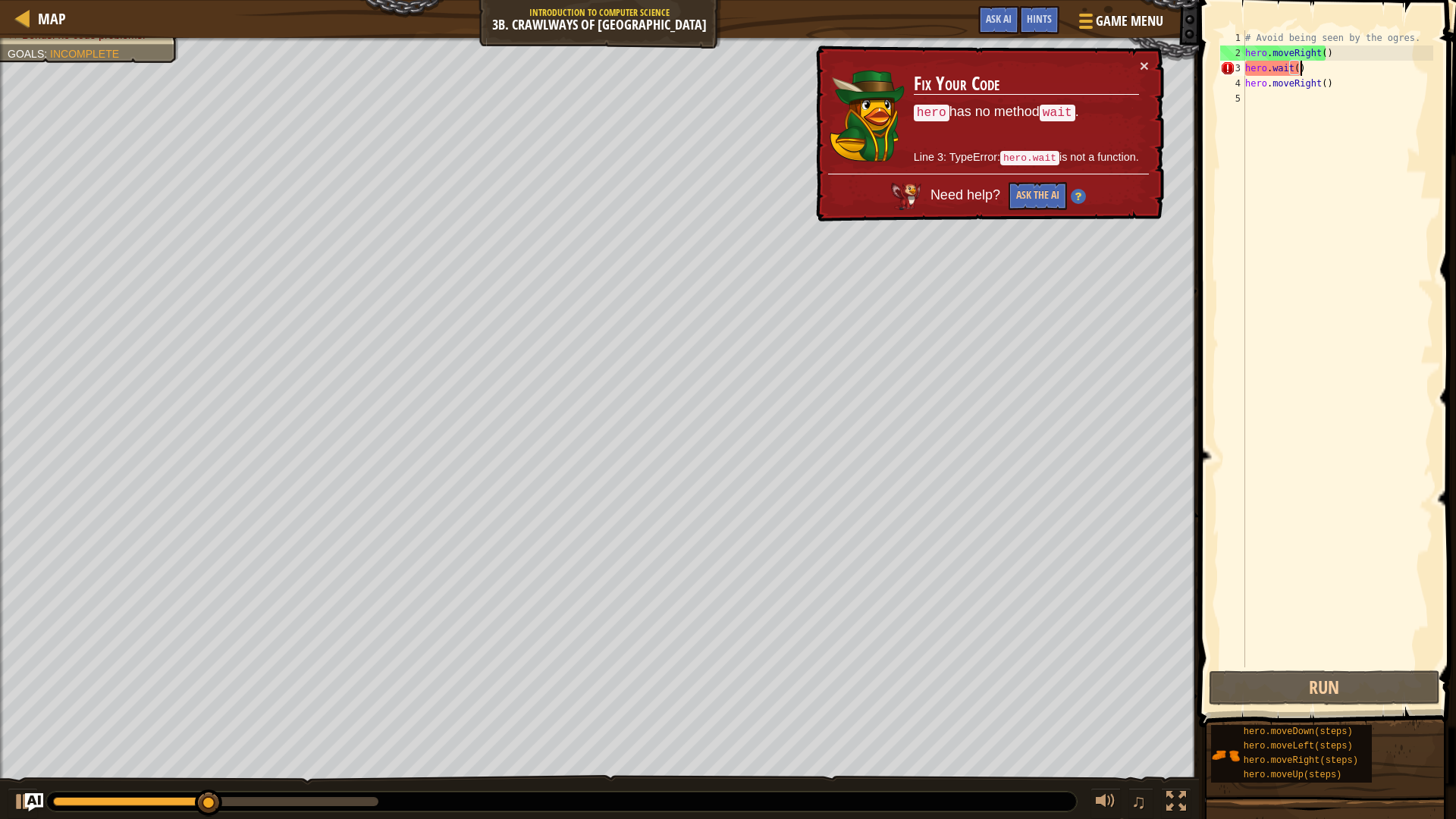
click at [1325, 63] on div "# Avoid being seen by the ogres. hero . moveRight ( ) hero . wait ( ) hero . mo…" at bounding box center [1337, 364] width 191 height 668
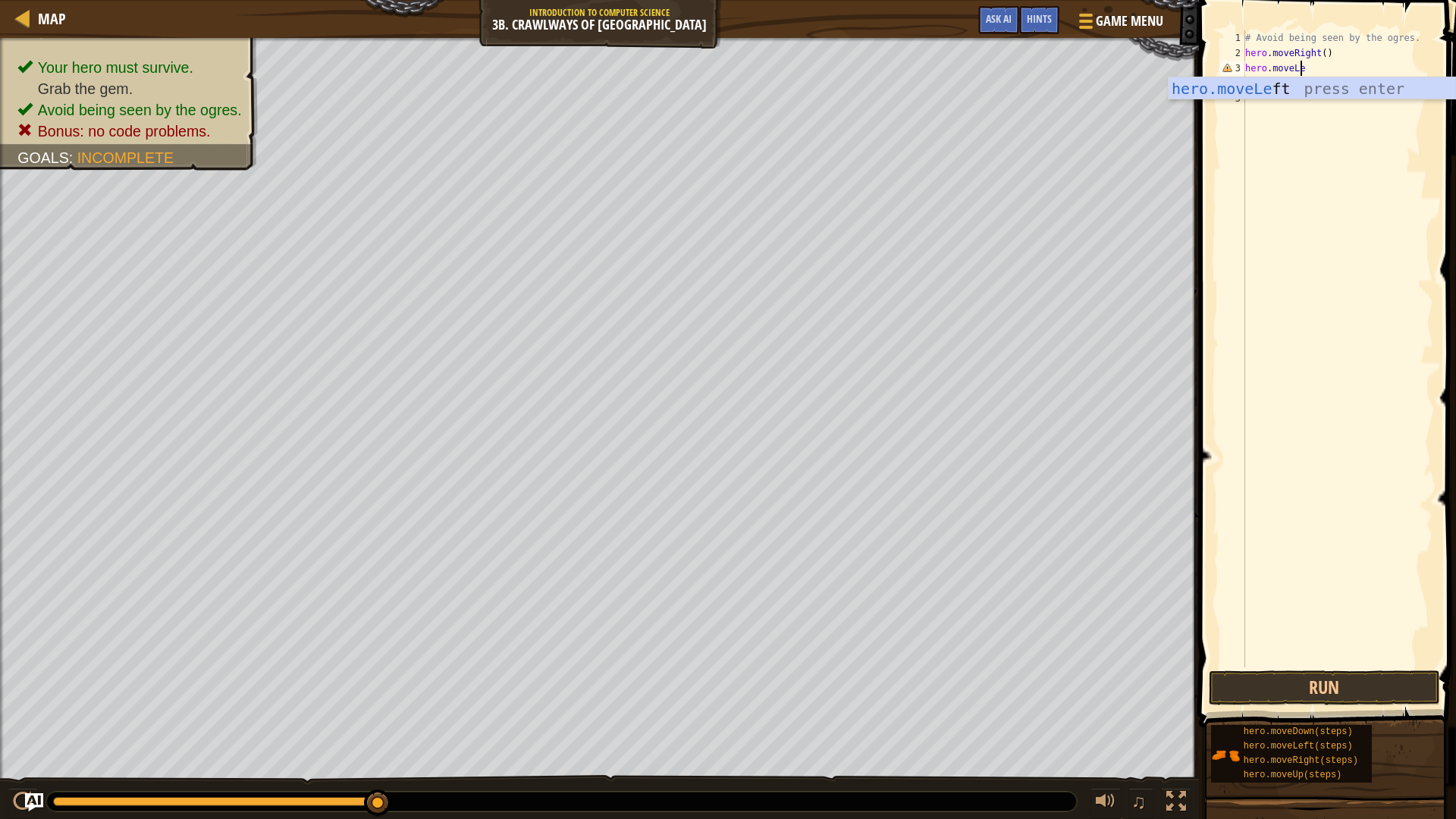
scroll to position [7, 4]
type textarea "hero.moveLeft"
click at [1335, 179] on div "# Avoid being seen by the ogres. hero . moveRight ( ) hero . moveLeft hero . mo…" at bounding box center [1337, 364] width 191 height 668
click at [1320, 81] on div "# Avoid being seen by the ogres. hero . moveRight ( ) hero . moveLeft hero . mo…" at bounding box center [1337, 364] width 191 height 668
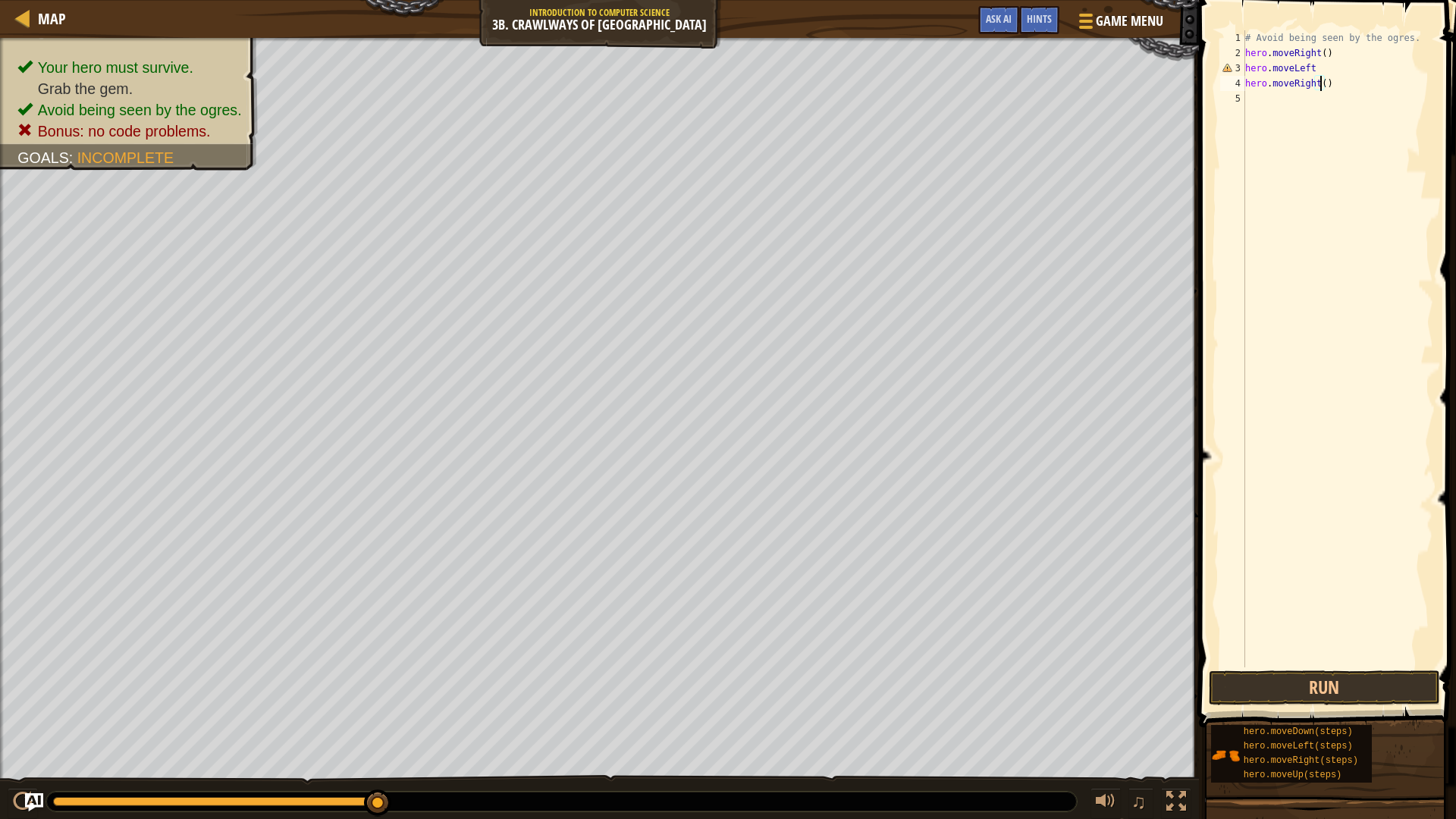
scroll to position [7, 6]
click at [1291, 690] on button "Run" at bounding box center [1324, 688] width 231 height 35
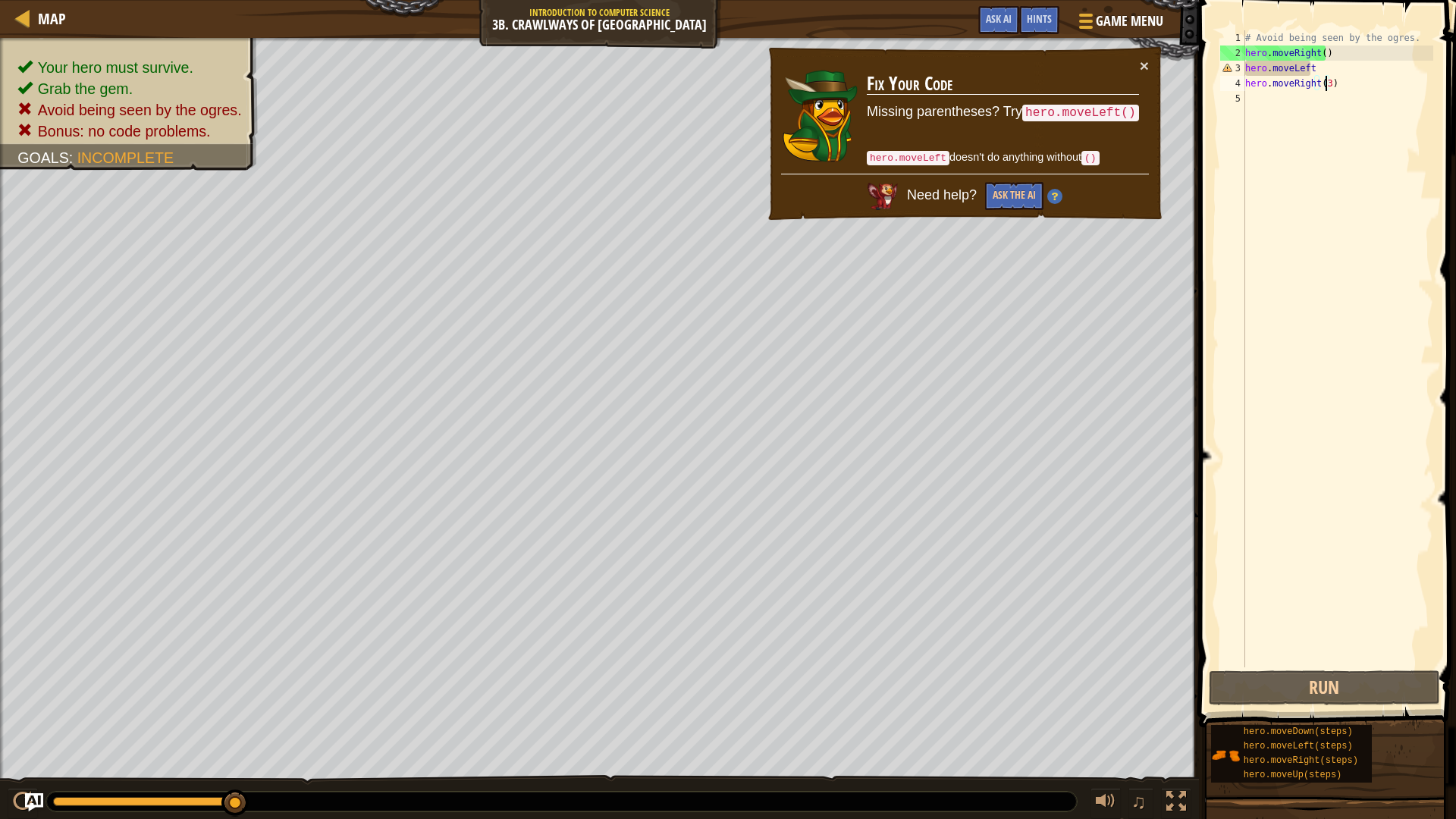
click at [1323, 87] on div "# Avoid being seen by the ogres. hero . moveRight ( ) hero . moveLeft hero . mo…" at bounding box center [1337, 364] width 191 height 668
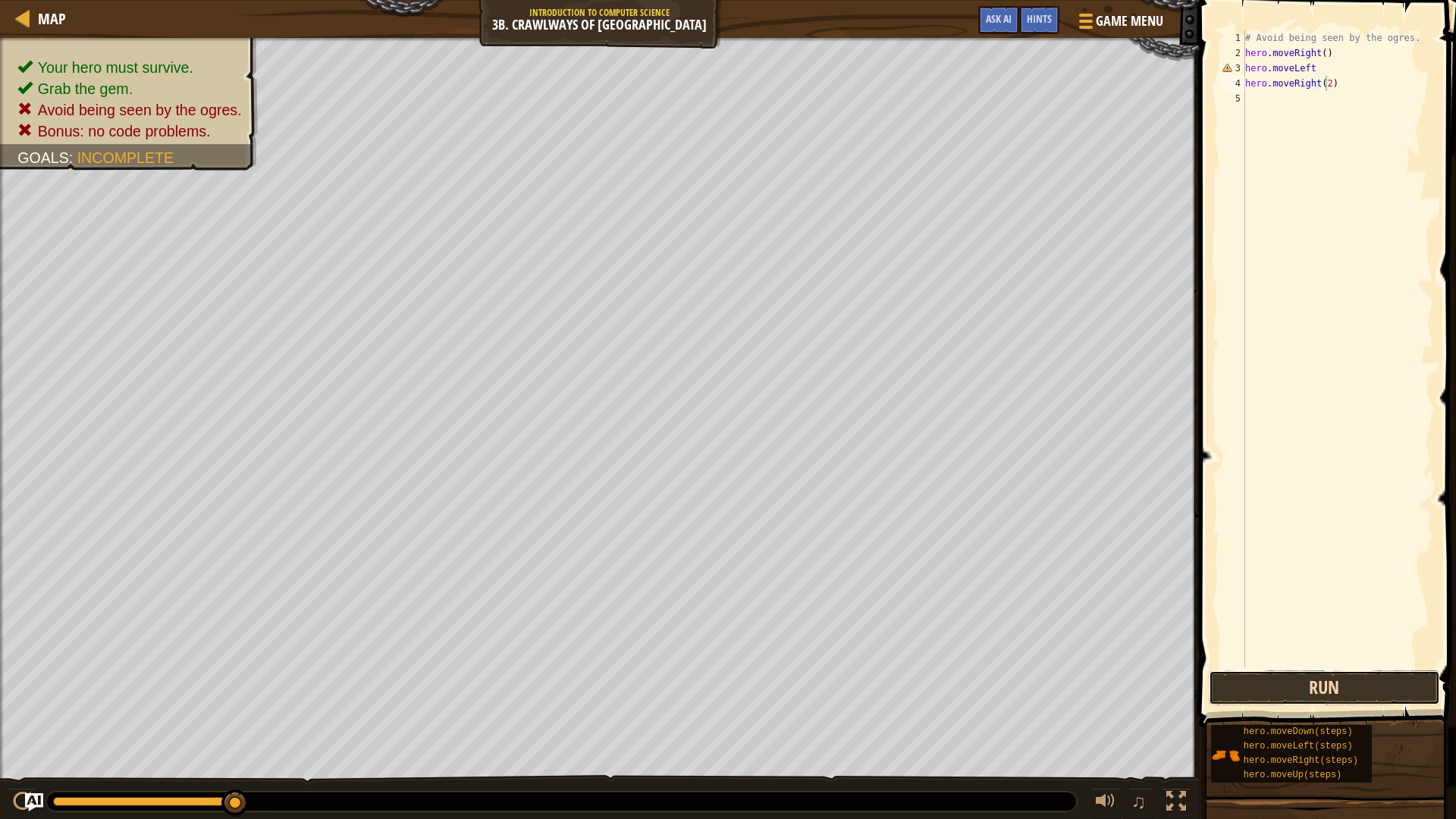
click at [1335, 682] on button "Run" at bounding box center [1324, 688] width 231 height 35
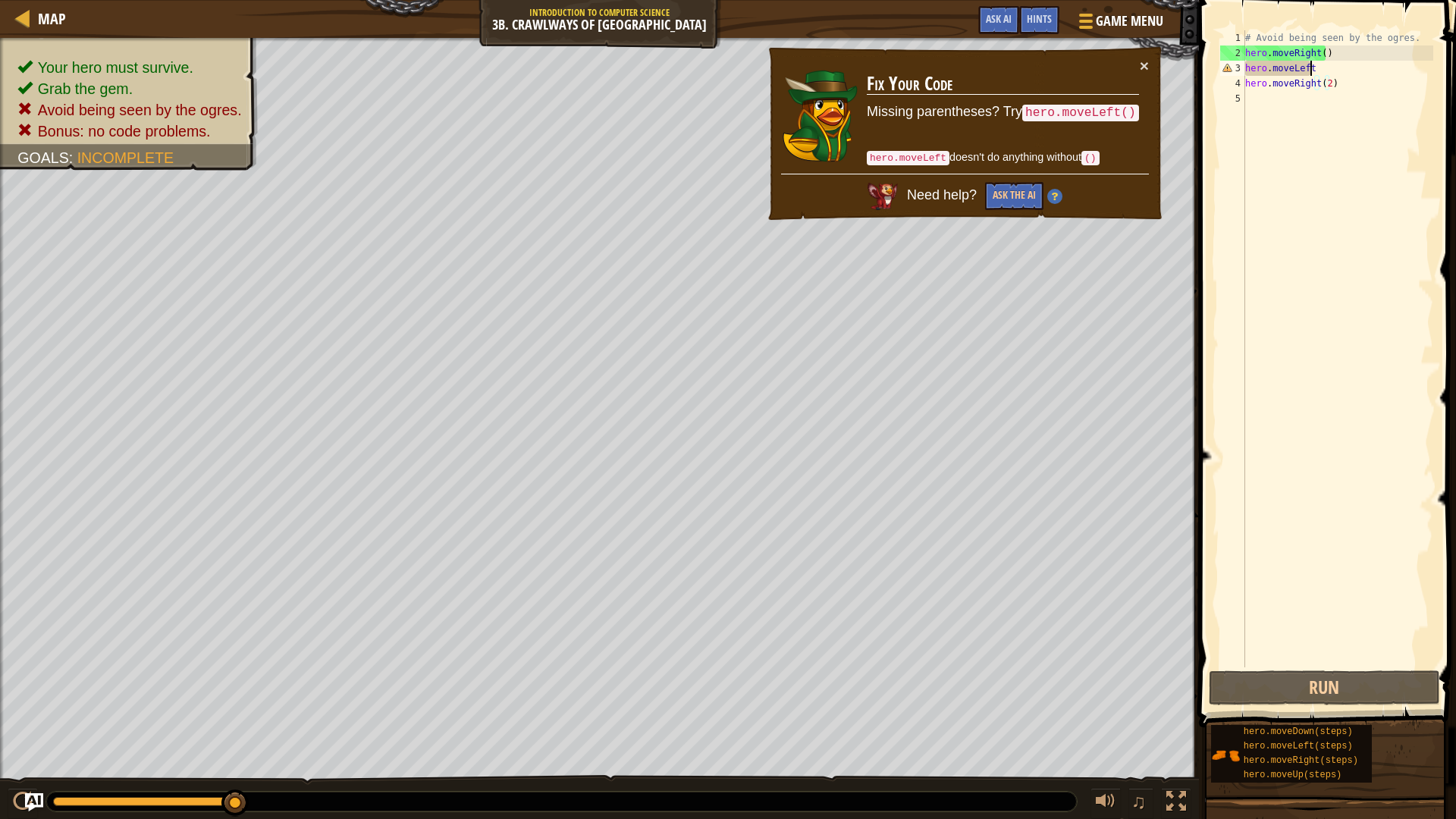
click at [1311, 67] on div "# Avoid being seen by the ogres. hero . moveRight ( ) hero . moveLeft hero . mo…" at bounding box center [1337, 364] width 191 height 668
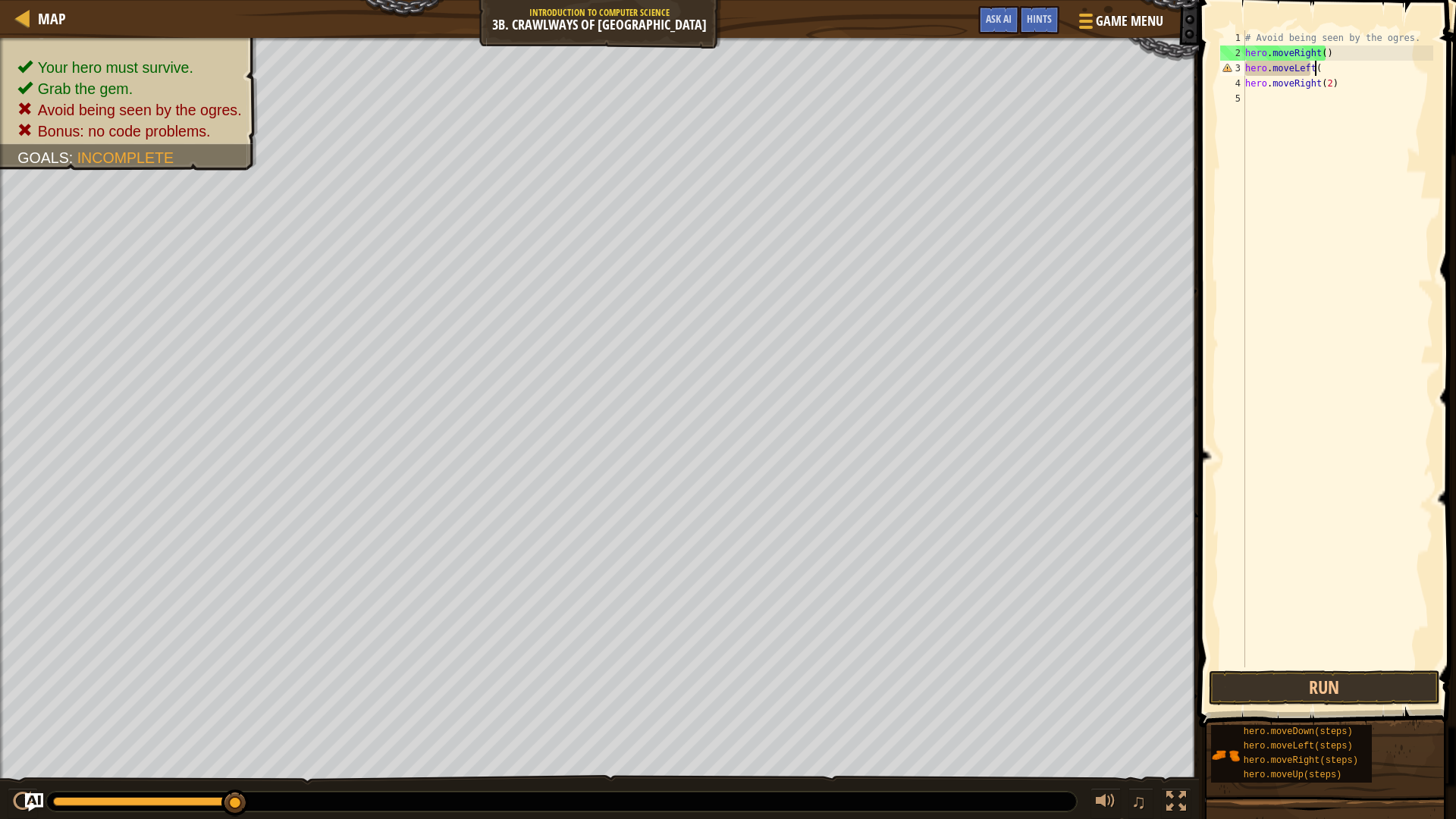
scroll to position [7, 5]
type textarea "hero.moveLeft()"
click at [1343, 690] on button "Run" at bounding box center [1324, 688] width 231 height 35
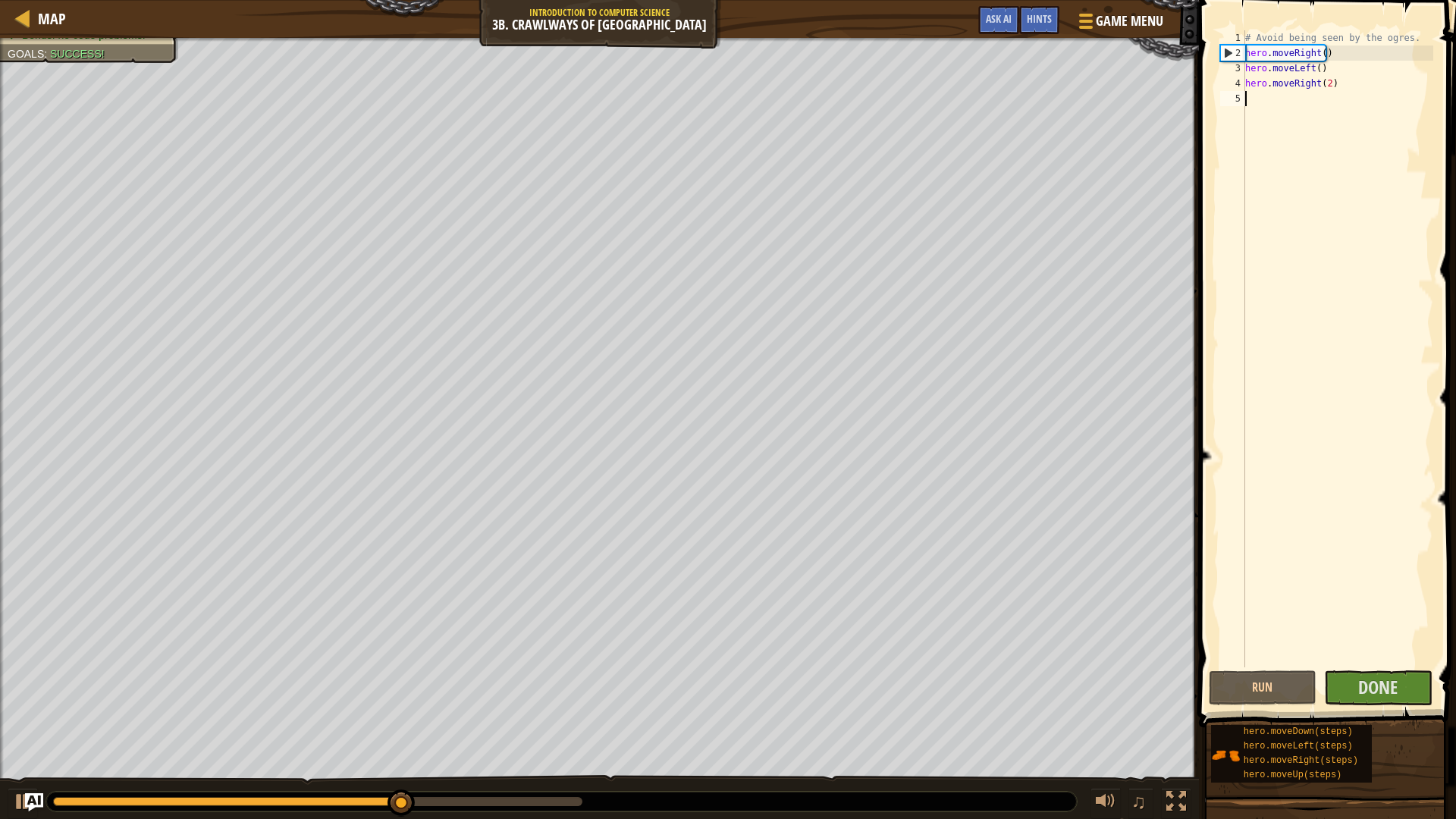
click at [1331, 102] on div "# Avoid being seen by the ogres. hero . moveRight ( ) hero . moveLeft ( ) hero …" at bounding box center [1337, 364] width 191 height 668
click at [1403, 686] on button "Done" at bounding box center [1378, 688] width 108 height 35
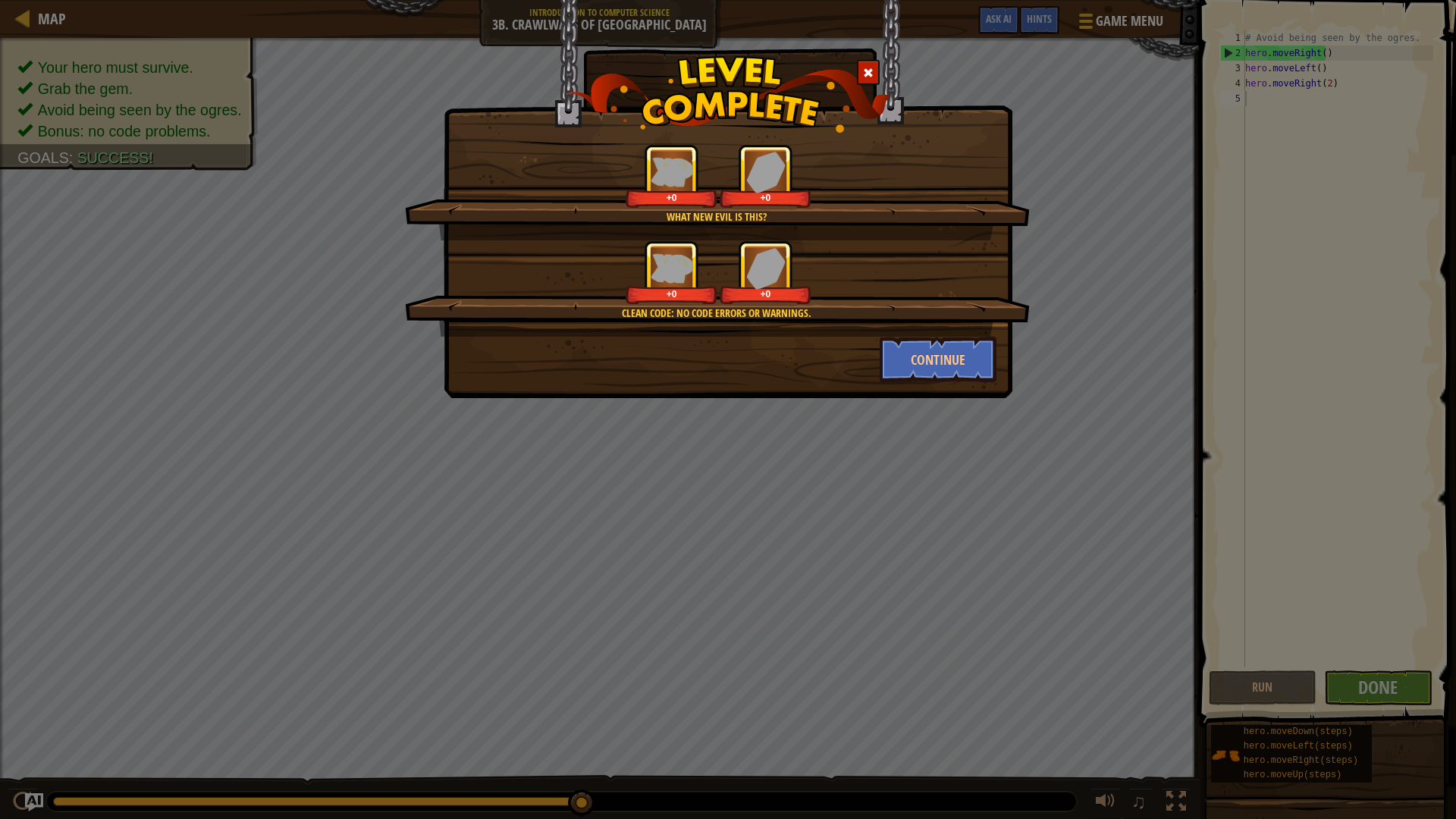
click at [930, 392] on div "What new evil is this? +0 +0 Clean code: no code errors or warnings. +0 +0 Cont…" at bounding box center [728, 199] width 568 height 398
click at [904, 335] on div "Clean code: no code errors or warnings. +0 +0" at bounding box center [717, 289] width 624 height 96
click at [897, 347] on button "Continue" at bounding box center [938, 360] width 117 height 46
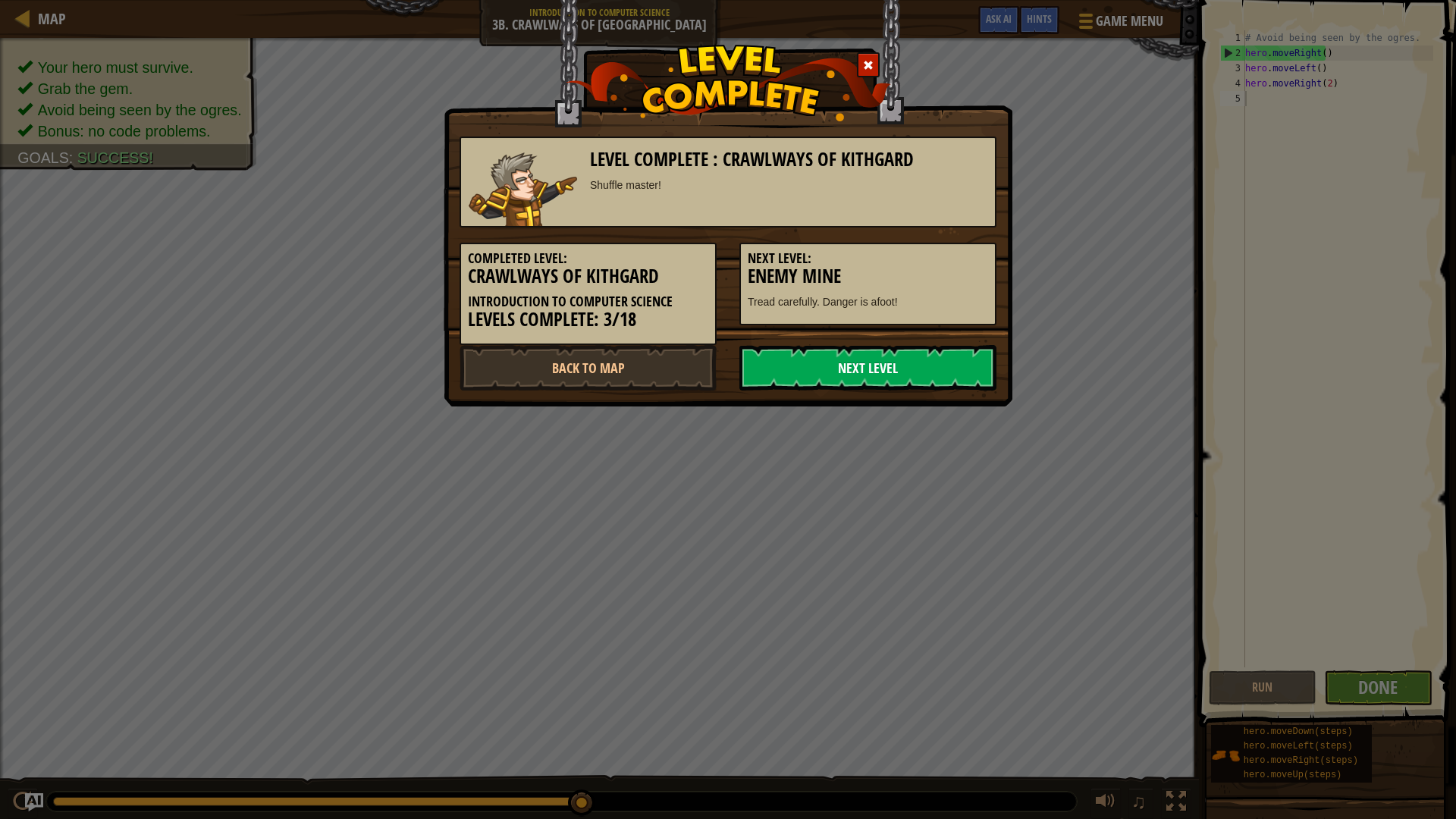
click at [907, 380] on link "Next Level" at bounding box center [867, 368] width 257 height 46
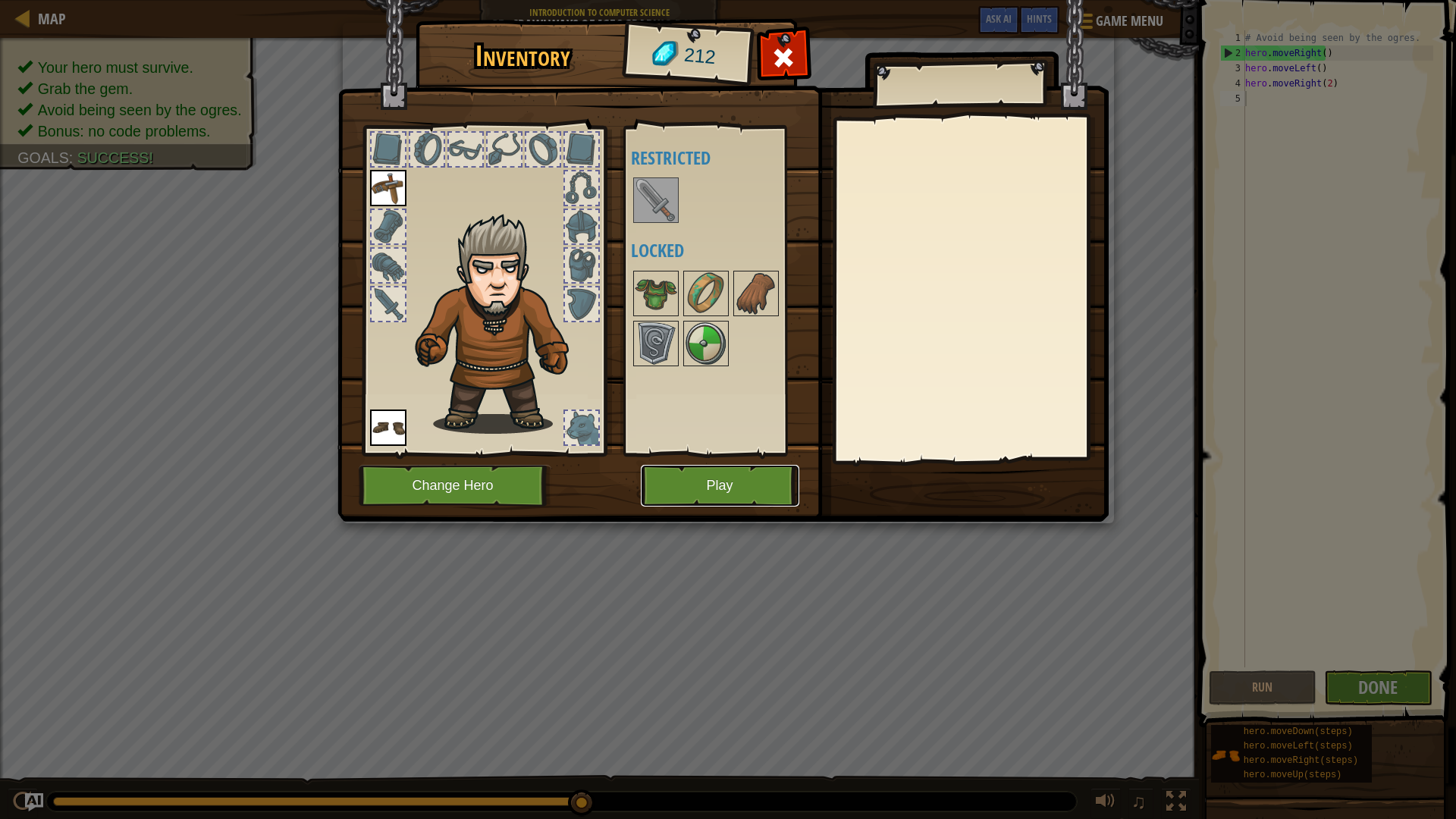
click at [732, 500] on button "Play" at bounding box center [720, 486] width 158 height 42
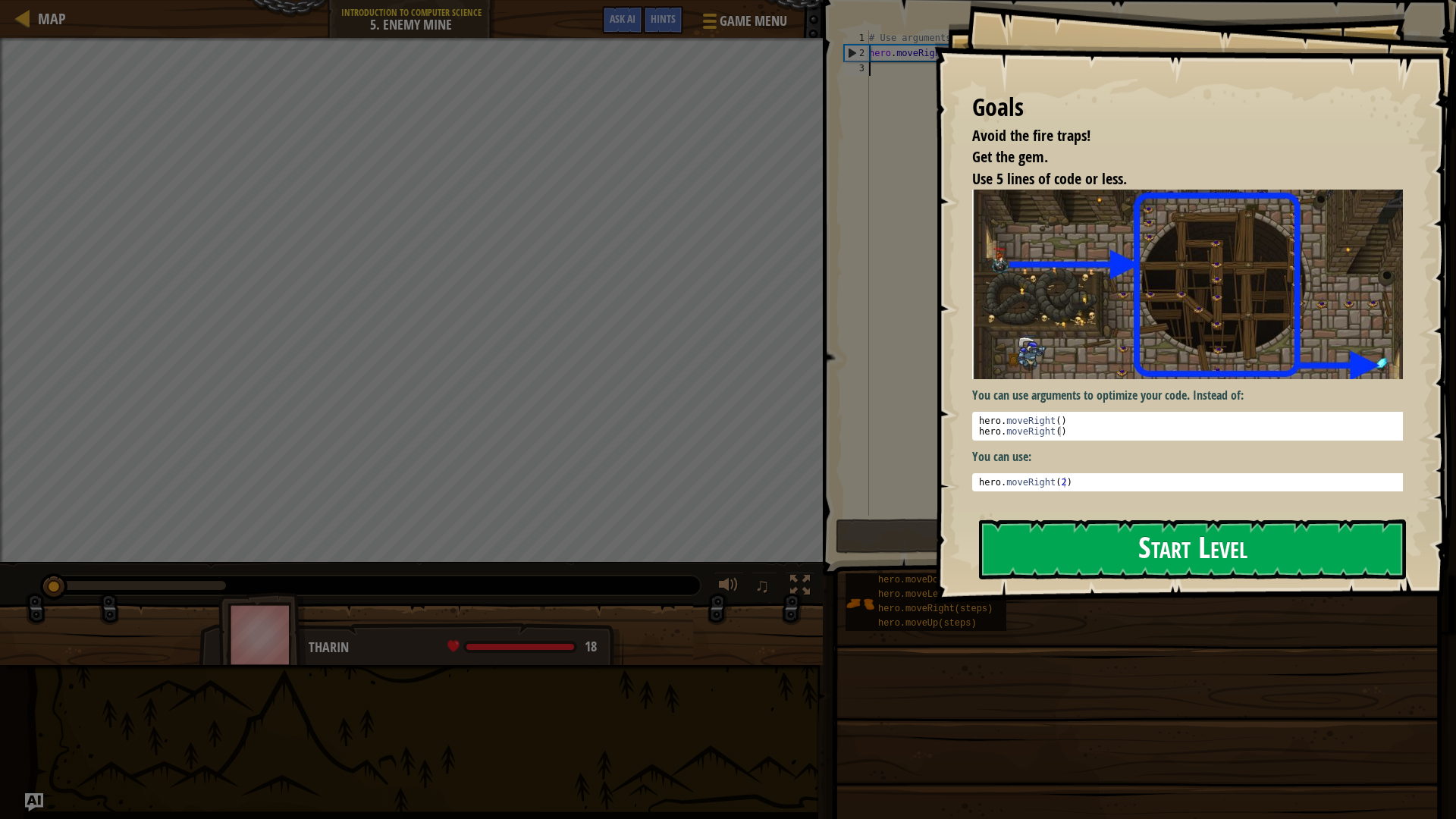
click at [1030, 542] on button "Start Level" at bounding box center [1192, 550] width 427 height 60
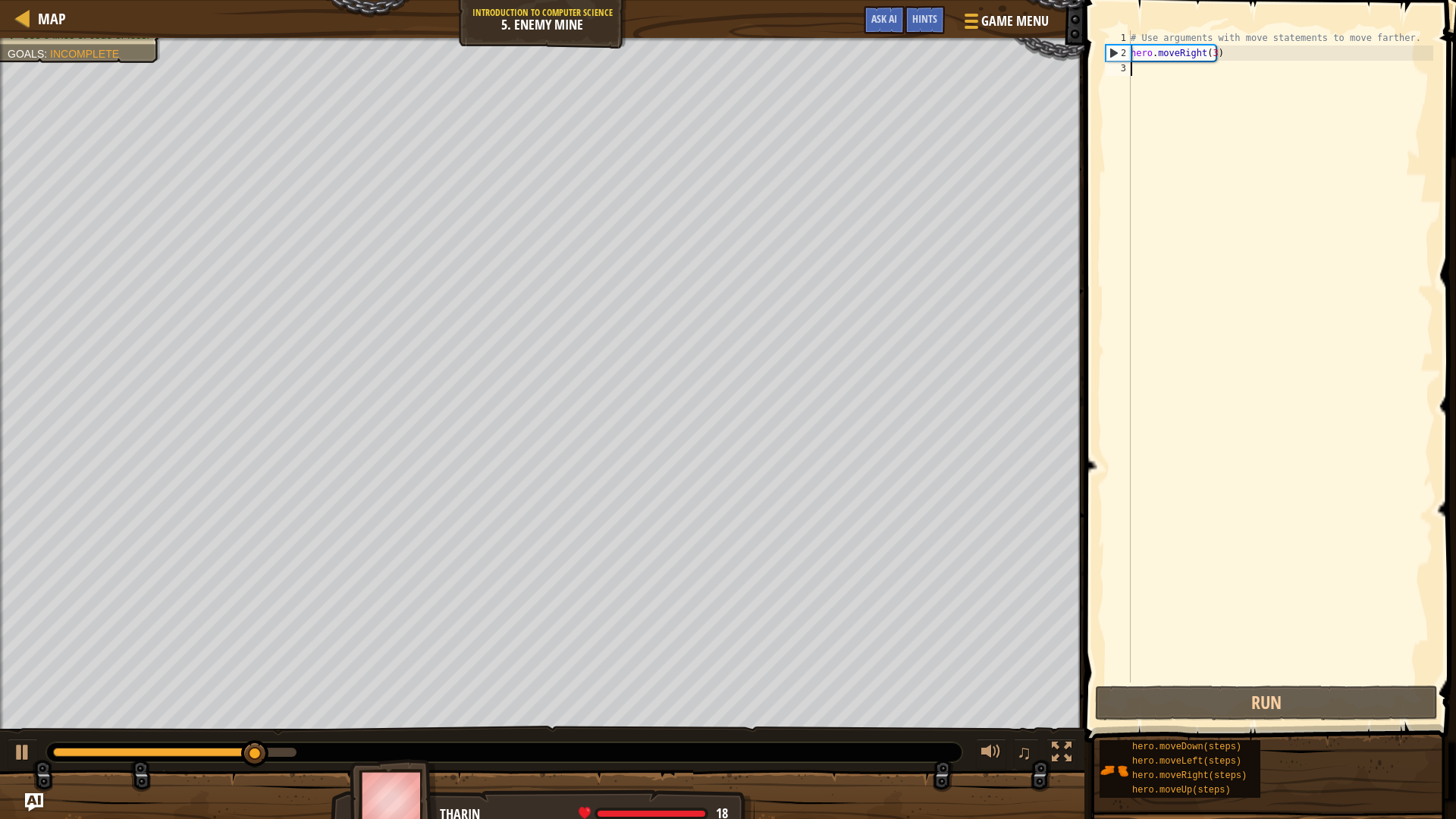
click at [1207, 83] on div "# Use arguments with move statements to move farther. hero . moveRight ( 3 )" at bounding box center [1279, 372] width 305 height 682
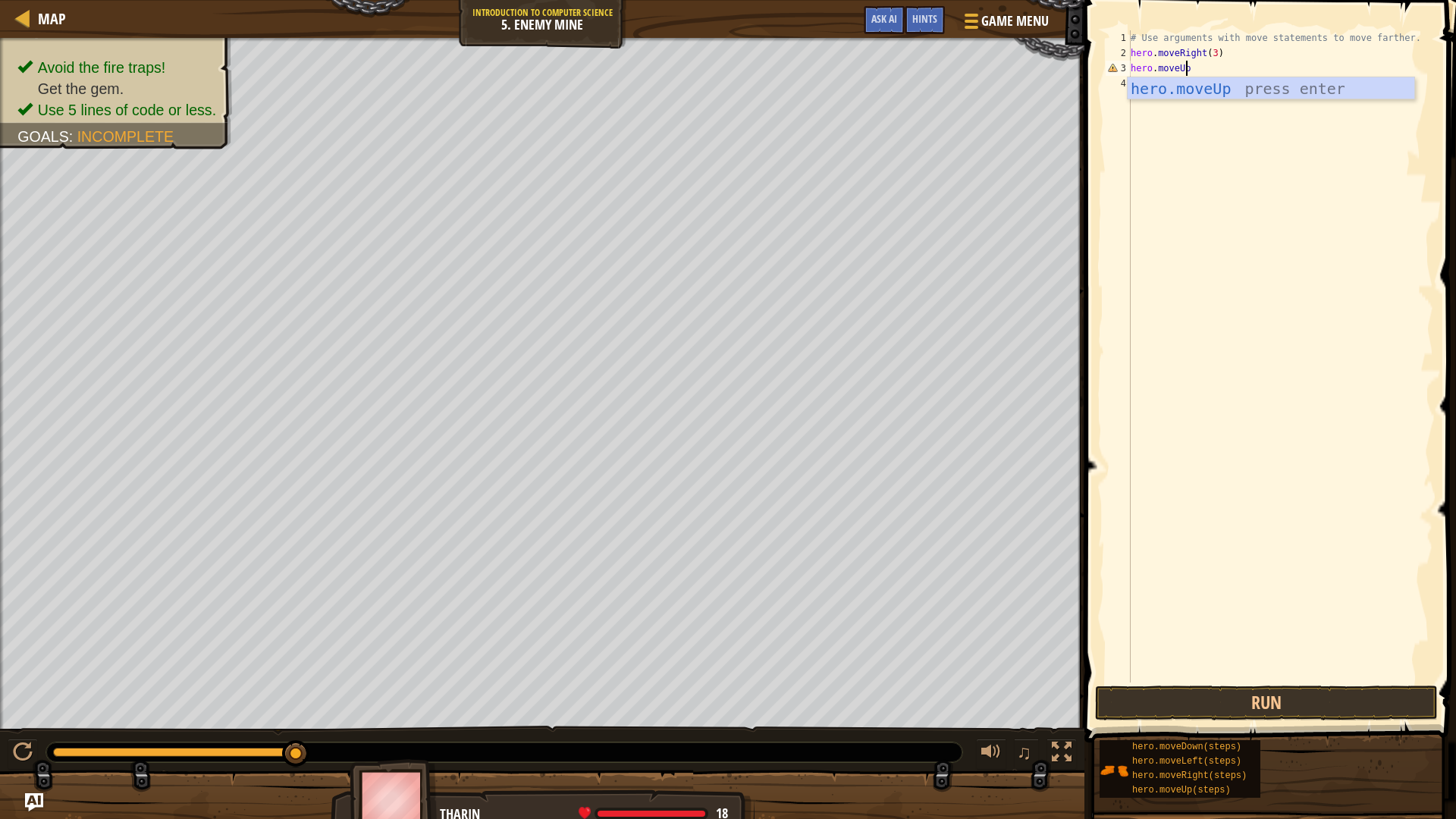
scroll to position [7, 4]
type textarea "hero.moveUp()"
type textarea "hero.moveRight()"
type textarea "hero.moveDown(4)"
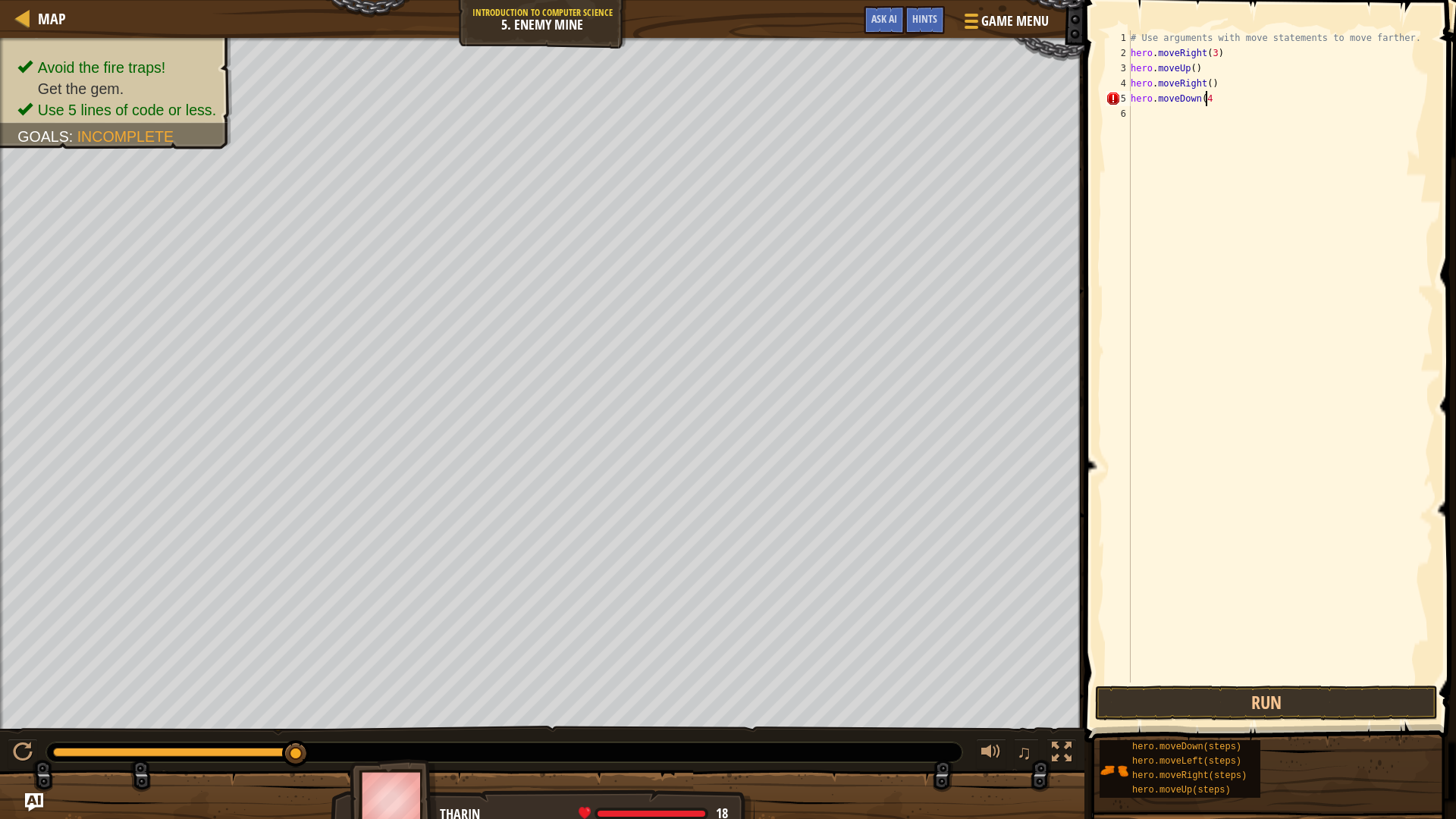
scroll to position [7, 6]
drag, startPoint x: 1150, startPoint y: 116, endPoint x: 1136, endPoint y: 118, distance: 14.1
click at [1144, 118] on div "# Use arguments with move statements to move farther. hero . moveRight ( 3 ) he…" at bounding box center [1279, 372] width 305 height 682
click at [1237, 690] on button "Run" at bounding box center [1266, 704] width 343 height 35
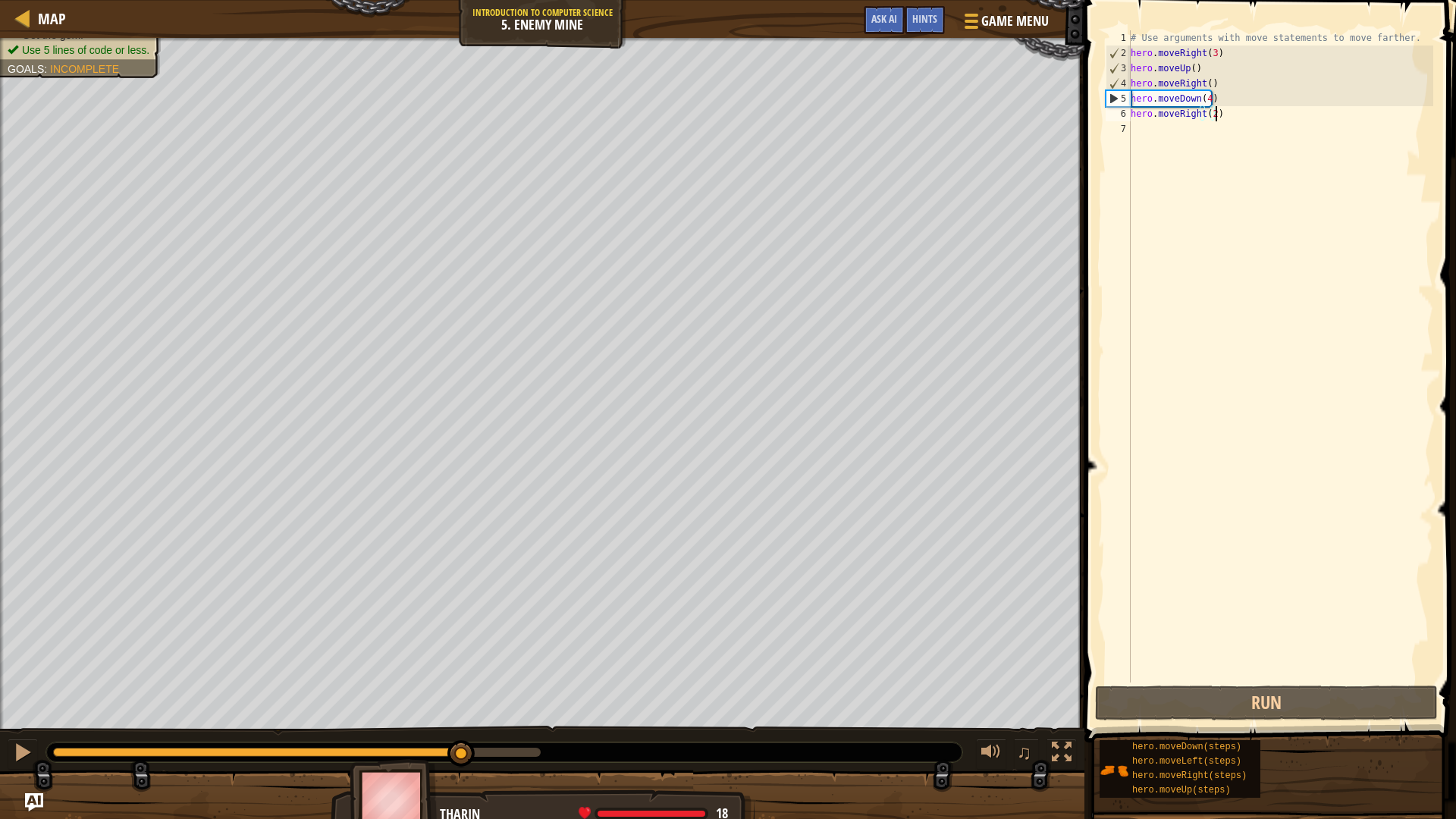
drag, startPoint x: 222, startPoint y: 752, endPoint x: 463, endPoint y: 774, distance: 242.0
click at [463, 690] on div "Avoid the fire traps! Lure the ogre to its doom. Get the gem. Use 5 lines of co…" at bounding box center [728, 435] width 1456 height 794
click at [1209, 100] on div "# Use arguments with move statements to move farther. hero . moveRight ( 3 ) he…" at bounding box center [1279, 372] width 305 height 682
click at [1203, 101] on div "# Use arguments with move statements to move farther. hero . moveRight ( 3 ) he…" at bounding box center [1279, 372] width 305 height 682
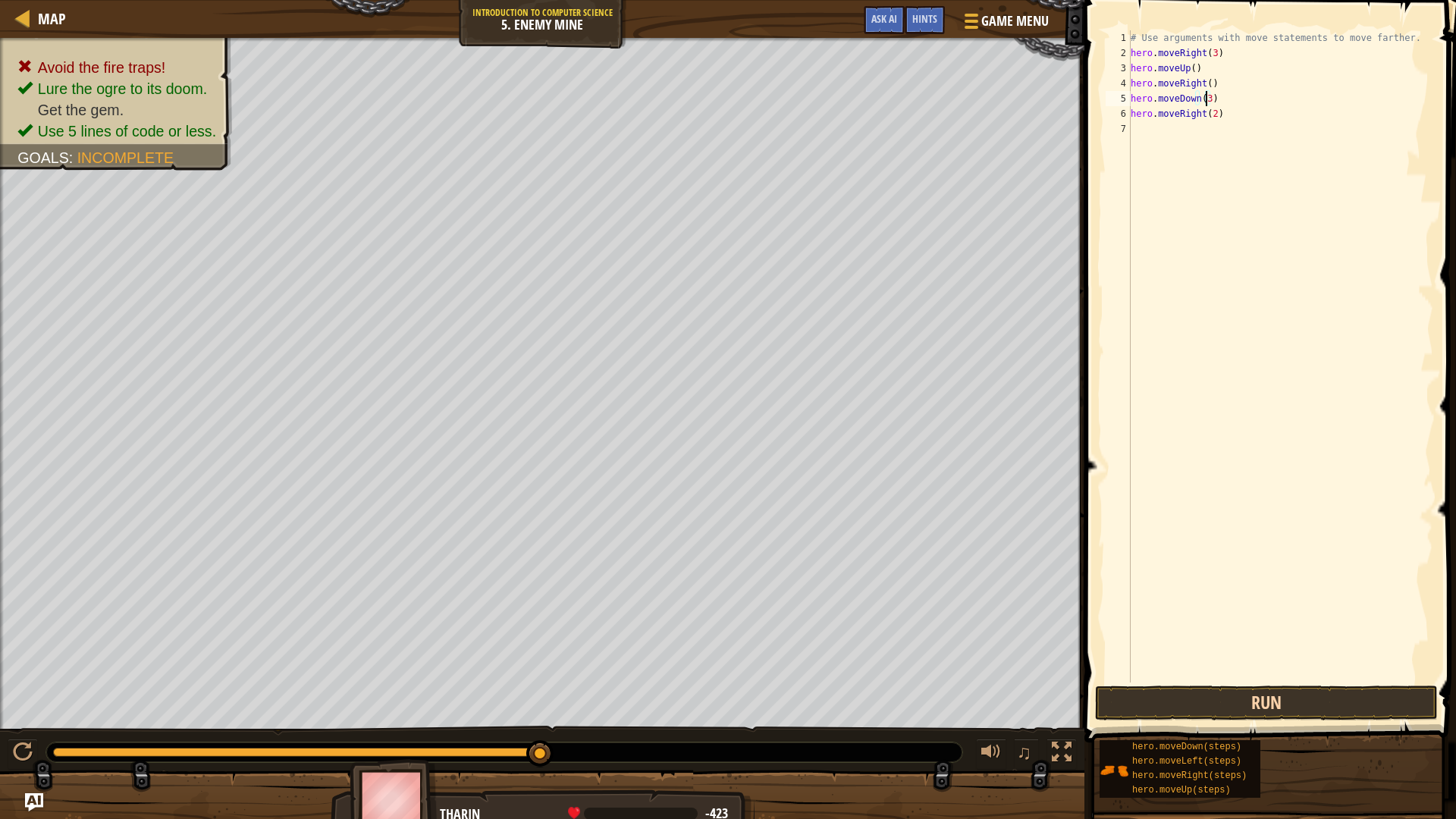
type textarea "hero.moveDown(3)"
click at [1188, 690] on button "Run" at bounding box center [1266, 704] width 343 height 35
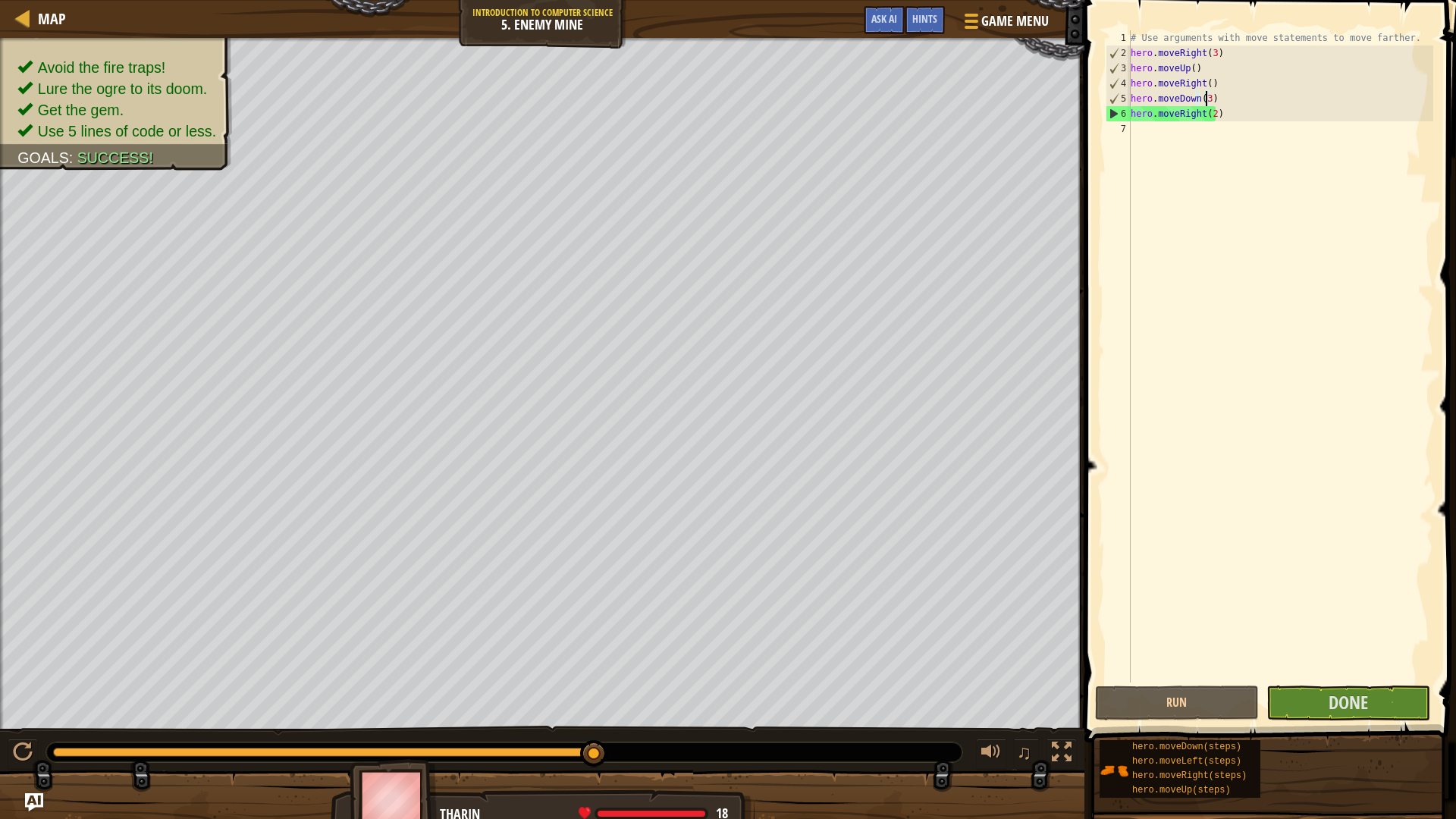
drag, startPoint x: 149, startPoint y: 752, endPoint x: 700, endPoint y: 762, distance: 551.1
click at [685, 690] on div "♫" at bounding box center [542, 749] width 1084 height 46
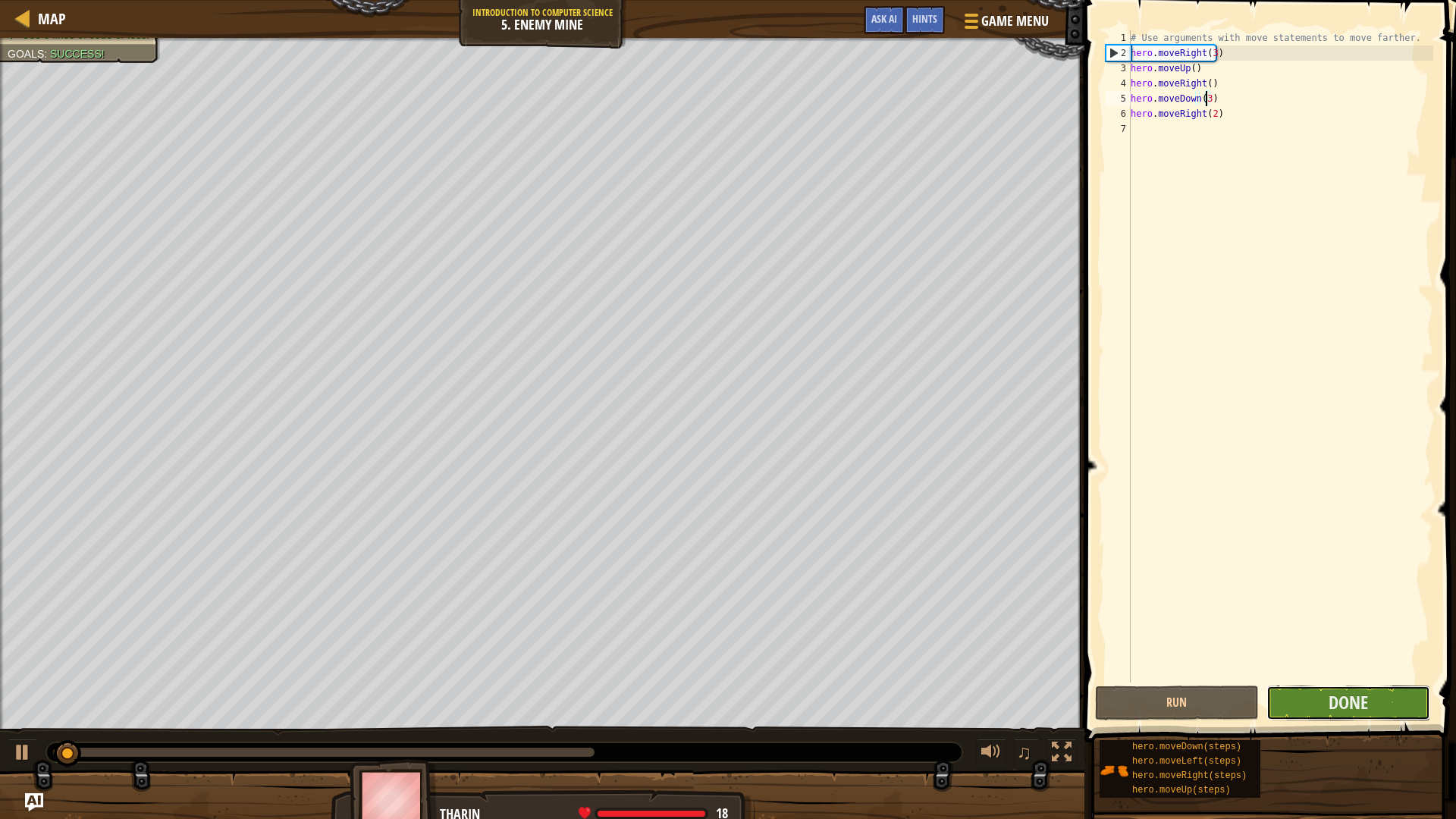
click at [1383, 690] on button "Done" at bounding box center [1348, 704] width 164 height 35
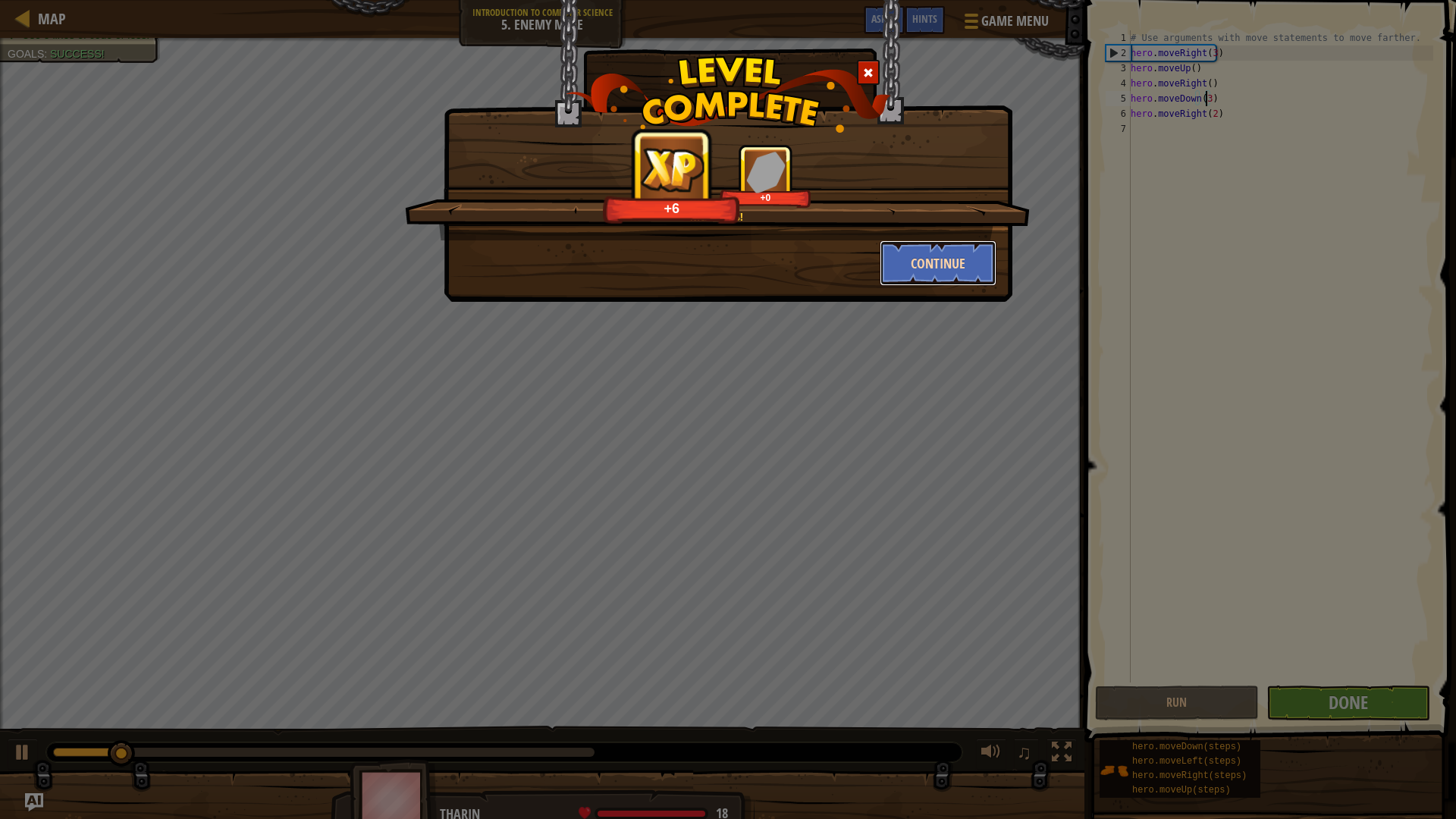
click at [942, 248] on button "Continue" at bounding box center [938, 263] width 117 height 46
